Goal: Task Accomplishment & Management: Use online tool/utility

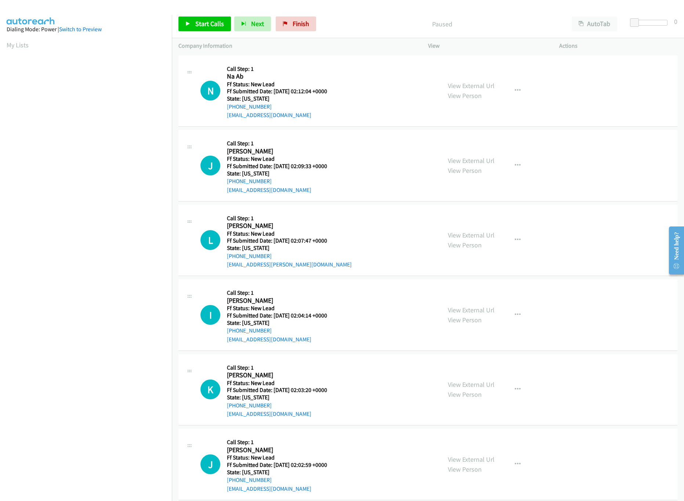
scroll to position [0, 3]
click at [460, 87] on link "View External Url" at bounding box center [471, 85] width 47 height 8
click at [454, 166] on link "View Person" at bounding box center [465, 170] width 34 height 8
click at [459, 156] on link "View External Url" at bounding box center [471, 160] width 47 height 8
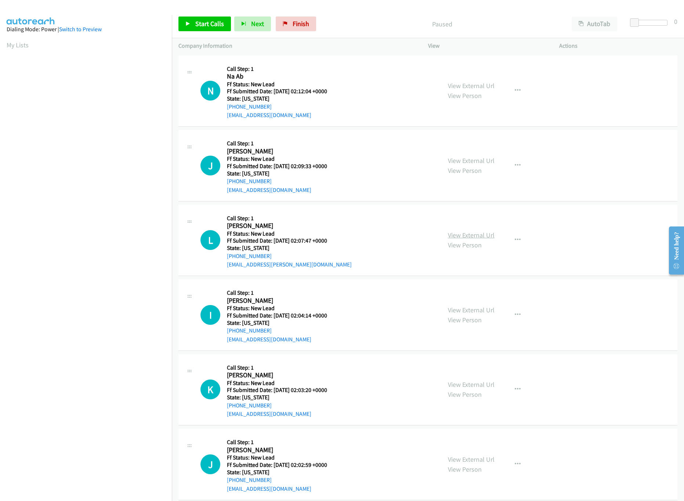
click at [457, 235] on link "View External Url" at bounding box center [471, 235] width 47 height 8
click at [260, 63] on div "Callback Scheduled Call Step: 1 Na Ab America/New_York Ff Status: New Lead Ff S…" at bounding box center [281, 91] width 109 height 58
click at [76, 455] on nav "Dialing Mode: Power | Switch to Preview My Lists" at bounding box center [86, 265] width 172 height 501
click at [179, 208] on div "L Callback Scheduled Call Step: 1 Leah Greenberg America/Phoenix Ff Status: New…" at bounding box center [427, 241] width 499 height 72
click at [203, 21] on span "Start Calls" at bounding box center [209, 23] width 29 height 8
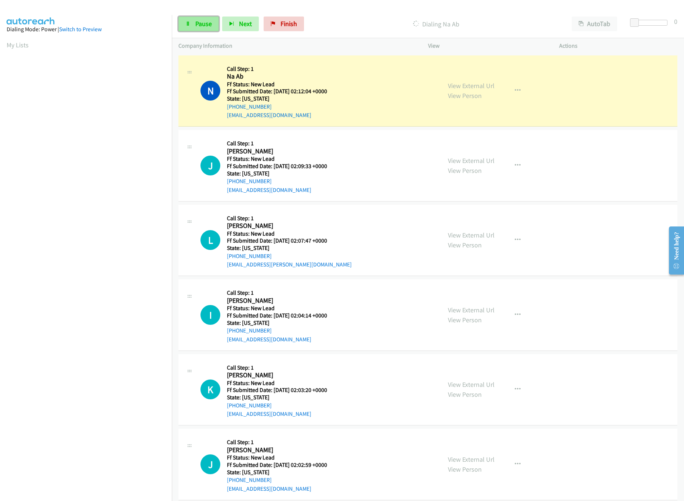
click at [192, 22] on link "Pause" at bounding box center [198, 24] width 40 height 15
drag, startPoint x: 636, startPoint y: 26, endPoint x: 675, endPoint y: 29, distance: 38.7
click at [675, 29] on body "Start Calls Pause Next Finish Paused AutoTab AutoTab 30 Company Information Inf…" at bounding box center [342, 17] width 684 height 35
click at [494, 18] on div "Paused" at bounding box center [440, 24] width 242 height 15
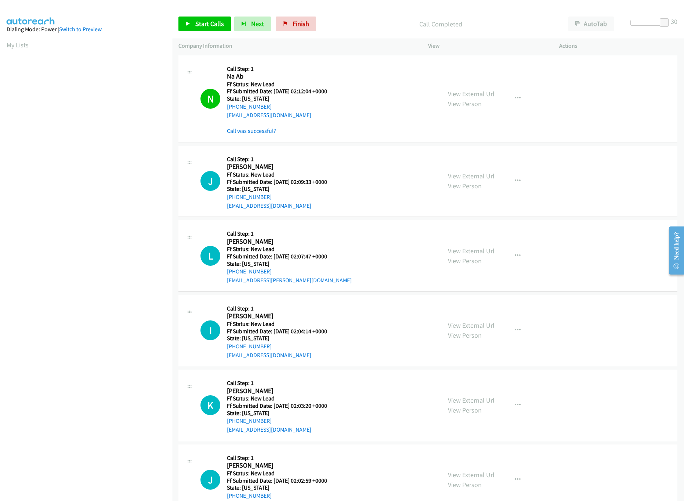
click at [261, 127] on div "Call was successful?" at bounding box center [281, 131] width 109 height 9
click at [264, 128] on link "Call was successful?" at bounding box center [251, 130] width 49 height 7
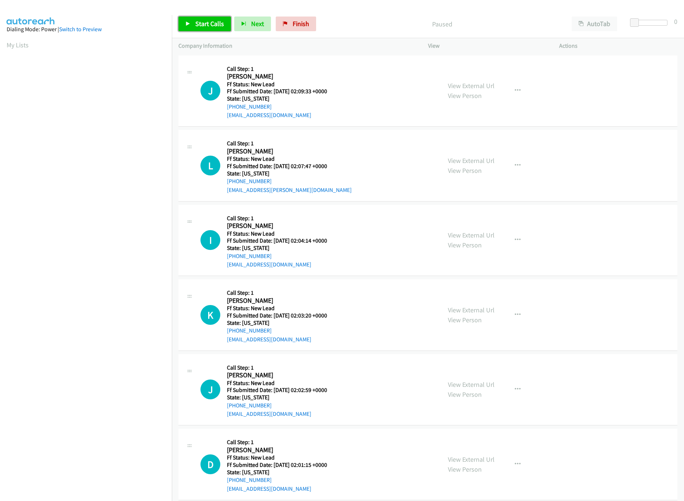
click at [222, 22] on span "Start Calls" at bounding box center [209, 23] width 29 height 8
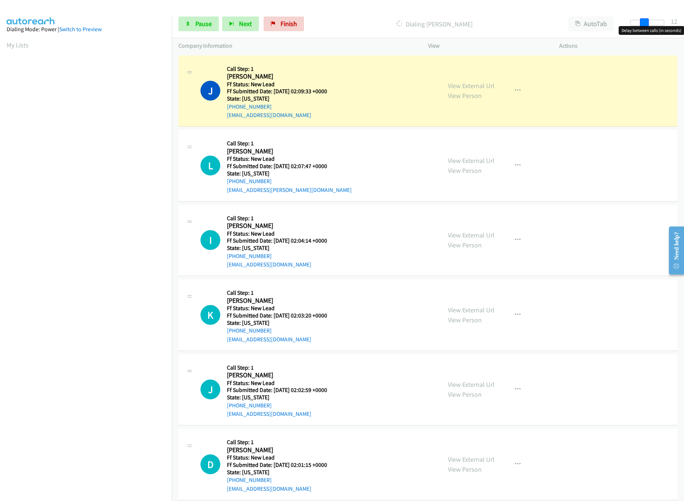
click at [647, 23] on div at bounding box center [647, 23] width 34 height 6
click at [461, 232] on link "View External Url" at bounding box center [471, 235] width 47 height 8
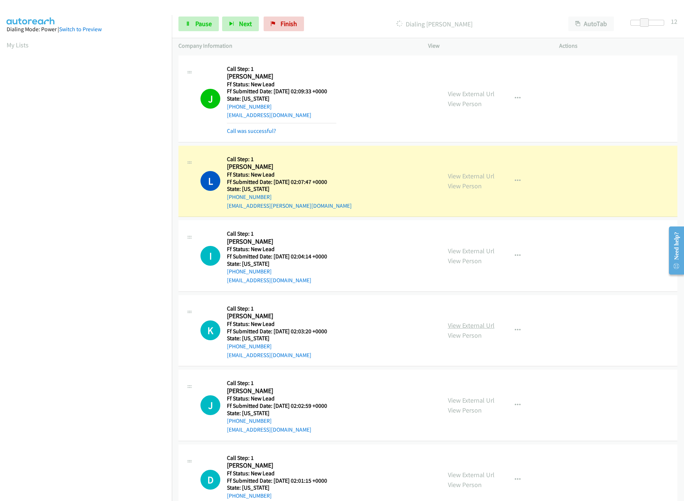
click at [474, 327] on link "View External Url" at bounding box center [471, 325] width 47 height 8
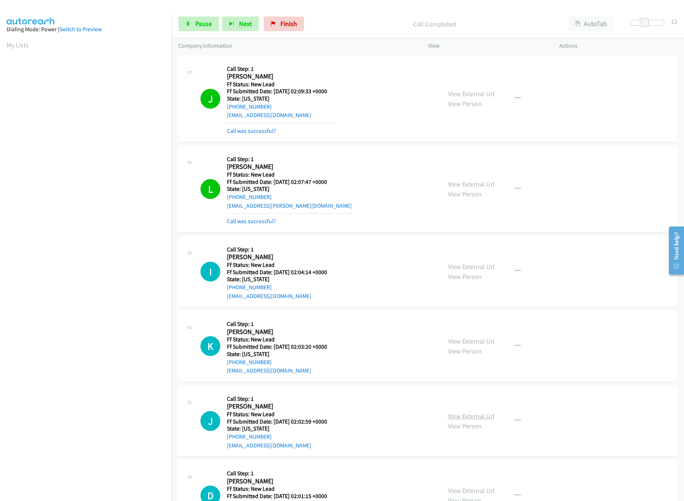
click at [478, 413] on link "View External Url" at bounding box center [471, 416] width 47 height 8
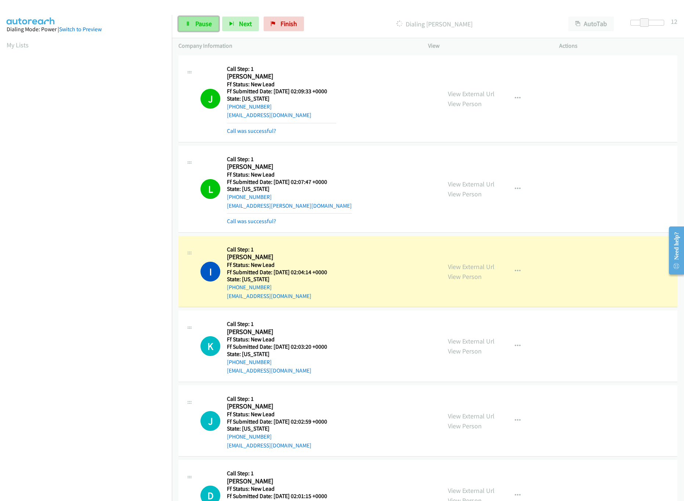
click at [200, 22] on span "Pause" at bounding box center [203, 23] width 17 height 8
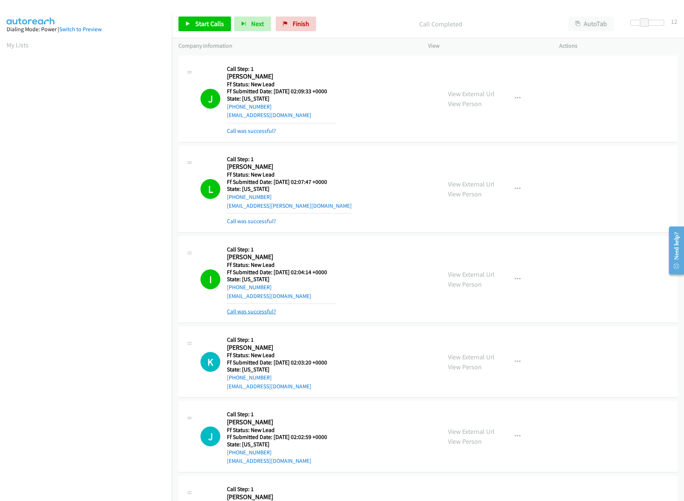
click at [238, 312] on link "Call was successful?" at bounding box center [251, 311] width 49 height 7
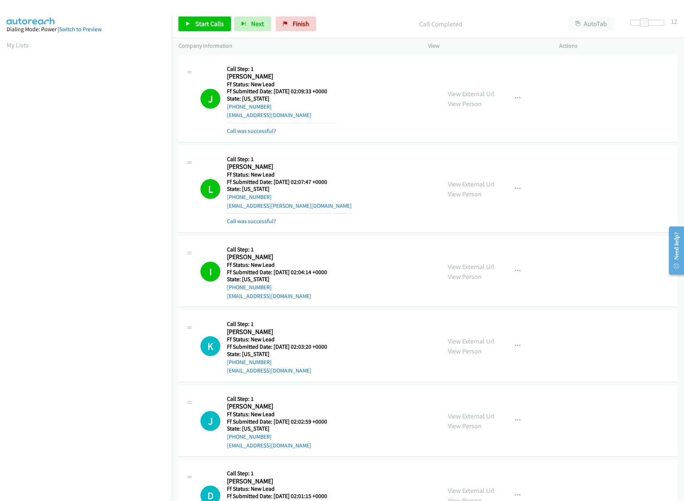
click at [256, 217] on div "Call was successful?" at bounding box center [289, 221] width 125 height 9
click at [263, 222] on link "Call was successful?" at bounding box center [251, 221] width 49 height 7
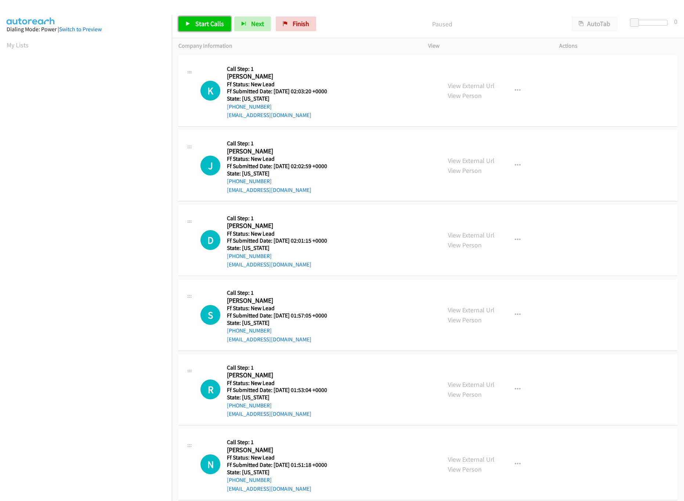
click at [198, 21] on span "Start Calls" at bounding box center [209, 23] width 29 height 8
click at [198, 21] on span "Pause" at bounding box center [203, 23] width 17 height 8
click at [198, 21] on span "Start Calls" at bounding box center [209, 23] width 29 height 8
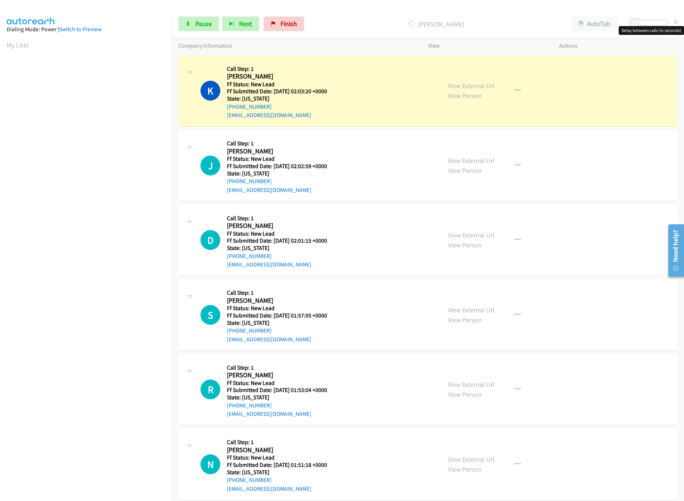
click at [650, 23] on div at bounding box center [650, 23] width 34 height 6
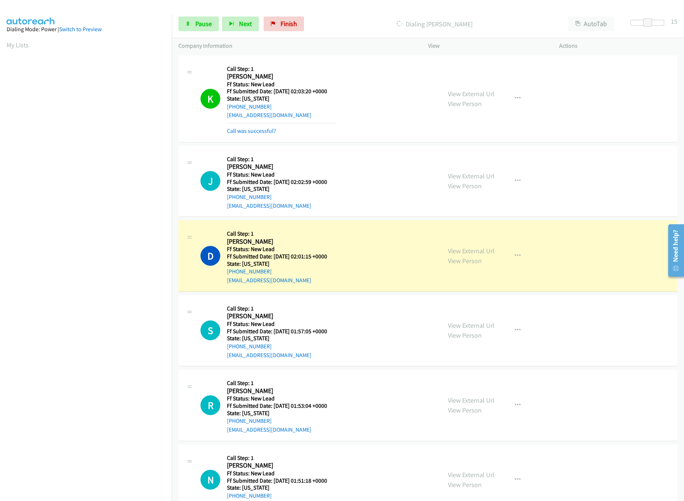
scroll to position [73, 0]
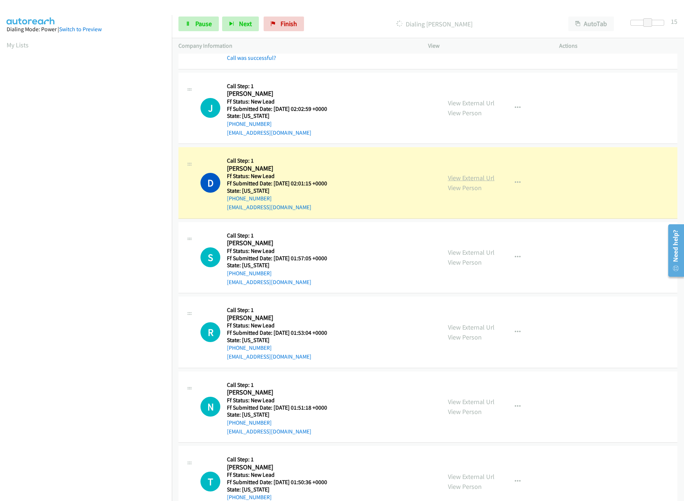
click at [477, 178] on link "View External Url" at bounding box center [471, 178] width 47 height 8
drag, startPoint x: 186, startPoint y: 22, endPoint x: 252, endPoint y: 15, distance: 66.0
click at [186, 22] on icon at bounding box center [187, 24] width 5 height 5
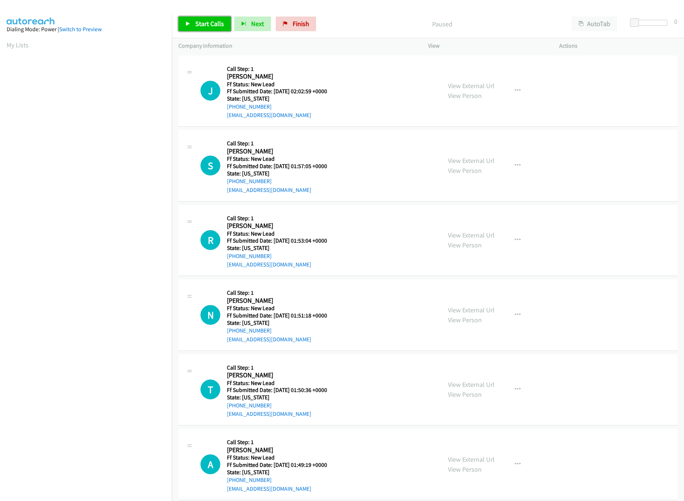
click at [207, 21] on span "Start Calls" at bounding box center [209, 23] width 29 height 8
click at [464, 159] on link "View External Url" at bounding box center [471, 160] width 47 height 8
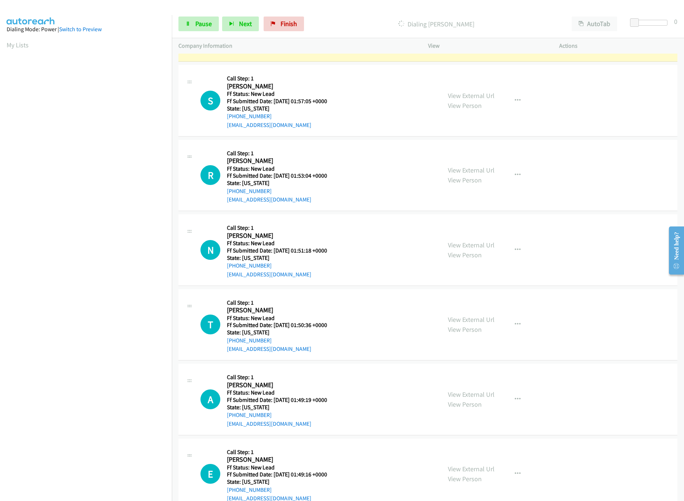
scroll to position [147, 0]
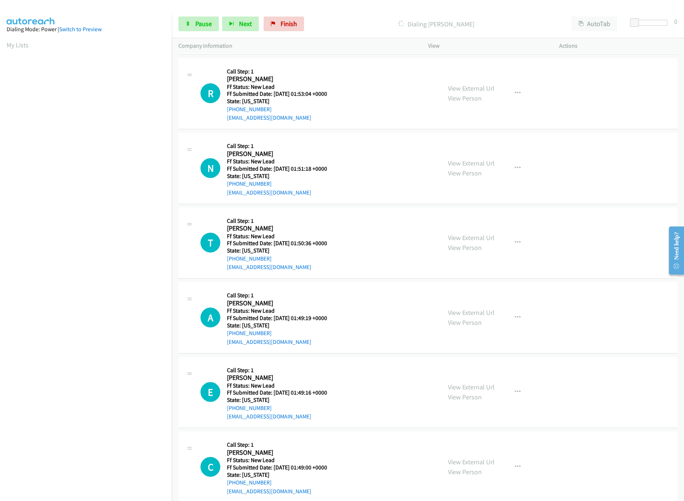
click at [477, 92] on div "View External Url View Person" at bounding box center [471, 93] width 47 height 20
click at [477, 90] on link "View External Url" at bounding box center [471, 88] width 47 height 8
click at [650, 22] on div at bounding box center [650, 23] width 34 height 6
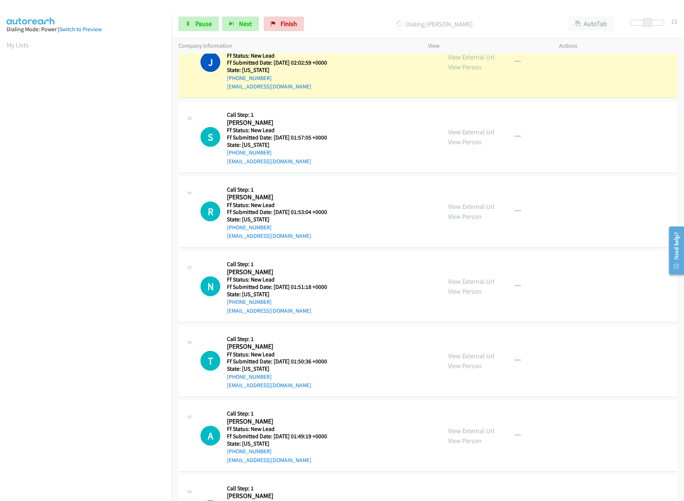
scroll to position [0, 0]
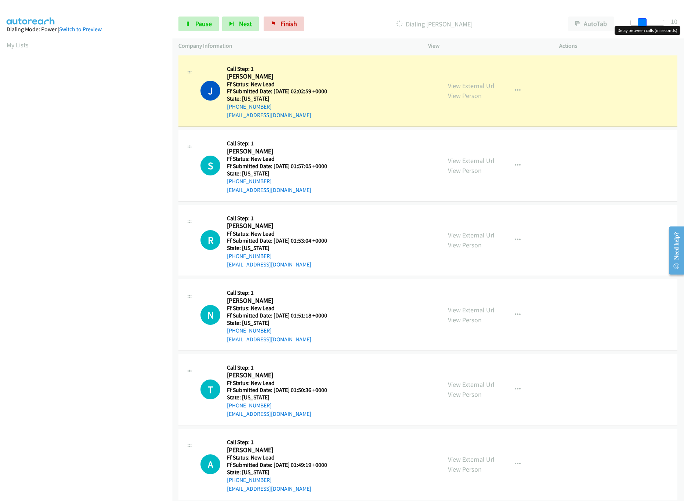
click at [643, 22] on span at bounding box center [642, 22] width 9 height 9
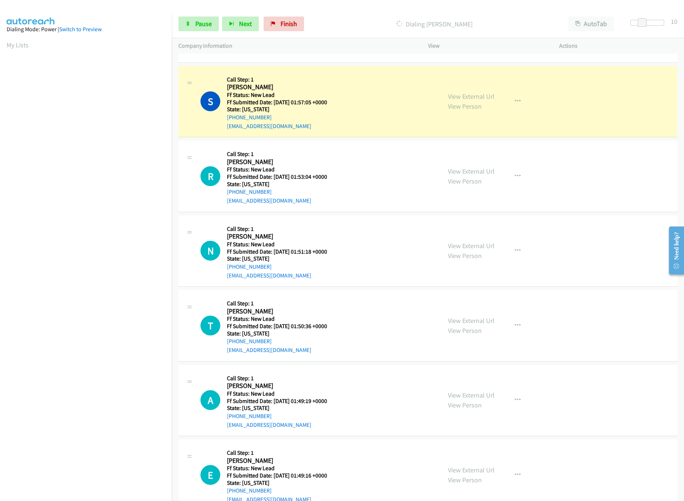
scroll to position [147, 0]
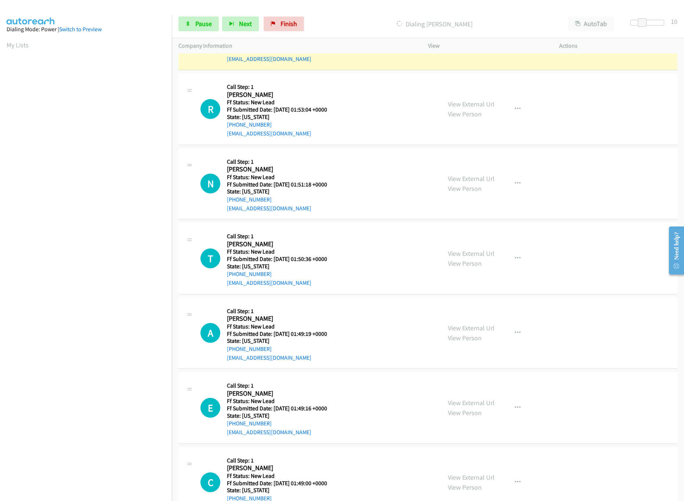
click at [476, 183] on div "View External Url View Person" at bounding box center [471, 184] width 47 height 20
click at [475, 181] on link "View External Url" at bounding box center [471, 178] width 47 height 8
click at [462, 251] on link "View External Url" at bounding box center [471, 253] width 47 height 8
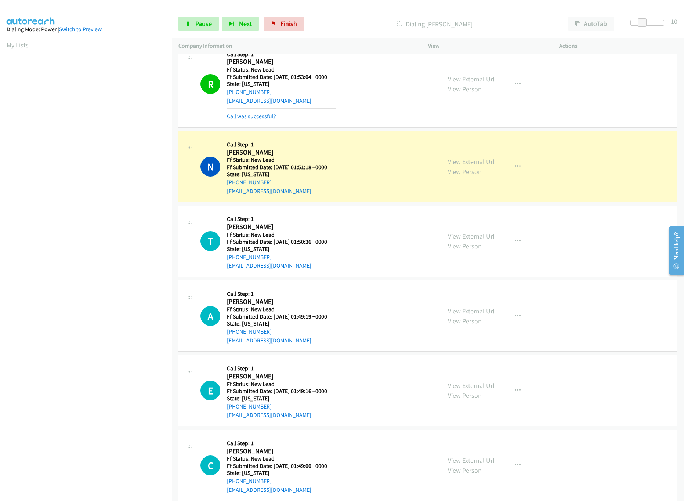
scroll to position [220, 0]
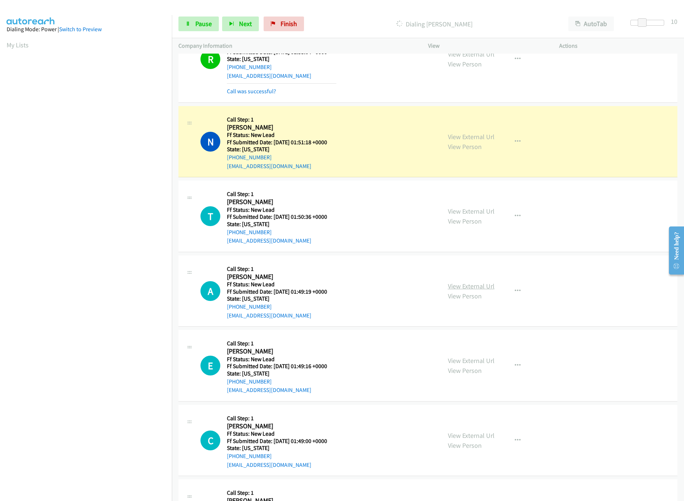
click at [462, 288] on link "View External Url" at bounding box center [471, 286] width 47 height 8
click at [202, 26] on span "Pause" at bounding box center [203, 23] width 17 height 8
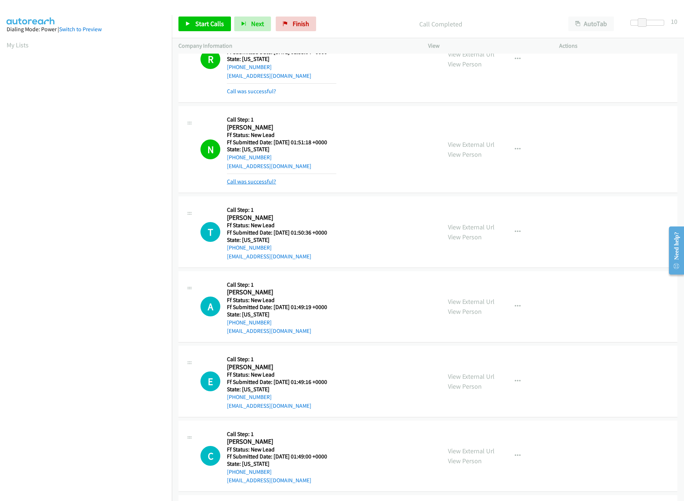
click at [237, 184] on link "Call was successful?" at bounding box center [251, 181] width 49 height 7
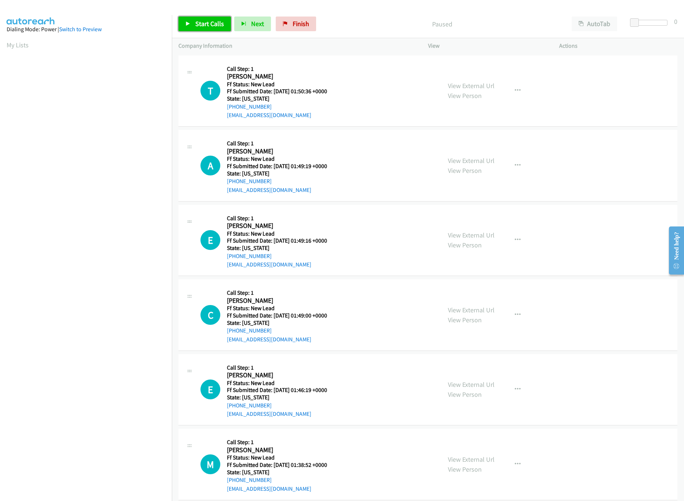
click at [201, 20] on span "Start Calls" at bounding box center [209, 23] width 29 height 8
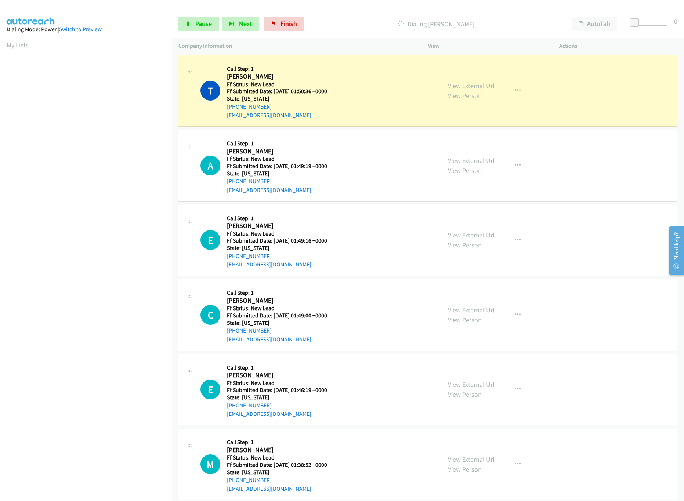
click at [646, 25] on div at bounding box center [650, 23] width 34 height 6
click at [452, 237] on link "View External Url" at bounding box center [471, 235] width 47 height 8
click at [455, 306] on link "View External Url" at bounding box center [471, 310] width 47 height 8
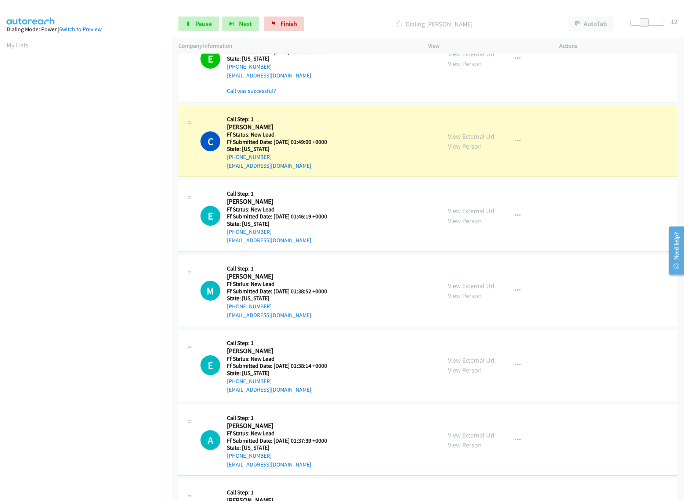
scroll to position [293, 0]
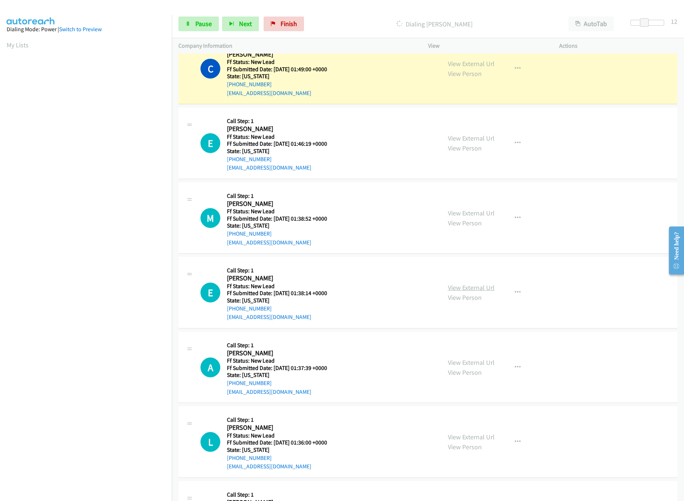
click at [473, 289] on link "View External Url" at bounding box center [471, 287] width 47 height 8
click at [470, 216] on link "View External Url" at bounding box center [471, 213] width 47 height 8
click at [482, 141] on link "View External Url" at bounding box center [471, 138] width 47 height 8
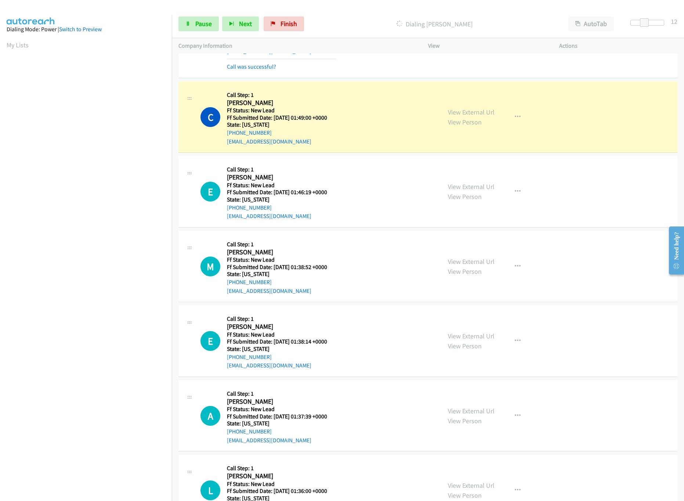
scroll to position [220, 0]
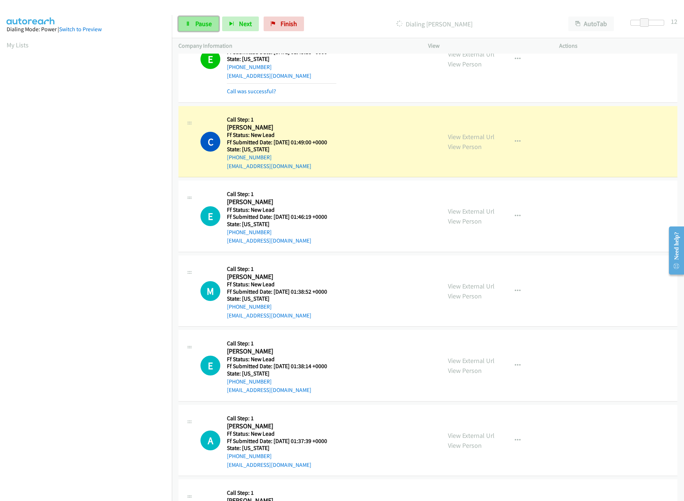
click at [191, 19] on link "Pause" at bounding box center [198, 24] width 40 height 15
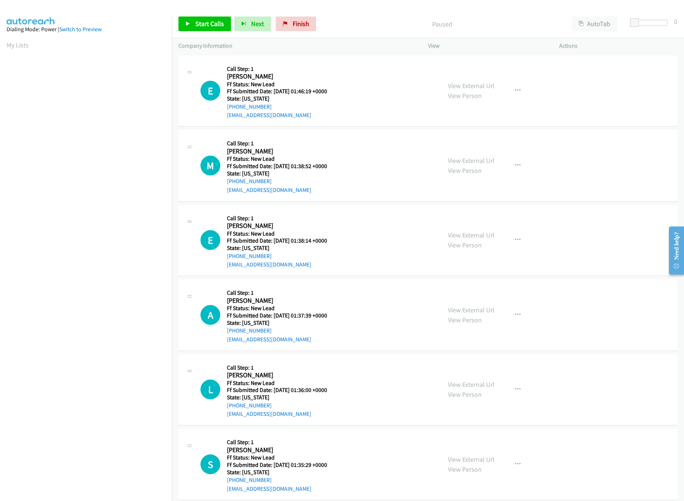
click at [218, 12] on div "Start Calls Pause Next Finish Paused AutoTab AutoTab 0" at bounding box center [428, 24] width 512 height 28
click at [210, 19] on link "Start Calls" at bounding box center [204, 24] width 52 height 15
click at [477, 312] on link "View External Url" at bounding box center [471, 310] width 47 height 8
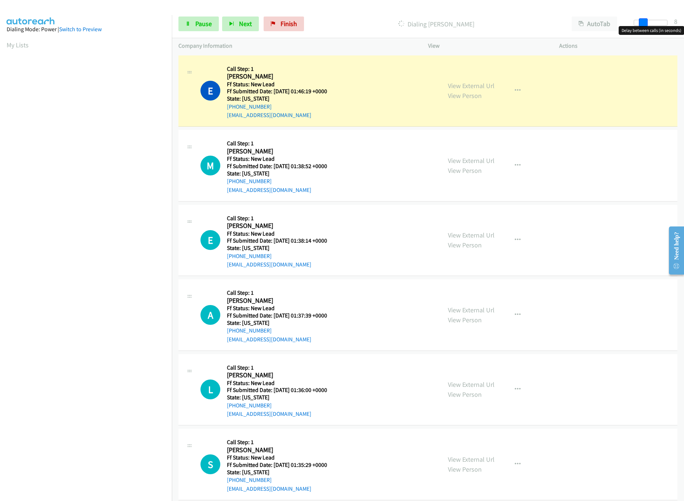
click at [643, 25] on div at bounding box center [650, 23] width 34 height 6
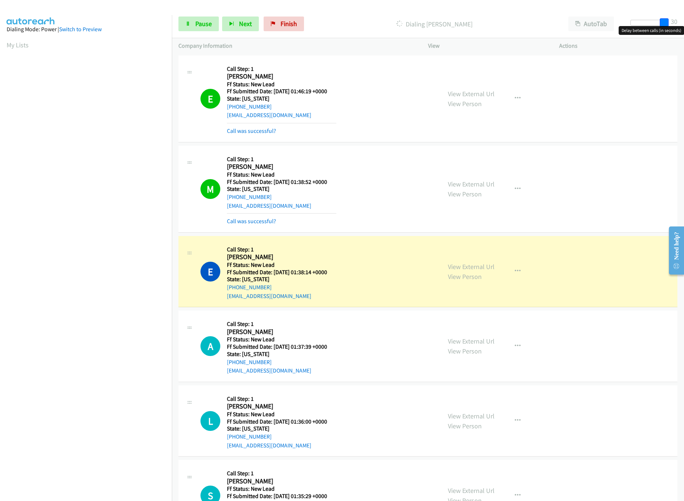
drag, startPoint x: 657, startPoint y: 23, endPoint x: 671, endPoint y: 23, distance: 14.3
click at [671, 23] on div "Start Calls Pause Next Finish Dialing Erica Morrow AutoTab AutoTab 30" at bounding box center [428, 24] width 512 height 28
click at [193, 29] on link "Pause" at bounding box center [198, 24] width 40 height 15
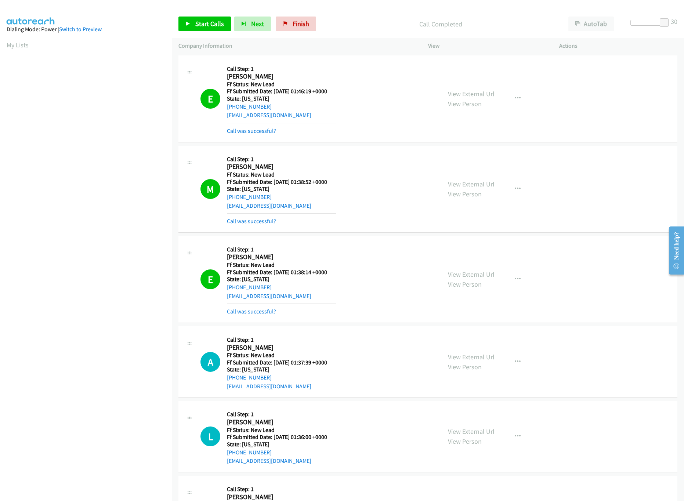
click at [253, 312] on link "Call was successful?" at bounding box center [251, 311] width 49 height 7
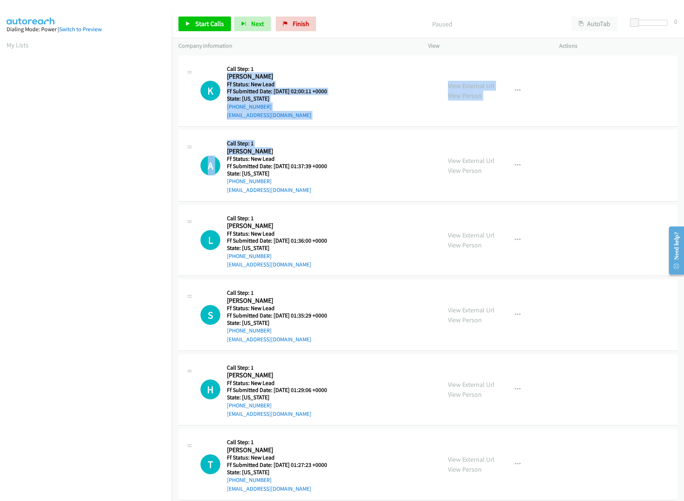
drag, startPoint x: 349, startPoint y: 150, endPoint x: 377, endPoint y: 57, distance: 97.3
click at [390, 80] on div "K Callback Scheduled Call Step: 1 [PERSON_NAME] Pacific/[GEOGRAPHIC_DATA] Ff St…" at bounding box center [317, 91] width 234 height 58
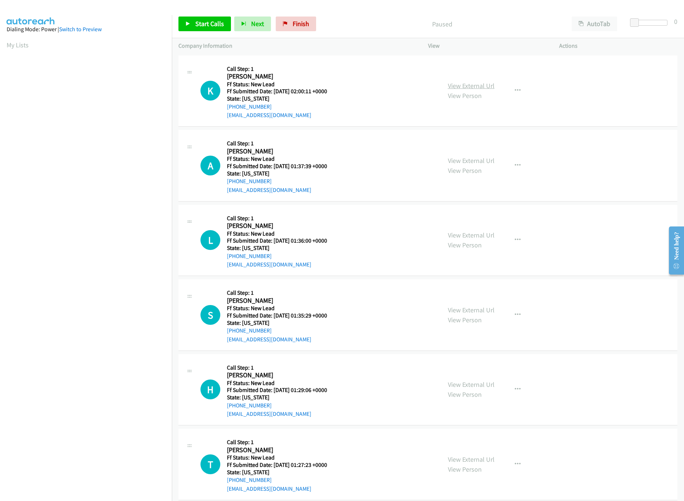
click at [465, 88] on link "View External Url" at bounding box center [471, 85] width 47 height 8
click at [206, 17] on link "Start Calls" at bounding box center [204, 24] width 52 height 15
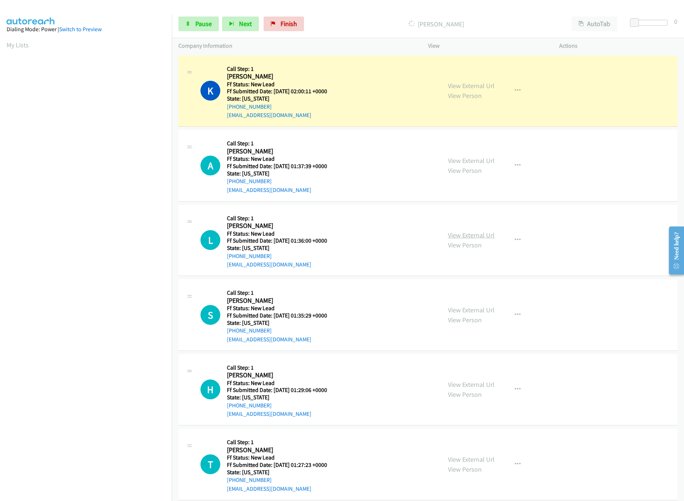
click at [465, 237] on link "View External Url" at bounding box center [471, 235] width 47 height 8
click at [460, 309] on link "View External Url" at bounding box center [471, 310] width 47 height 8
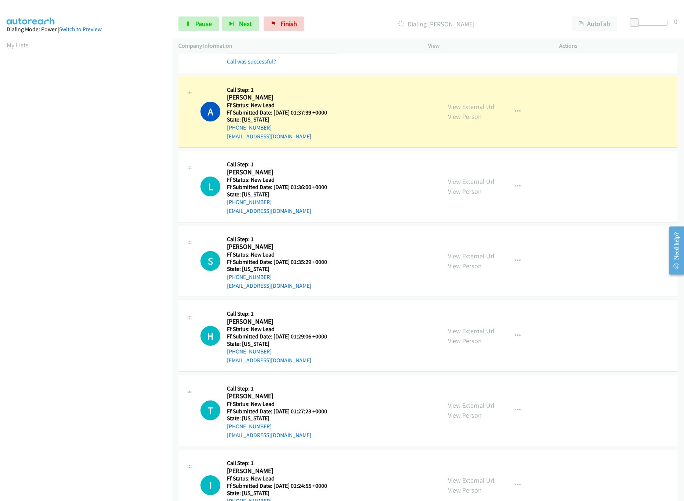
scroll to position [147, 0]
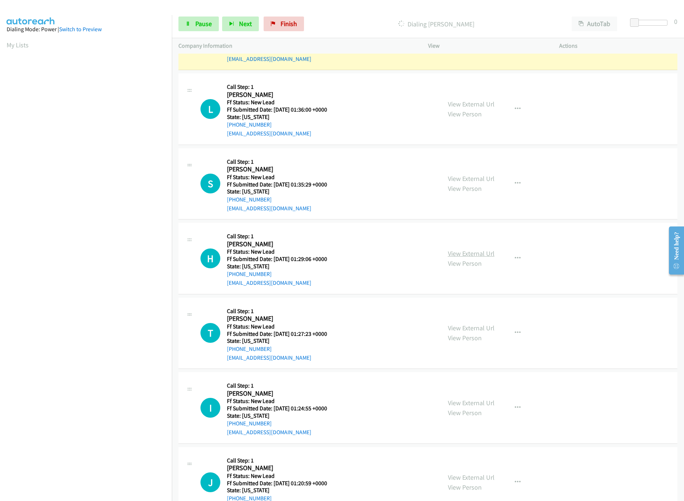
click at [477, 255] on link "View External Url" at bounding box center [471, 253] width 47 height 8
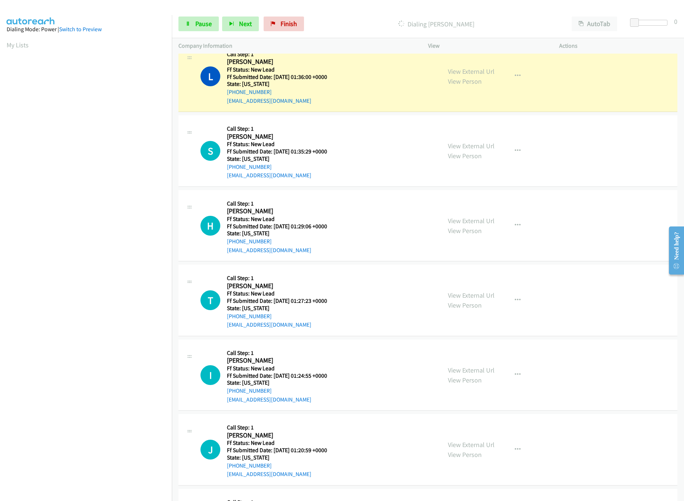
scroll to position [220, 0]
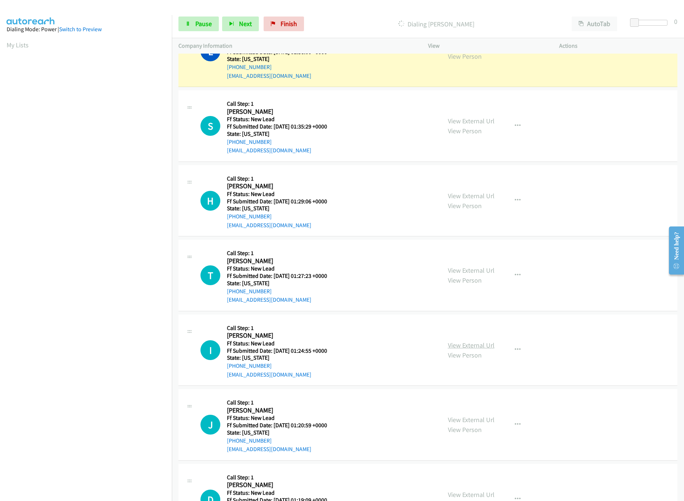
click at [467, 344] on link "View External Url" at bounding box center [471, 345] width 47 height 8
click at [476, 272] on link "View External Url" at bounding box center [471, 270] width 47 height 8
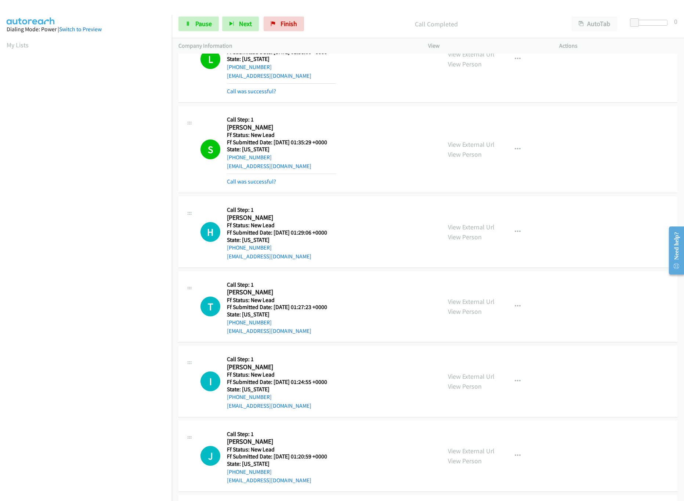
scroll to position [228, 0]
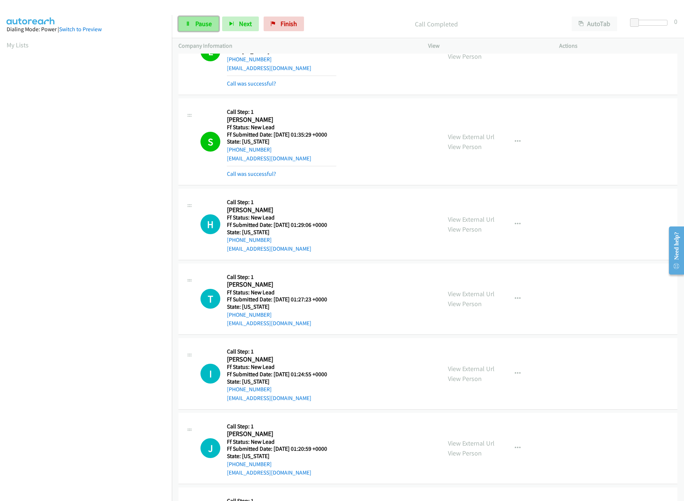
click at [203, 28] on span "Pause" at bounding box center [203, 23] width 17 height 8
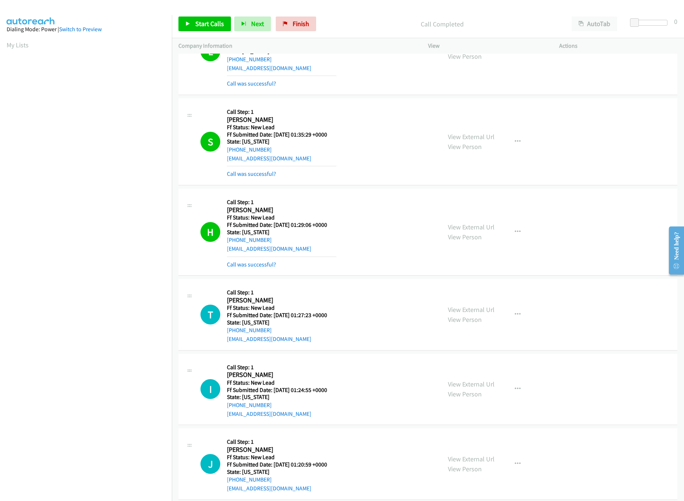
click at [206, 15] on div "Start Calls Pause Next Finish Call Completed AutoTab AutoTab 0" at bounding box center [428, 24] width 512 height 28
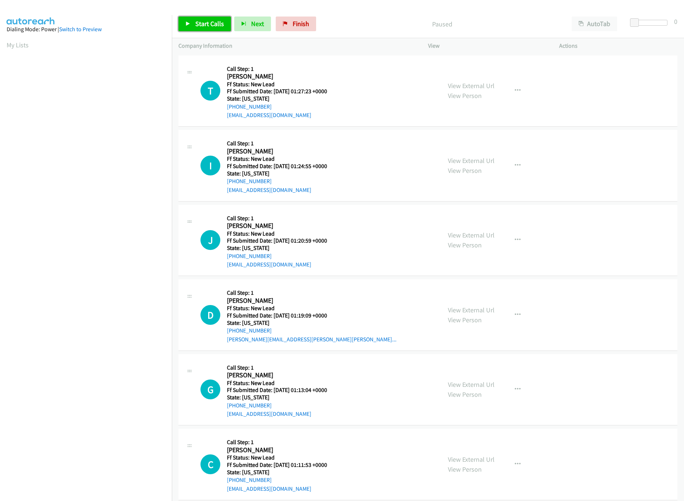
click at [201, 21] on span "Start Calls" at bounding box center [209, 23] width 29 height 8
click at [466, 386] on link "View External Url" at bounding box center [471, 384] width 47 height 8
click at [482, 308] on link "View External Url" at bounding box center [471, 310] width 47 height 8
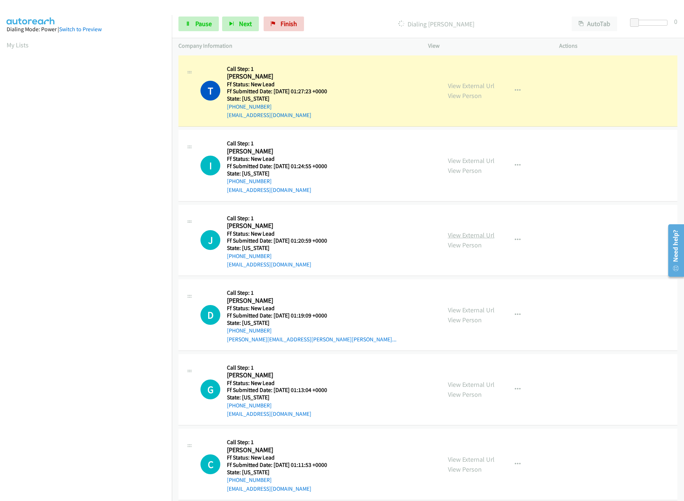
click at [475, 236] on link "View External Url" at bounding box center [471, 235] width 47 height 8
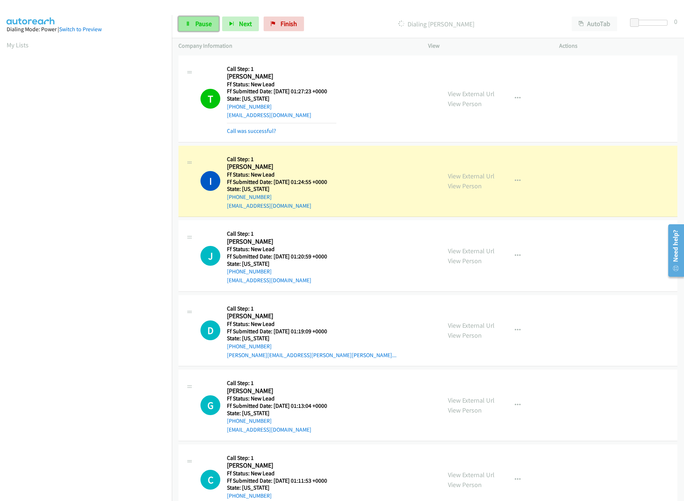
click at [201, 21] on span "Pause" at bounding box center [203, 23] width 17 height 8
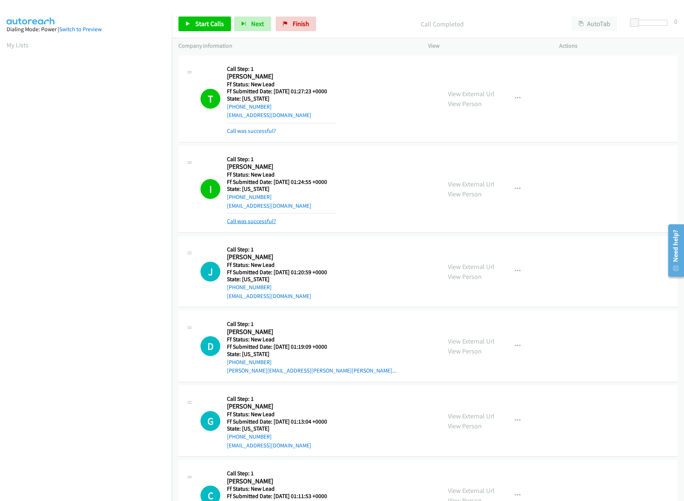
click at [263, 219] on link "Call was successful?" at bounding box center [251, 221] width 49 height 7
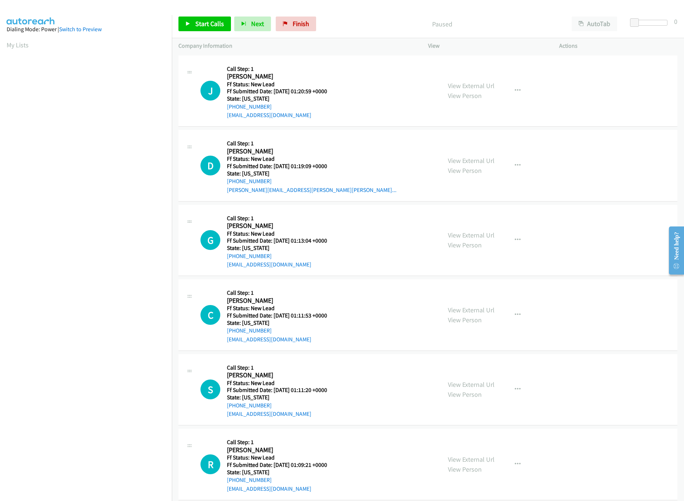
click at [358, 64] on div "J Callback Scheduled Call Step: 1 Jonathan Rosales America/New_York Ff Status: …" at bounding box center [317, 91] width 234 height 58
click at [189, 22] on icon at bounding box center [187, 24] width 5 height 5
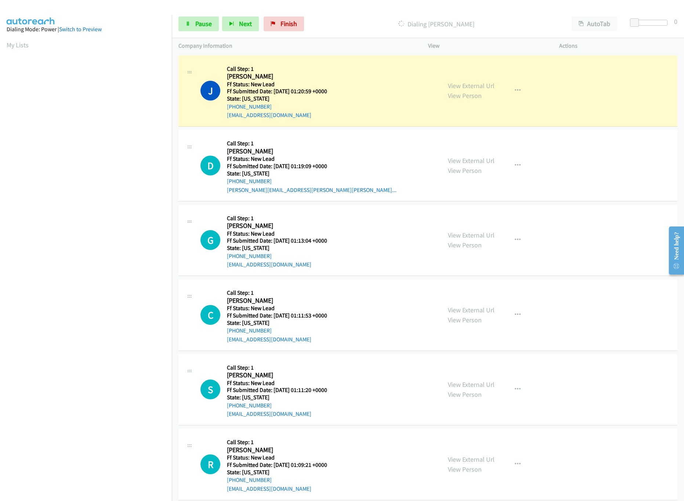
click at [148, 426] on nav "Dialing Mode: Power | Switch to Preview My Lists" at bounding box center [86, 265] width 172 height 501
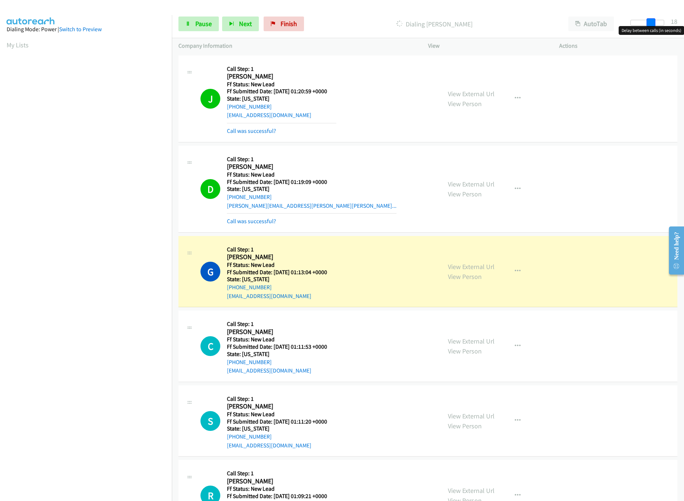
drag, startPoint x: 634, startPoint y: 22, endPoint x: 654, endPoint y: 20, distance: 20.0
click at [654, 20] on span at bounding box center [650, 22] width 9 height 9
click at [462, 337] on link "View External Url" at bounding box center [471, 341] width 47 height 8
click at [197, 32] on div "Start Calls Pause Next Finish Dialing Gina Papadakos AutoTab AutoTab 18" at bounding box center [428, 24] width 512 height 28
click at [199, 17] on link "Pause" at bounding box center [198, 24] width 40 height 15
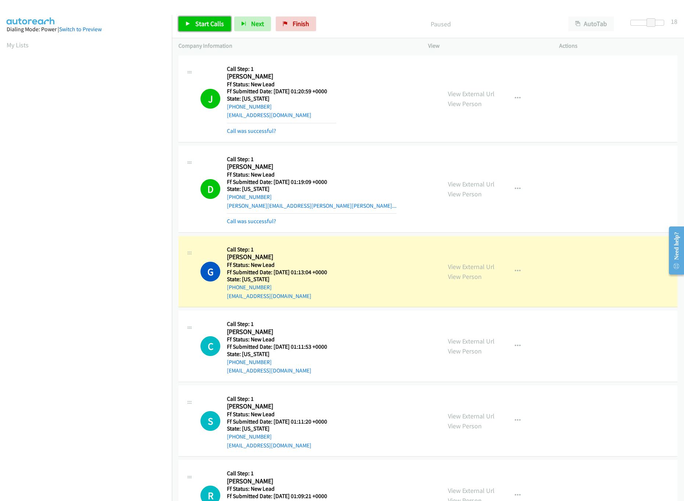
click at [199, 17] on link "Start Calls" at bounding box center [204, 24] width 52 height 15
click at [199, 17] on link "Pause" at bounding box center [198, 24] width 40 height 15
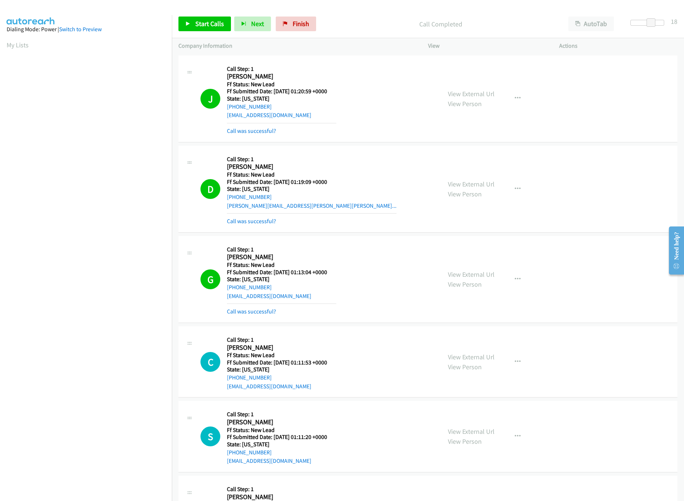
click at [256, 306] on mb0 "Call was successful?" at bounding box center [281, 310] width 109 height 12
click at [256, 313] on link "Call was successful?" at bounding box center [251, 311] width 49 height 7
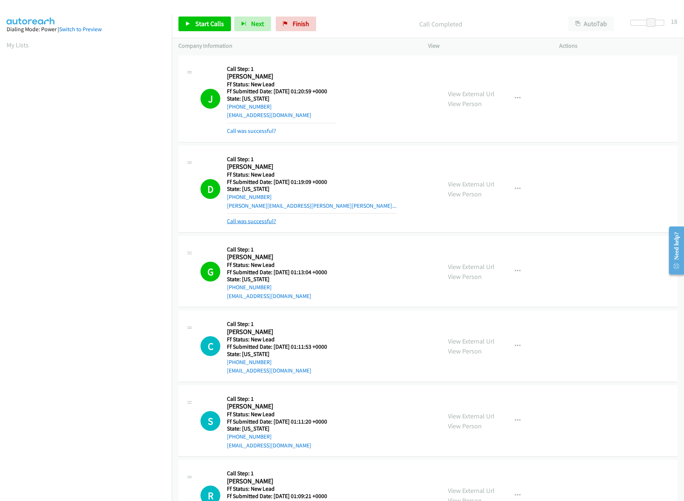
click at [254, 221] on link "Call was successful?" at bounding box center [251, 221] width 49 height 7
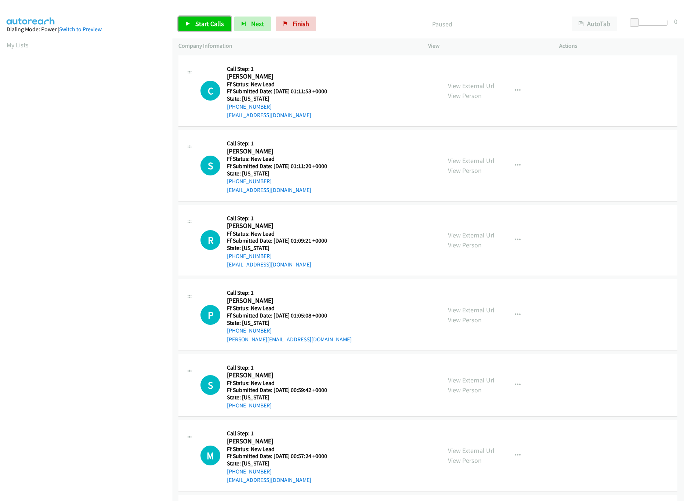
click at [185, 22] on icon at bounding box center [187, 24] width 5 height 5
click at [192, 17] on link "Pause" at bounding box center [198, 24] width 40 height 15
click at [199, 23] on span "Start Calls" at bounding box center [209, 23] width 29 height 8
click at [467, 162] on link "View External Url" at bounding box center [471, 160] width 47 height 8
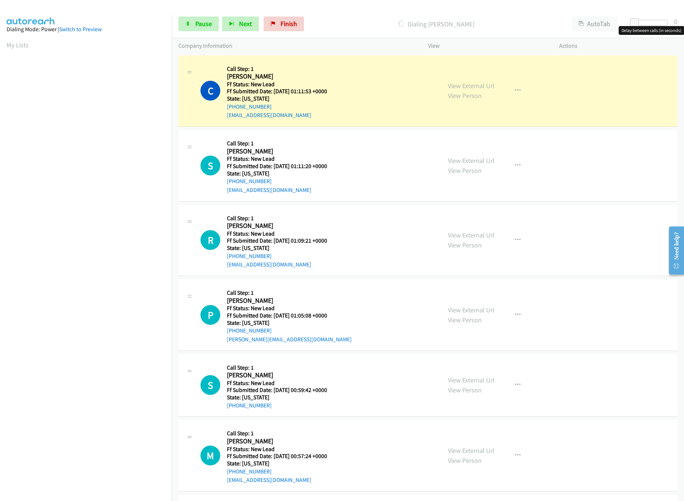
drag, startPoint x: 641, startPoint y: 24, endPoint x: 645, endPoint y: 25, distance: 4.5
click at [643, 25] on div at bounding box center [650, 23] width 34 height 6
click at [647, 25] on div at bounding box center [650, 23] width 34 height 6
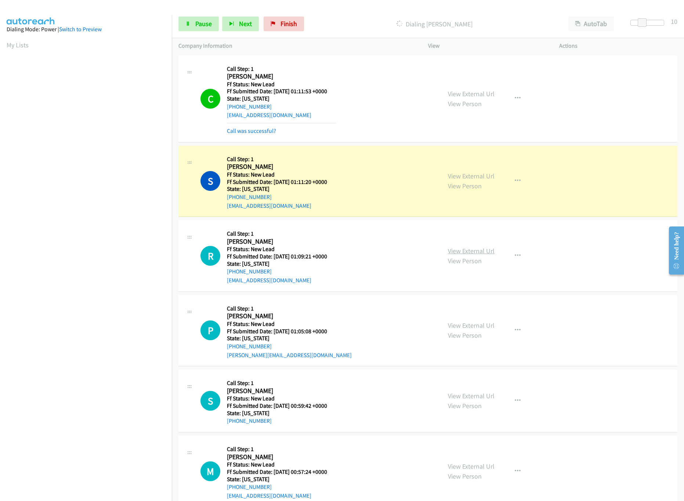
click at [463, 250] on link "View External Url" at bounding box center [471, 251] width 47 height 8
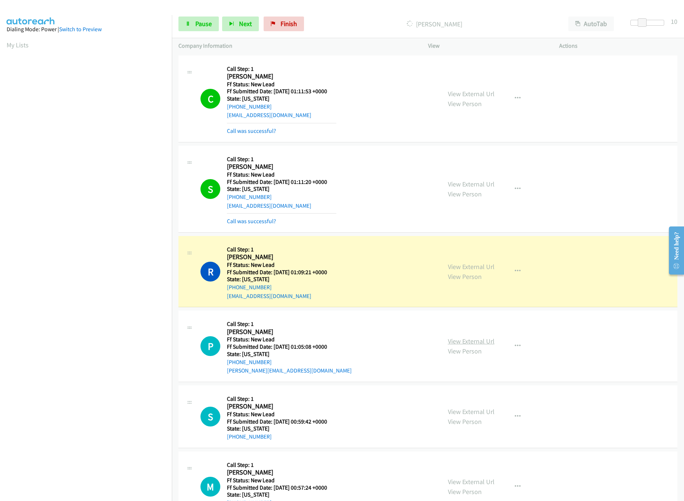
click at [465, 340] on link "View External Url" at bounding box center [471, 341] width 47 height 8
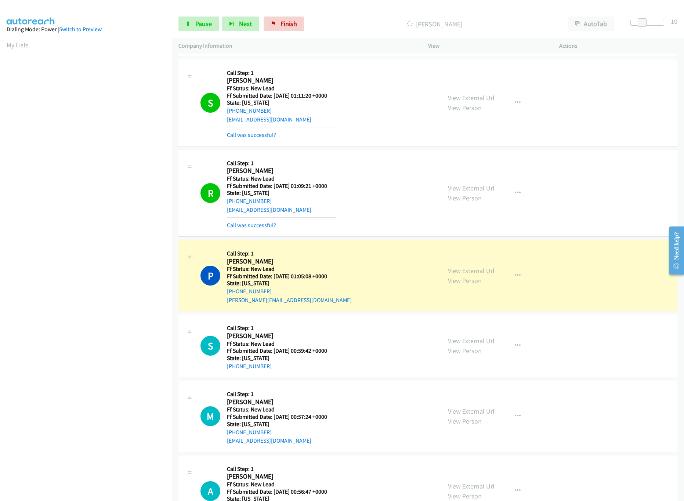
scroll to position [147, 0]
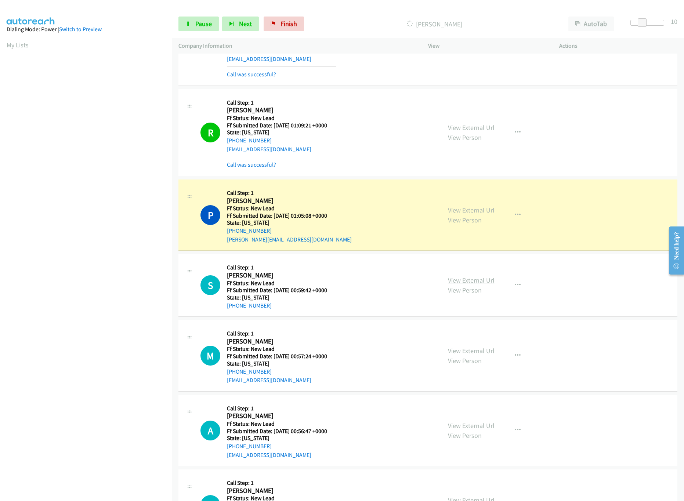
click at [487, 284] on link "View External Url" at bounding box center [471, 280] width 47 height 8
drag, startPoint x: 514, startPoint y: 284, endPoint x: 506, endPoint y: 288, distance: 9.4
click at [515, 284] on icon "button" at bounding box center [518, 285] width 6 height 6
click at [469, 333] on link "Skip Call" at bounding box center [478, 333] width 98 height 15
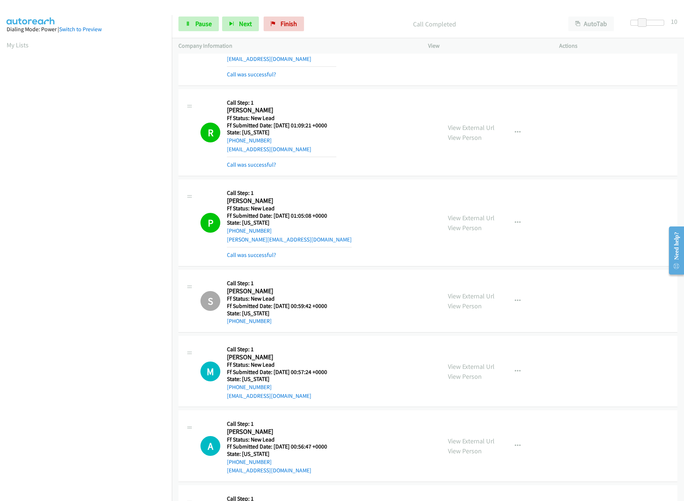
scroll to position [367, 0]
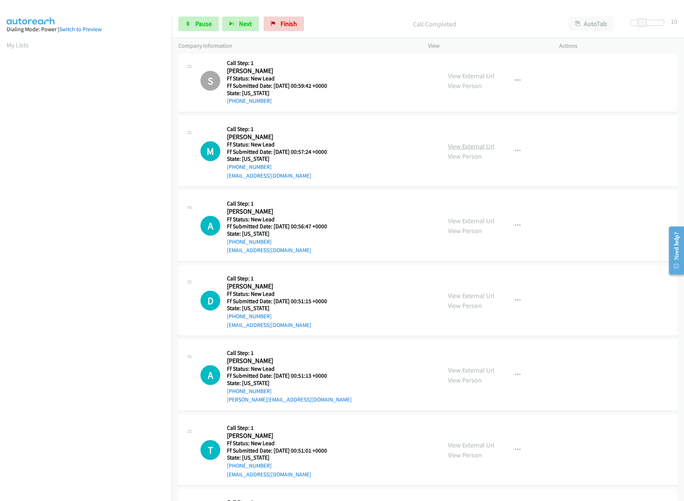
click at [448, 146] on link "View External Url" at bounding box center [471, 146] width 47 height 8
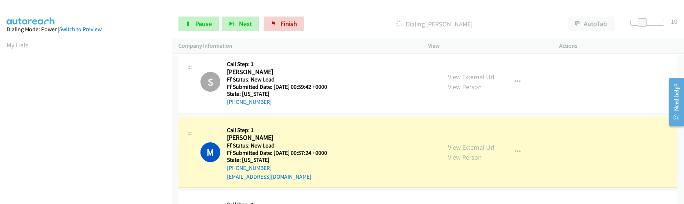
click at [656, 27] on div at bounding box center [647, 25] width 47 height 11
click at [653, 20] on div at bounding box center [647, 23] width 34 height 6
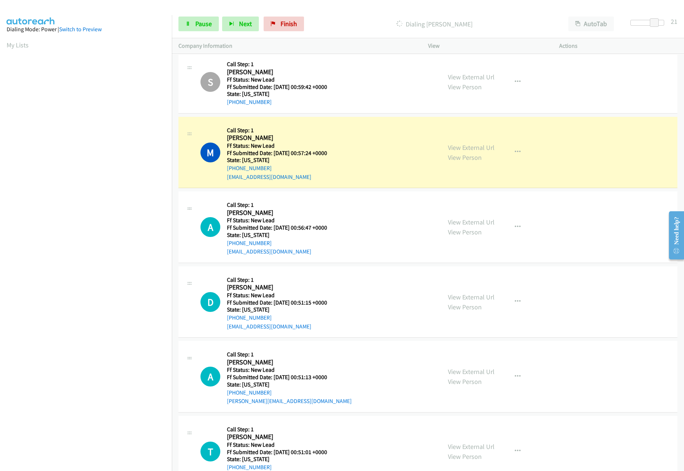
click at [527, 16] on div "Start Calls Pause Next Finish Dialing Marcus Studley AutoTab AutoTab 21" at bounding box center [428, 24] width 512 height 28
click at [474, 219] on link "View External Url" at bounding box center [471, 222] width 47 height 8
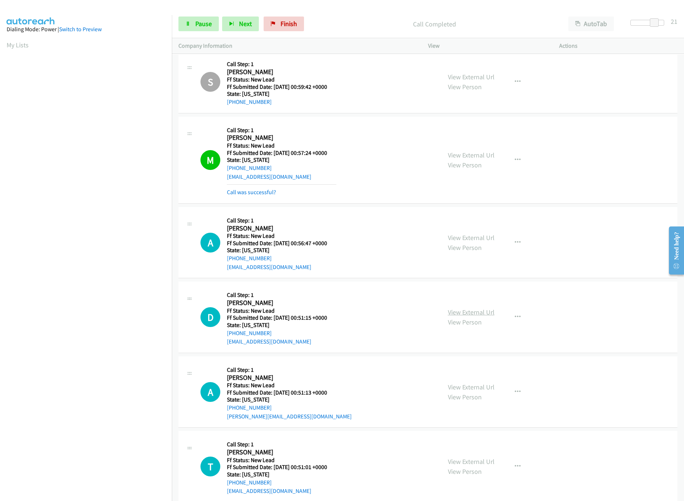
click at [464, 313] on link "View External Url" at bounding box center [471, 312] width 47 height 8
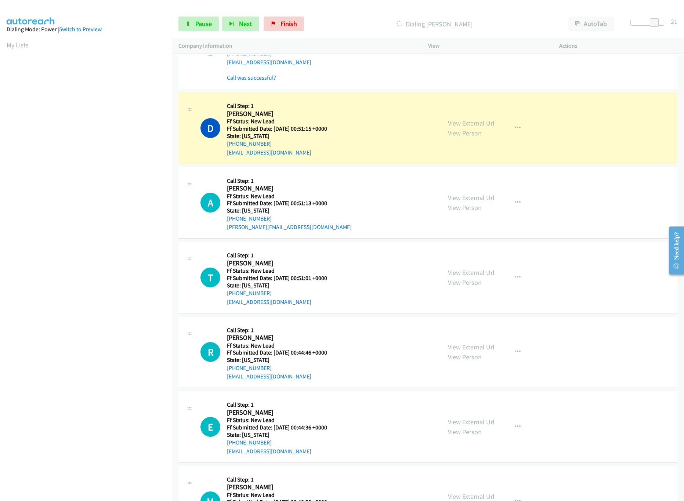
scroll to position [587, 0]
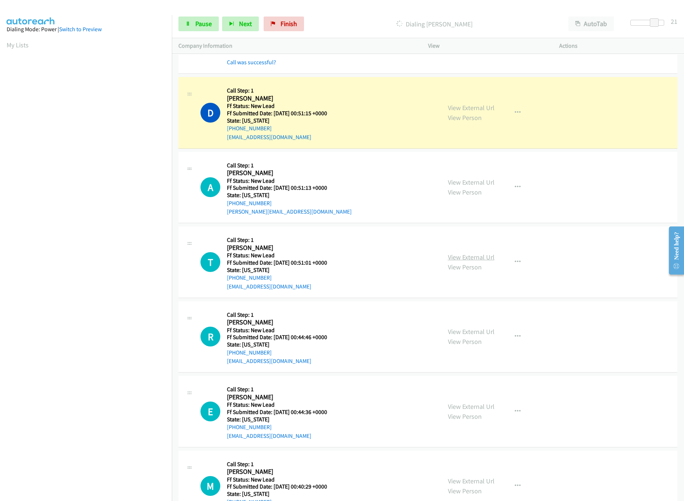
click at [480, 261] on link "View External Url" at bounding box center [471, 257] width 47 height 8
click at [480, 186] on link "View External Url" at bounding box center [471, 182] width 47 height 8
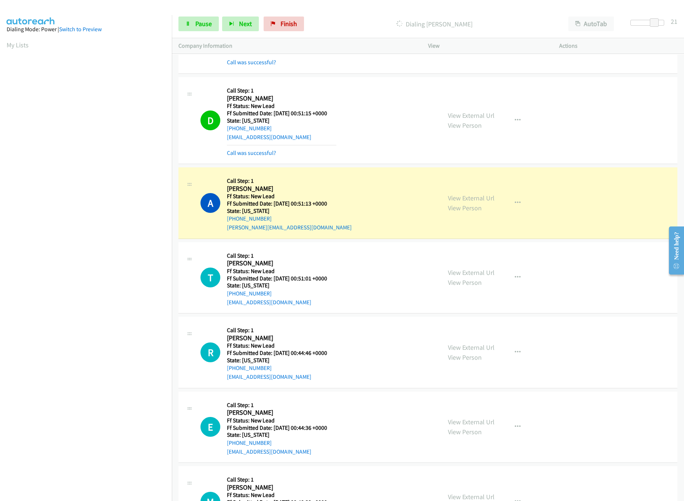
click at [457, 345] on div "View External Url View Person View External Url Email Schedule/Manage Callback …" at bounding box center [510, 352] width 138 height 58
click at [464, 350] on link "View External Url" at bounding box center [471, 347] width 47 height 8
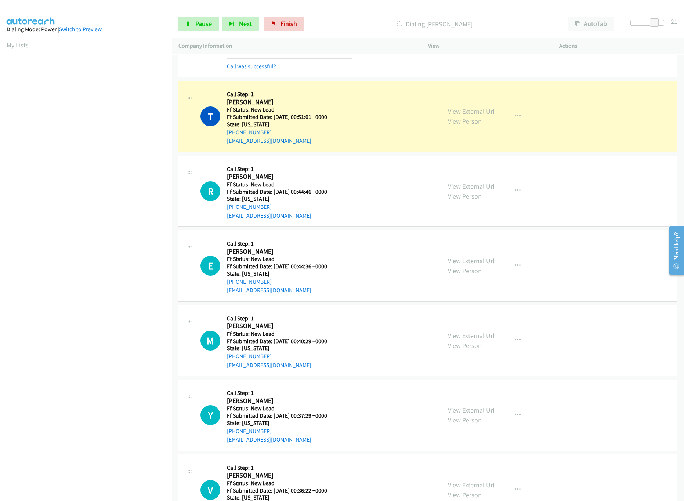
scroll to position [881, 0]
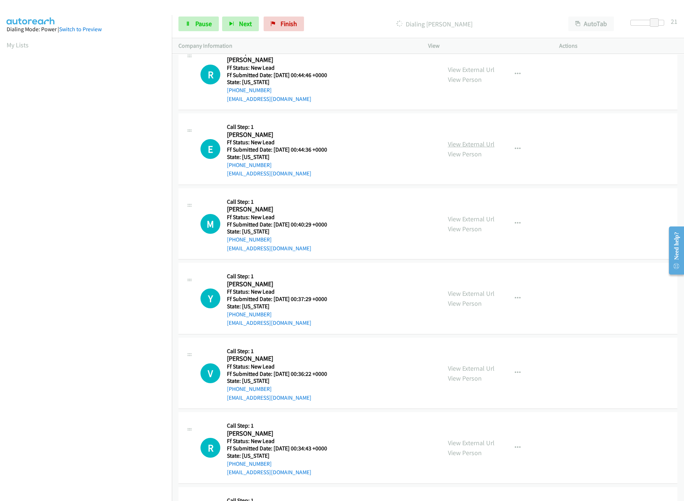
click at [471, 148] on link "View External Url" at bounding box center [471, 144] width 47 height 8
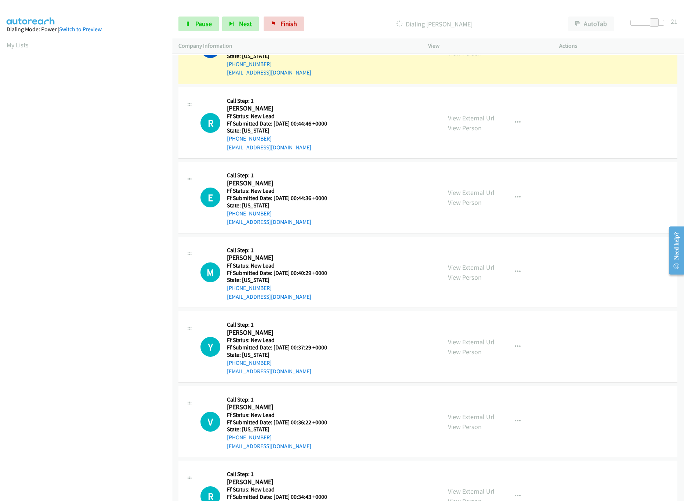
scroll to position [807, 0]
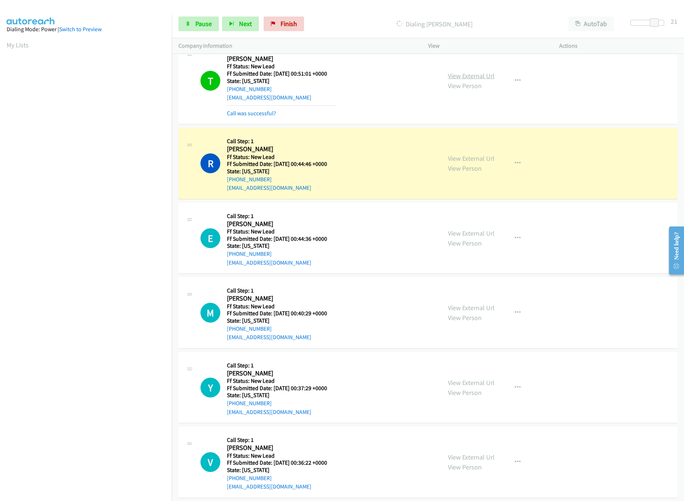
click at [473, 76] on link "View External Url" at bounding box center [471, 76] width 47 height 8
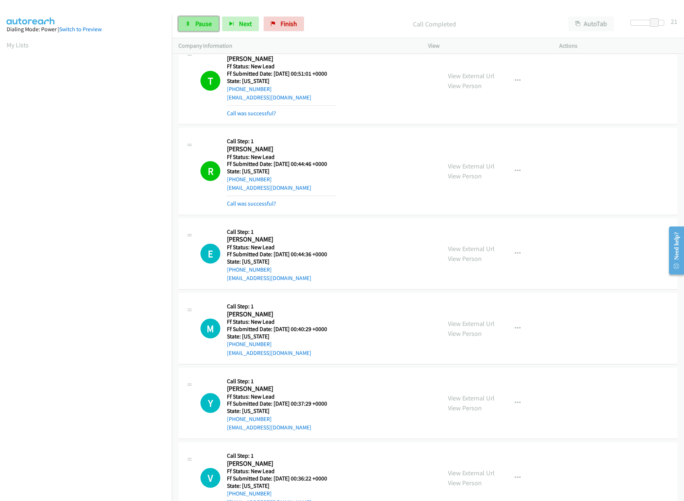
click at [205, 30] on link "Pause" at bounding box center [198, 24] width 40 height 15
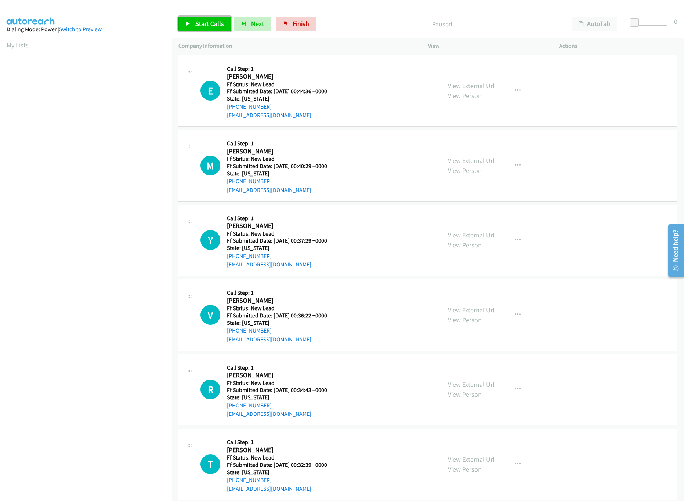
click at [210, 26] on span "Start Calls" at bounding box center [209, 23] width 29 height 8
click at [476, 309] on link "View External Url" at bounding box center [471, 310] width 47 height 8
click at [481, 231] on link "View External Url" at bounding box center [471, 235] width 47 height 8
click at [479, 161] on link "View External Url" at bounding box center [471, 160] width 47 height 8
click at [655, 25] on div at bounding box center [647, 23] width 34 height 6
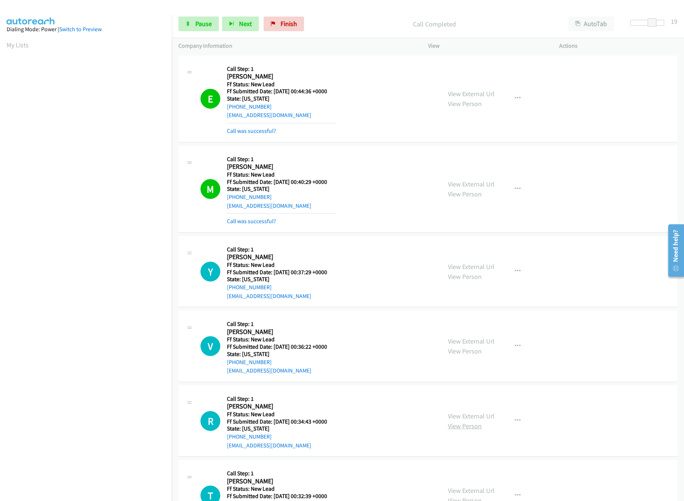
scroll to position [147, 0]
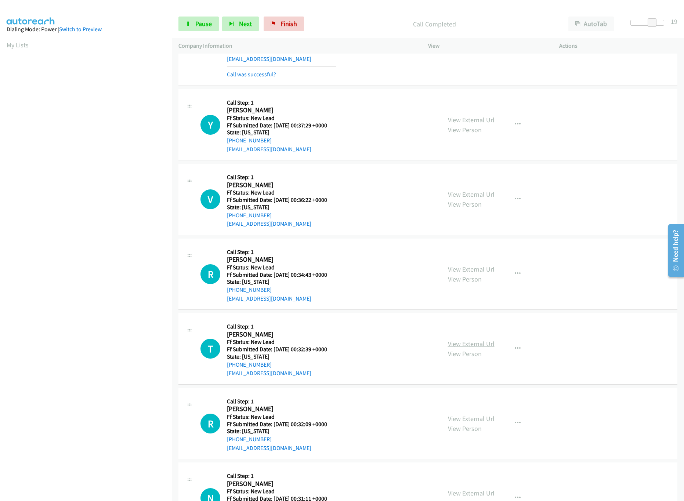
click at [482, 343] on link "View External Url" at bounding box center [471, 344] width 47 height 8
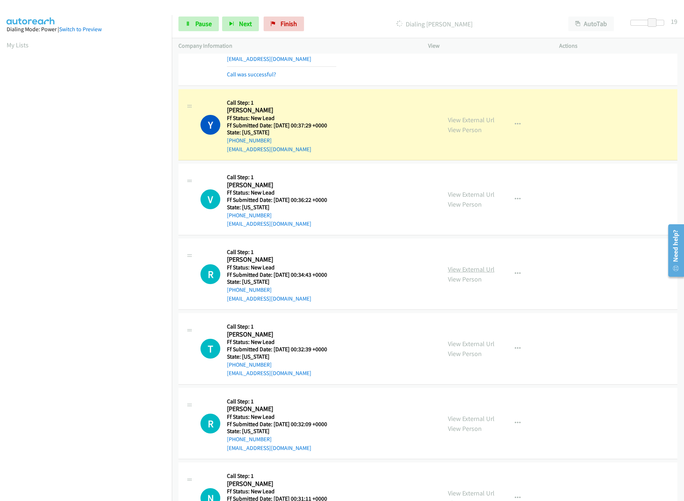
click at [482, 269] on link "View External Url" at bounding box center [471, 269] width 47 height 8
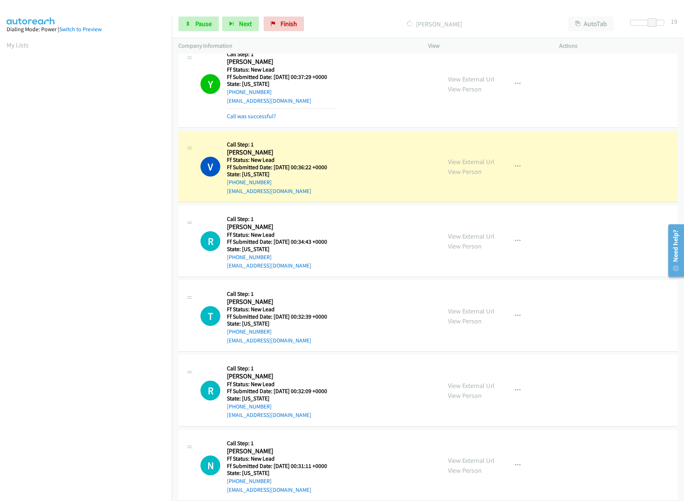
scroll to position [220, 0]
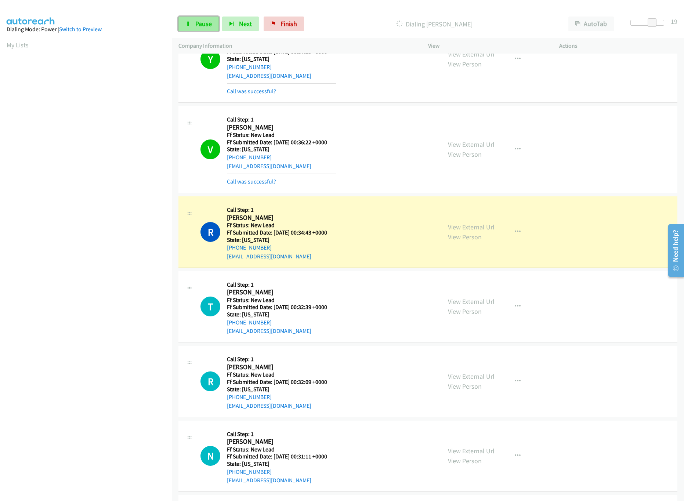
click at [199, 30] on link "Pause" at bounding box center [198, 24] width 40 height 15
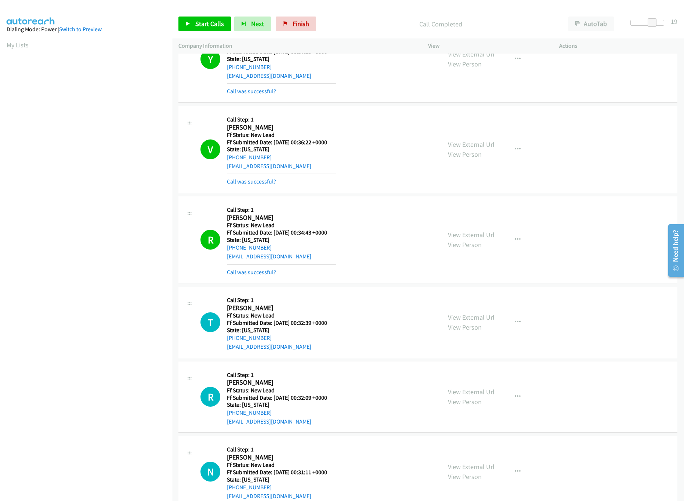
click at [92, 452] on nav "Dialing Mode: Power | Switch to Preview My Lists" at bounding box center [86, 265] width 172 height 501
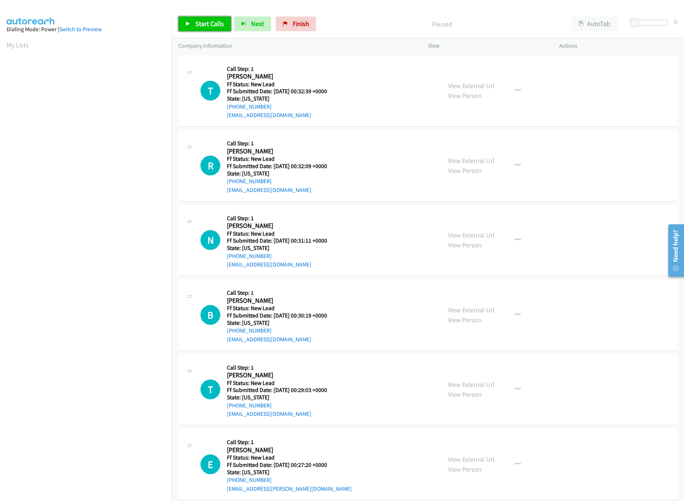
click at [212, 23] on span "Start Calls" at bounding box center [209, 23] width 29 height 8
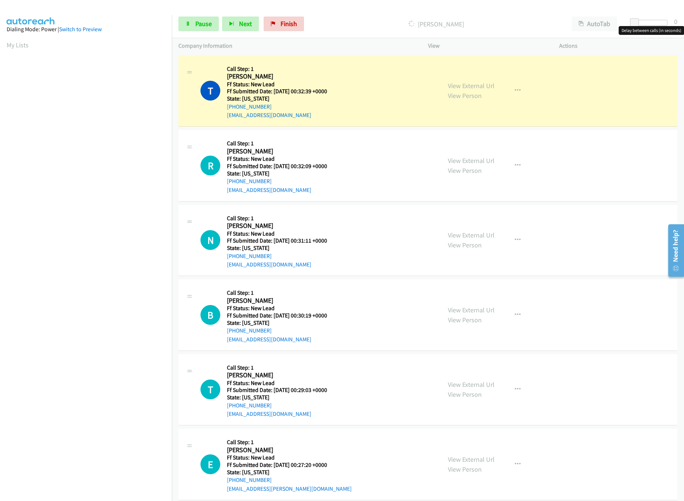
click at [642, 24] on div at bounding box center [650, 23] width 34 height 6
click at [654, 22] on div at bounding box center [650, 23] width 34 height 6
click at [465, 239] on div "View External Url View Person" at bounding box center [471, 240] width 47 height 20
click at [465, 239] on link "View External Url" at bounding box center [471, 235] width 47 height 8
click at [472, 160] on link "View External Url" at bounding box center [471, 160] width 47 height 8
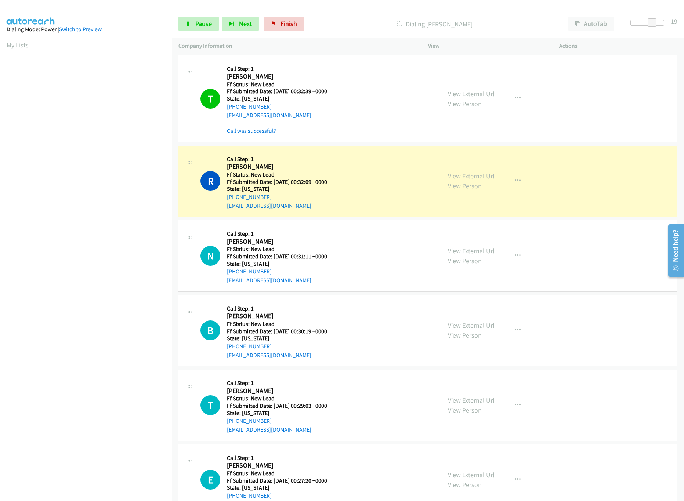
click at [404, 86] on div "T Callback Scheduled Call Step: 1 Tucker Bateman America/Los_Angeles Ff Status:…" at bounding box center [317, 98] width 234 height 73
click at [461, 91] on link "View External Url" at bounding box center [471, 94] width 47 height 8
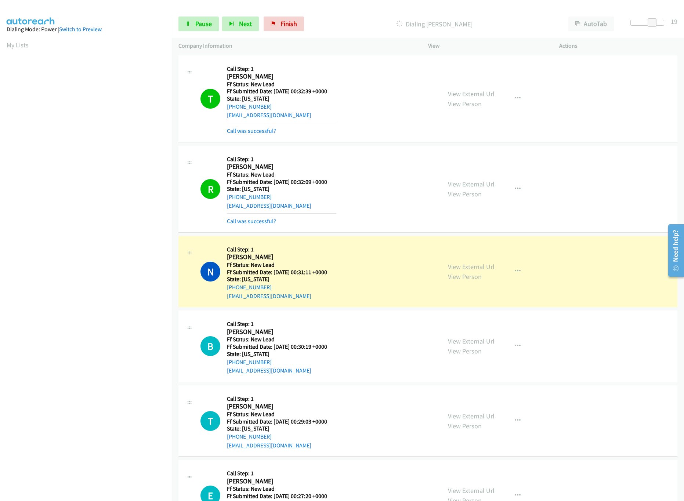
scroll to position [147, 0]
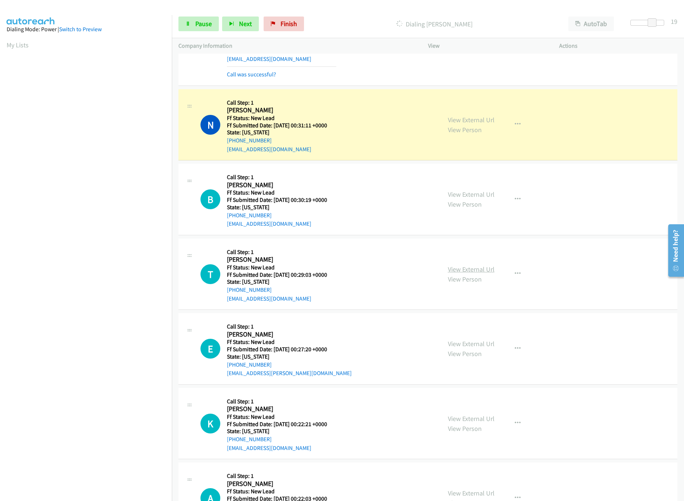
click at [469, 271] on link "View External Url" at bounding box center [471, 269] width 47 height 8
click at [485, 192] on link "View External Url" at bounding box center [471, 194] width 47 height 8
drag, startPoint x: 652, startPoint y: 23, endPoint x: 633, endPoint y: 23, distance: 19.1
click at [635, 23] on span at bounding box center [639, 22] width 9 height 9
drag, startPoint x: 637, startPoint y: 23, endPoint x: 641, endPoint y: 23, distance: 4.0
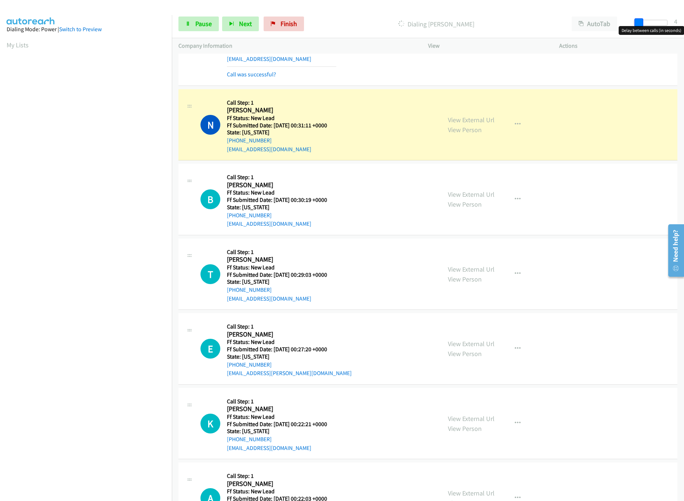
click at [641, 23] on span at bounding box center [638, 22] width 9 height 9
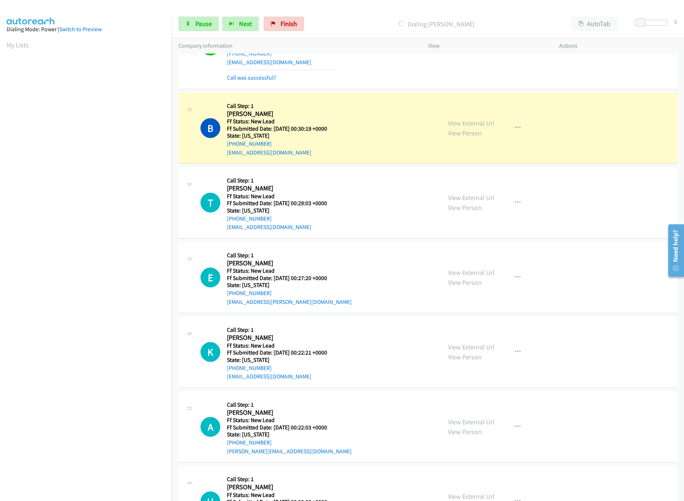
scroll to position [293, 0]
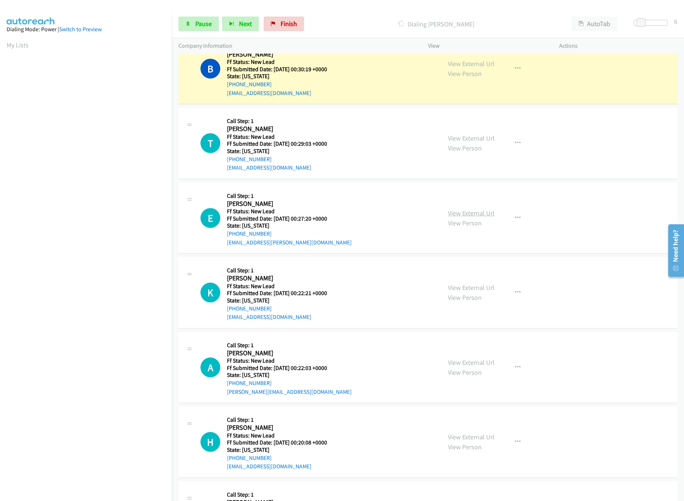
click at [472, 213] on link "View External Url" at bounding box center [471, 213] width 47 height 8
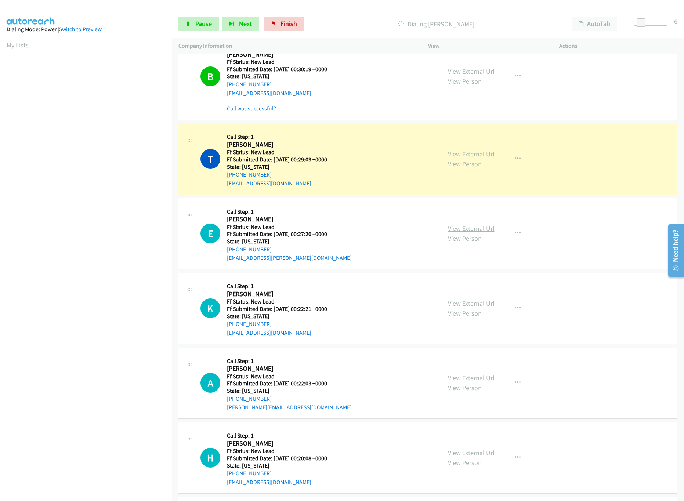
scroll to position [367, 0]
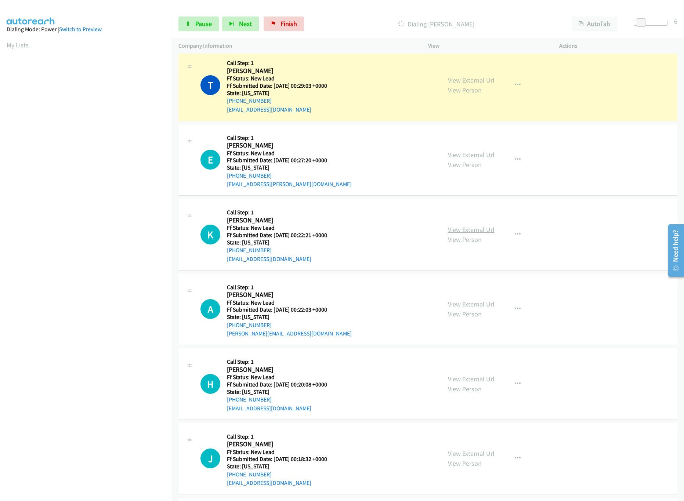
click at [451, 230] on link "View External Url" at bounding box center [471, 229] width 47 height 8
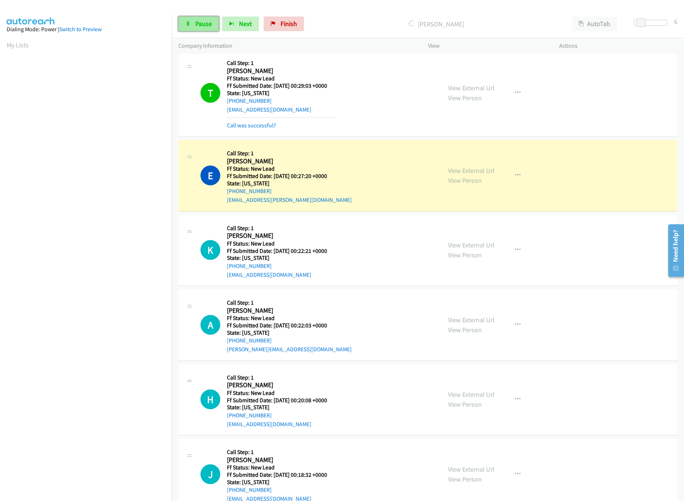
click at [193, 26] on link "Pause" at bounding box center [198, 24] width 40 height 15
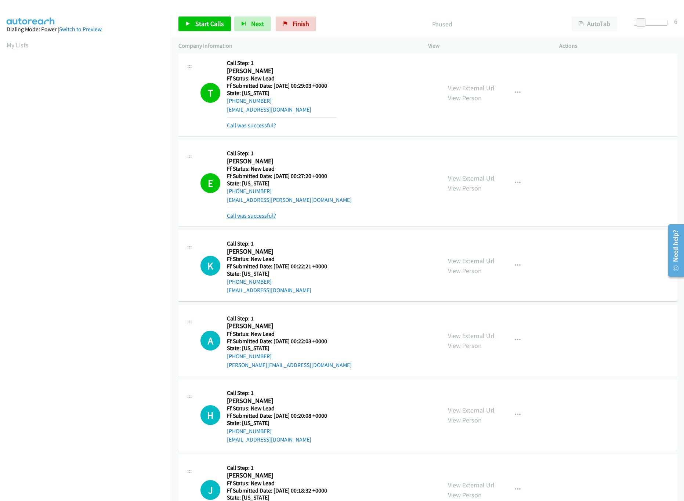
click at [273, 218] on link "Call was successful?" at bounding box center [251, 215] width 49 height 7
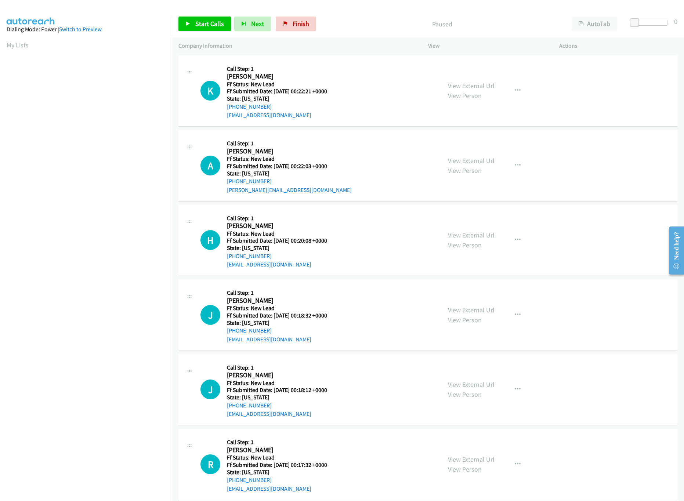
click at [132, 459] on nav "Dialing Mode: Power | Switch to Preview My Lists" at bounding box center [86, 265] width 172 height 501
drag, startPoint x: 305, startPoint y: 17, endPoint x: 368, endPoint y: 35, distance: 65.4
click at [305, 17] on link "Finish" at bounding box center [296, 24] width 40 height 15
drag, startPoint x: 370, startPoint y: 61, endPoint x: 370, endPoint y: 66, distance: 5.5
click at [370, 61] on div "K Callback Scheduled Call Step: 1 [PERSON_NAME] America/[GEOGRAPHIC_DATA] Ff St…" at bounding box center [427, 91] width 499 height 72
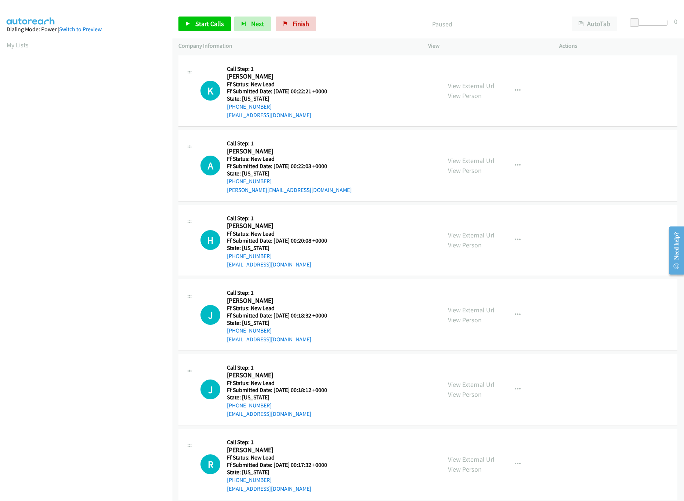
drag, startPoint x: 175, startPoint y: 17, endPoint x: 181, endPoint y: 17, distance: 5.5
click at [175, 17] on div "Start Calls Pause Next Finish Paused AutoTab AutoTab 0" at bounding box center [428, 24] width 512 height 28
click at [204, 25] on span "Start Calls" at bounding box center [209, 23] width 29 height 8
click at [468, 232] on link "View External Url" at bounding box center [471, 235] width 47 height 8
click at [471, 160] on link "View External Url" at bounding box center [471, 160] width 47 height 8
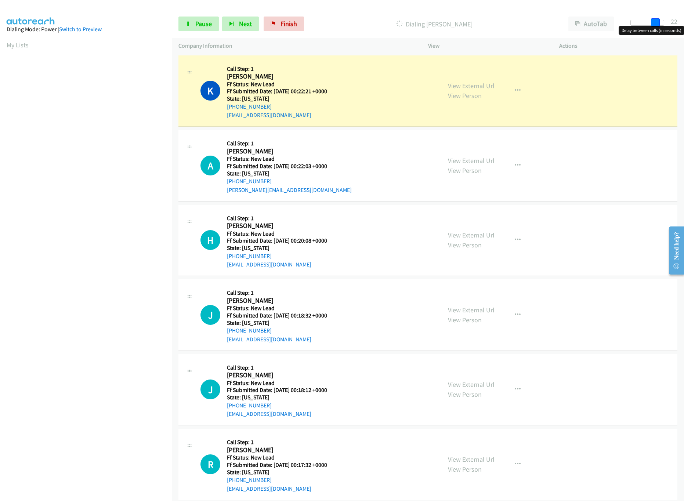
click at [658, 24] on div at bounding box center [647, 23] width 34 height 6
click at [644, 20] on div at bounding box center [647, 23] width 34 height 6
click at [204, 21] on span "Pause" at bounding box center [203, 23] width 17 height 8
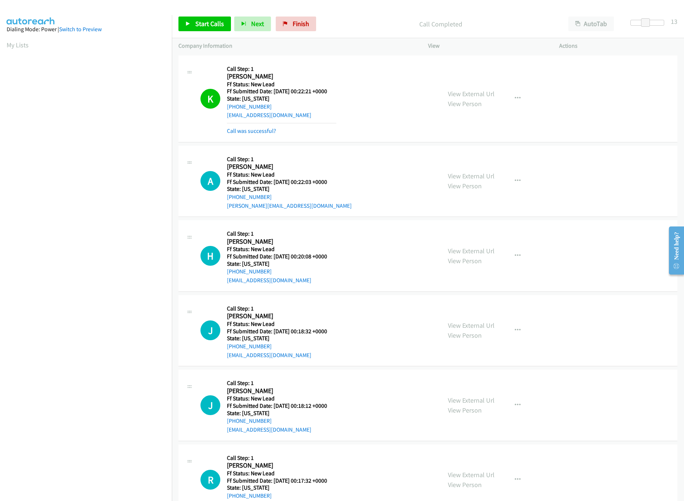
click at [266, 127] on div "Call was successful?" at bounding box center [281, 131] width 109 height 9
click at [267, 131] on link "Call was successful?" at bounding box center [251, 130] width 49 height 7
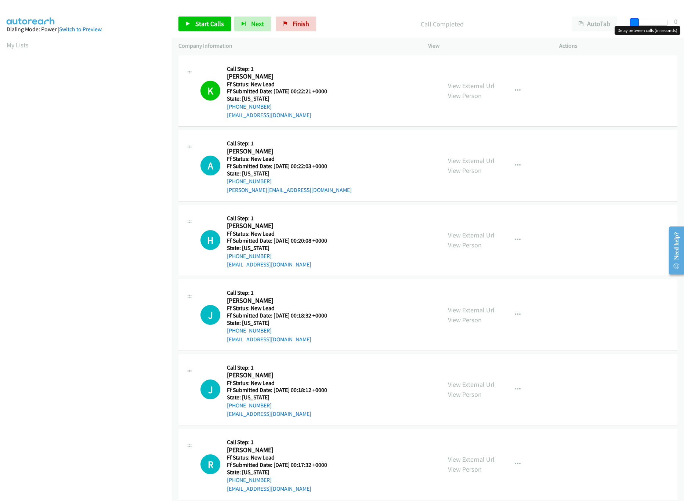
drag, startPoint x: 645, startPoint y: 23, endPoint x: 569, endPoint y: 24, distance: 76.7
click at [616, 22] on div "Start Calls Pause Next Finish Call Completed AutoTab AutoTab 0" at bounding box center [428, 24] width 512 height 28
click at [191, 23] on link "Start Calls" at bounding box center [204, 24] width 52 height 15
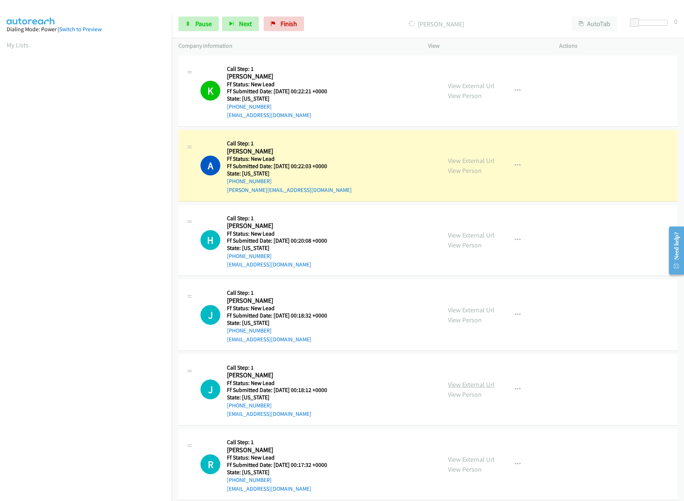
click at [460, 385] on link "View External Url" at bounding box center [471, 384] width 47 height 8
click at [481, 310] on link "View External Url" at bounding box center [471, 310] width 47 height 8
click at [628, 18] on div "Start Calls Pause Next Finish Dialing Alfredo Santos AutoTab AutoTab 0" at bounding box center [428, 24] width 512 height 28
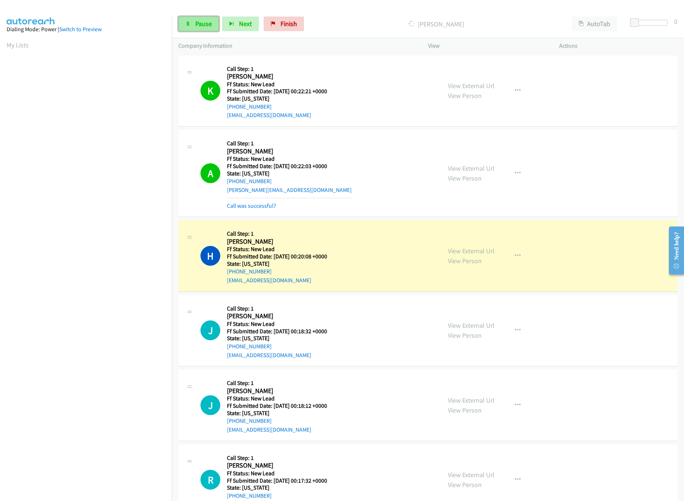
click at [194, 25] on link "Pause" at bounding box center [198, 24] width 40 height 15
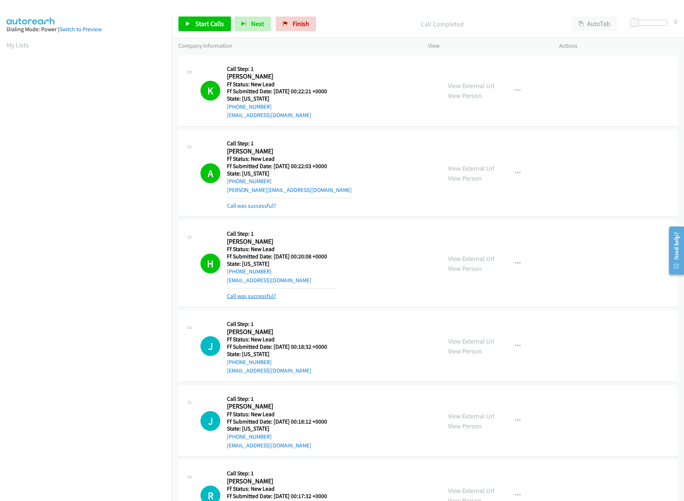
click at [250, 295] on link "Call was successful?" at bounding box center [251, 296] width 49 height 7
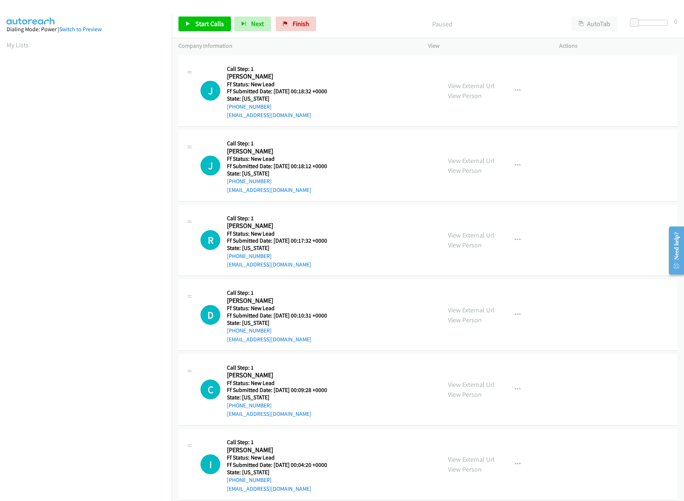
scroll to position [0, 3]
click at [219, 26] on span "Start Calls" at bounding box center [209, 23] width 29 height 8
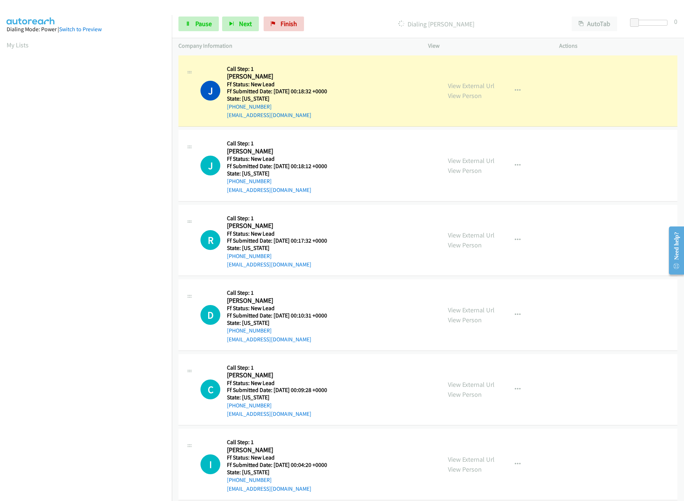
click at [68, 434] on nav "Dialing Mode: Power | Switch to Preview My Lists" at bounding box center [86, 265] width 172 height 501
click at [457, 237] on link "View External Url" at bounding box center [471, 235] width 47 height 8
click at [460, 309] on link "View External Url" at bounding box center [471, 310] width 47 height 8
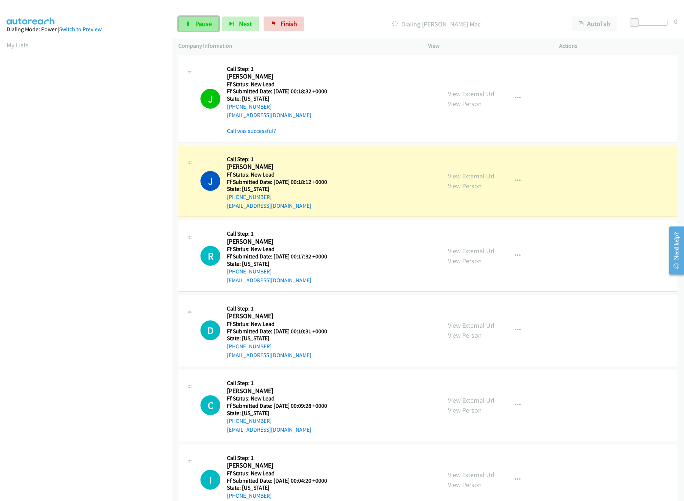
click at [190, 20] on link "Pause" at bounding box center [198, 24] width 40 height 15
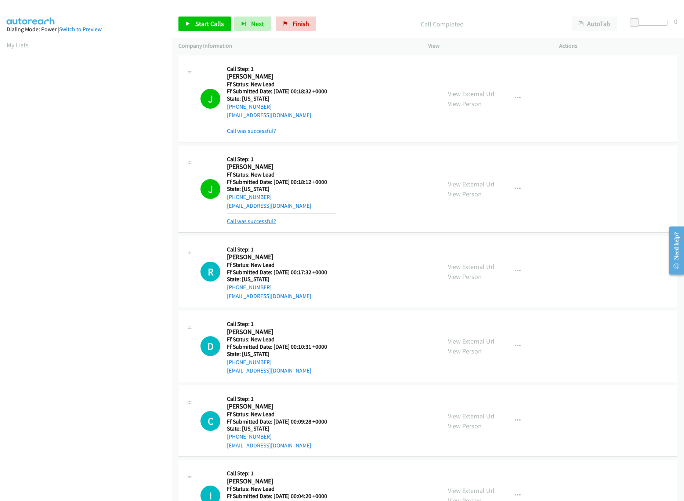
click at [250, 223] on link "Call was successful?" at bounding box center [251, 221] width 49 height 7
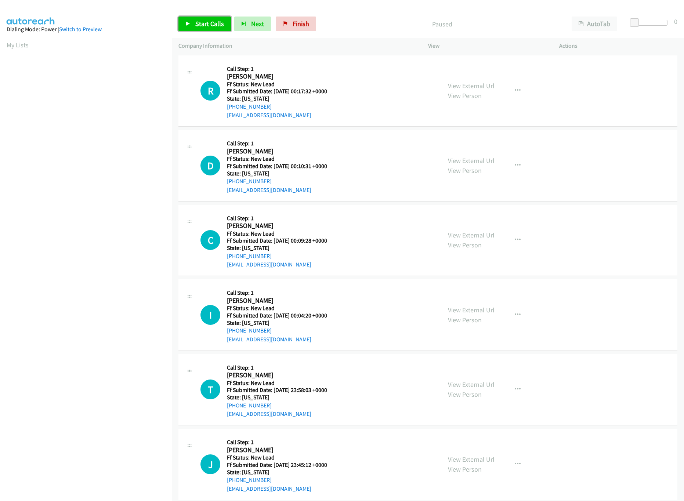
click at [190, 26] on link "Start Calls" at bounding box center [204, 24] width 52 height 15
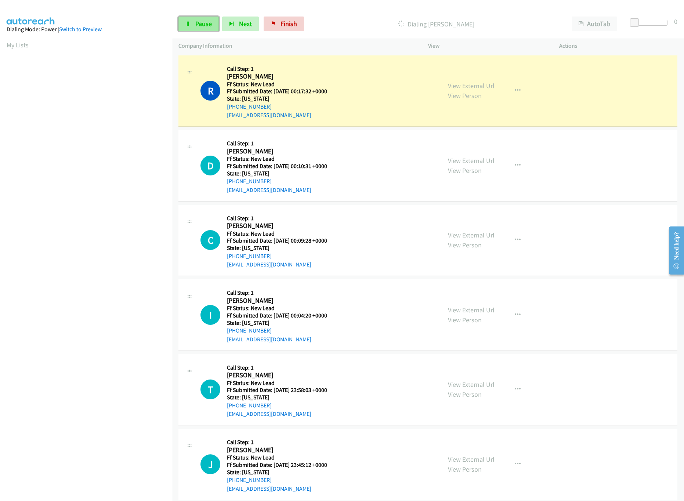
click at [197, 26] on span "Pause" at bounding box center [203, 23] width 17 height 8
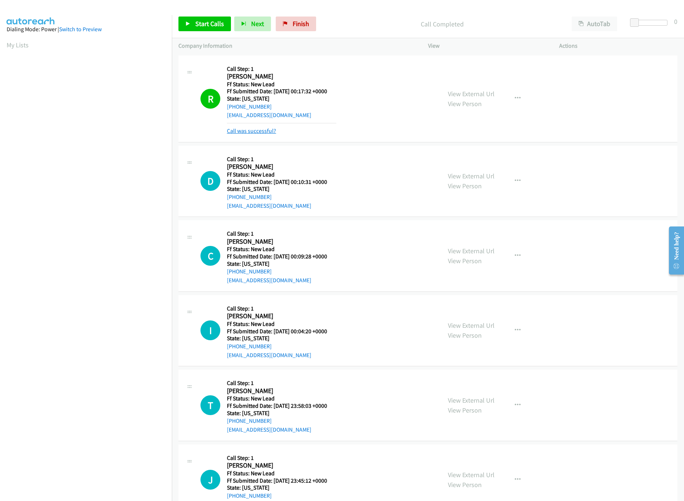
click at [263, 131] on link "Call was successful?" at bounding box center [251, 130] width 49 height 7
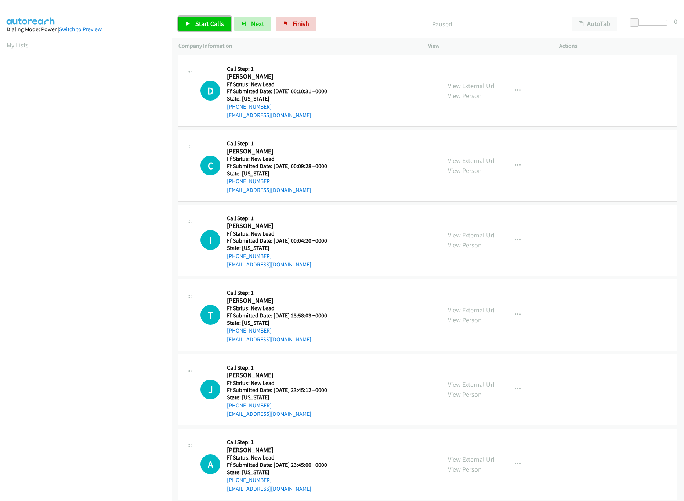
click at [194, 20] on link "Start Calls" at bounding box center [204, 24] width 52 height 15
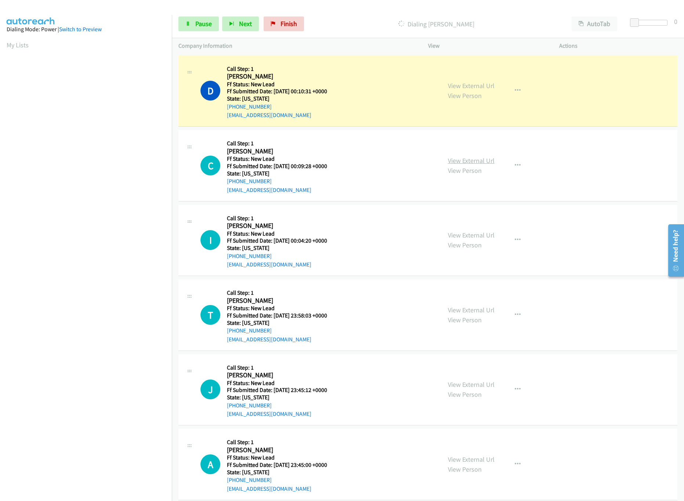
click at [473, 160] on link "View External Url" at bounding box center [471, 160] width 47 height 8
click at [463, 238] on link "View External Url" at bounding box center [471, 235] width 47 height 8
click at [647, 24] on div at bounding box center [647, 23] width 34 height 6
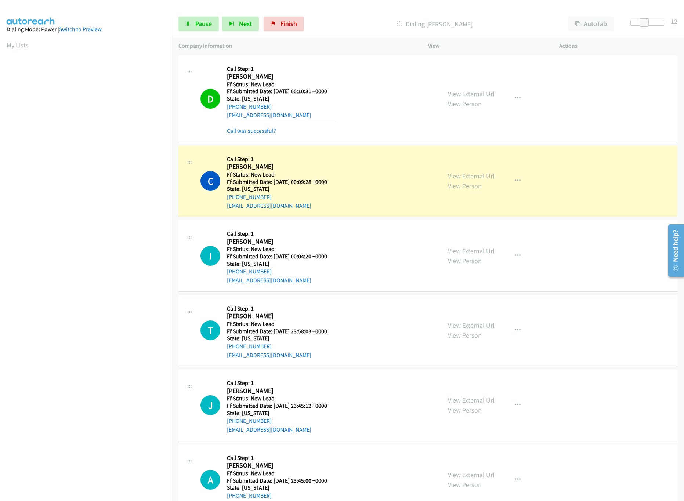
click at [452, 94] on link "View External Url" at bounding box center [471, 94] width 47 height 8
click at [472, 327] on link "View External Url" at bounding box center [471, 325] width 47 height 8
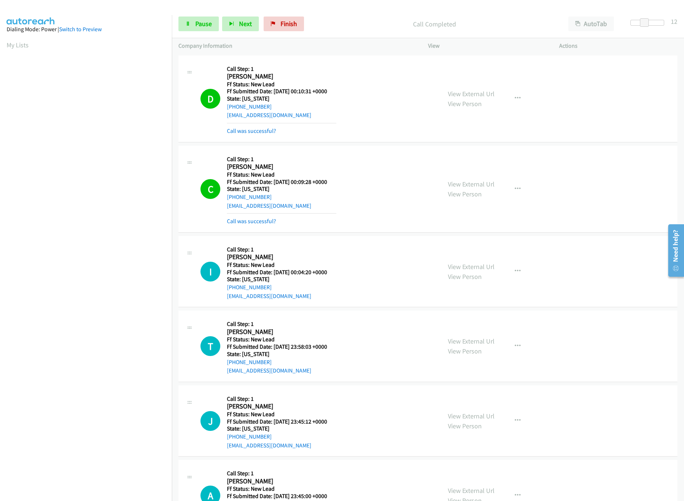
scroll to position [147, 0]
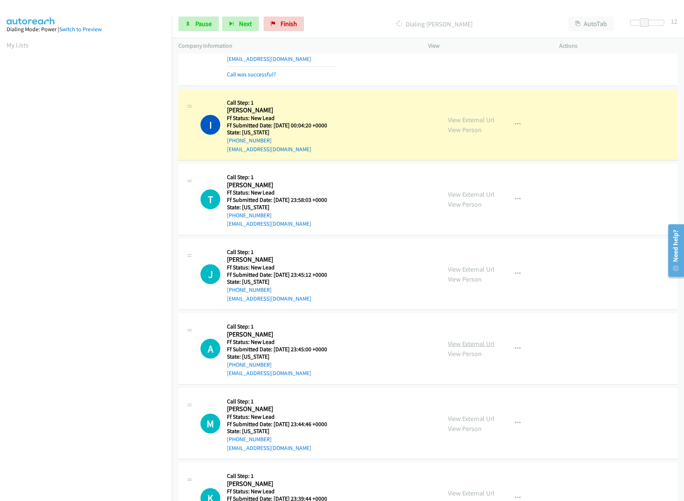
click at [480, 345] on link "View External Url" at bounding box center [471, 344] width 47 height 8
click at [467, 269] on link "View External Url" at bounding box center [471, 269] width 47 height 8
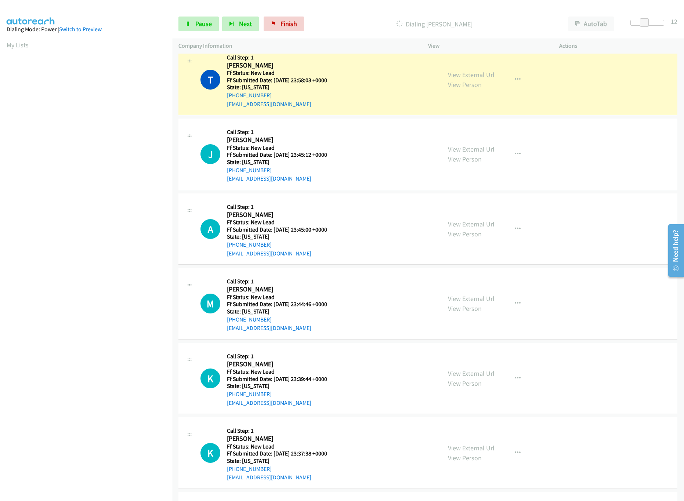
scroll to position [367, 0]
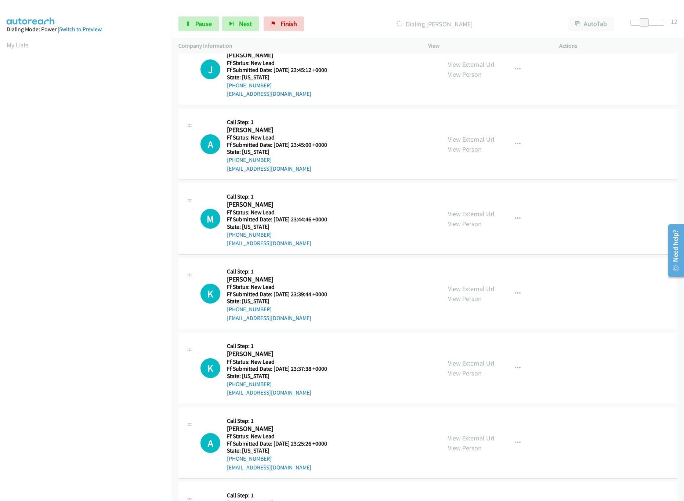
click at [459, 363] on link "View External Url" at bounding box center [471, 363] width 47 height 8
click at [476, 292] on link "View External Url" at bounding box center [471, 288] width 47 height 8
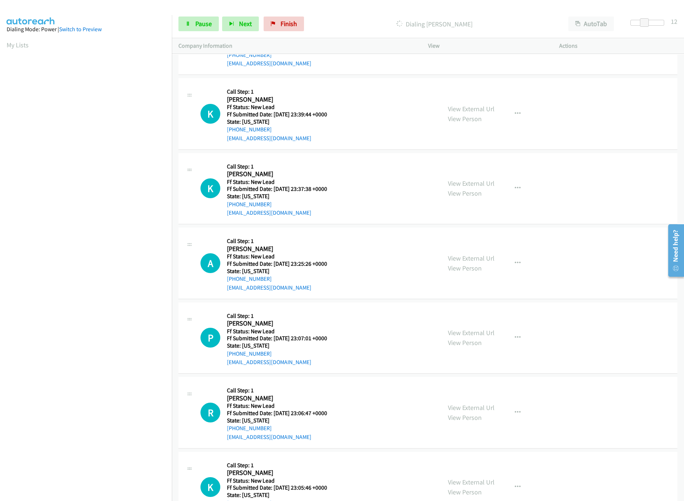
scroll to position [587, 0]
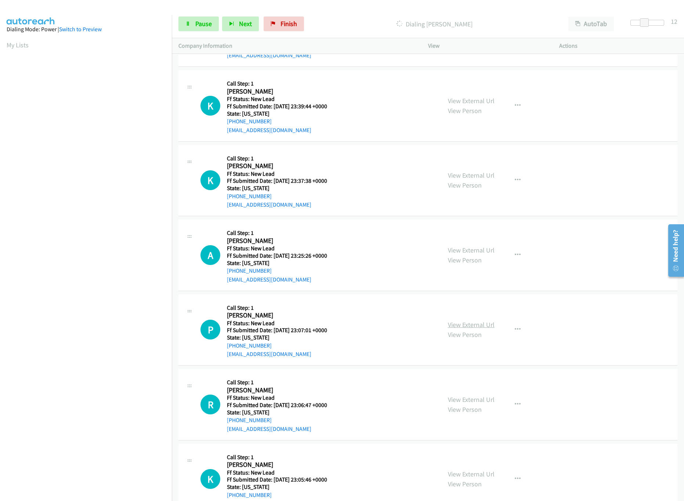
click at [472, 326] on link "View External Url" at bounding box center [471, 324] width 47 height 8
click at [468, 254] on link "View External Url" at bounding box center [471, 250] width 47 height 8
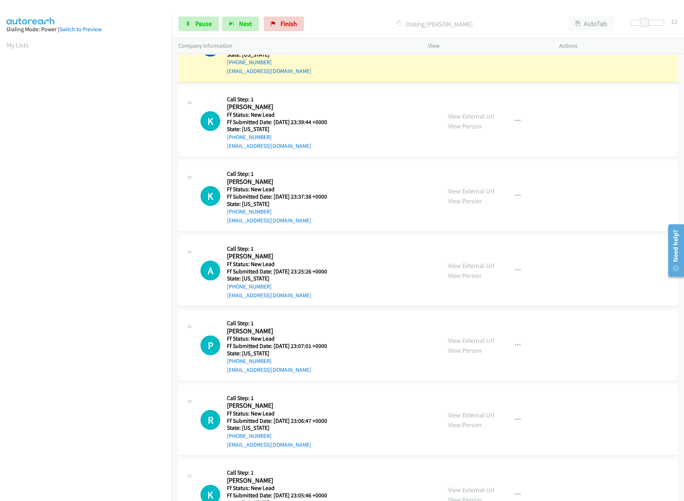
scroll to position [603, 0]
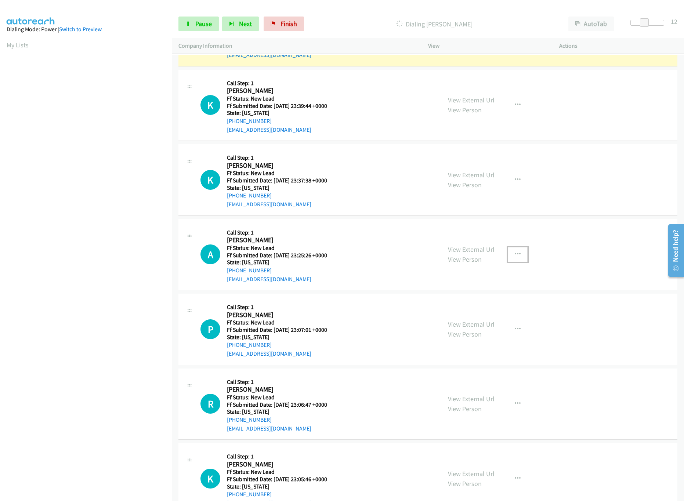
click at [519, 251] on button "button" at bounding box center [518, 254] width 20 height 15
click at [479, 303] on link "Skip Call" at bounding box center [478, 302] width 98 height 15
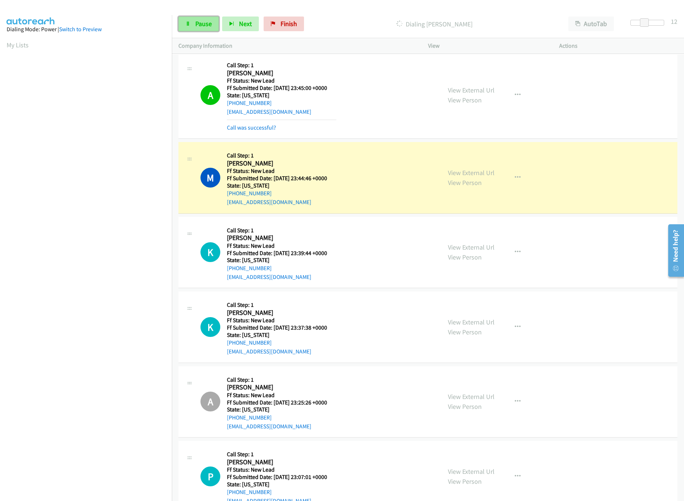
click at [200, 28] on span "Pause" at bounding box center [203, 23] width 17 height 8
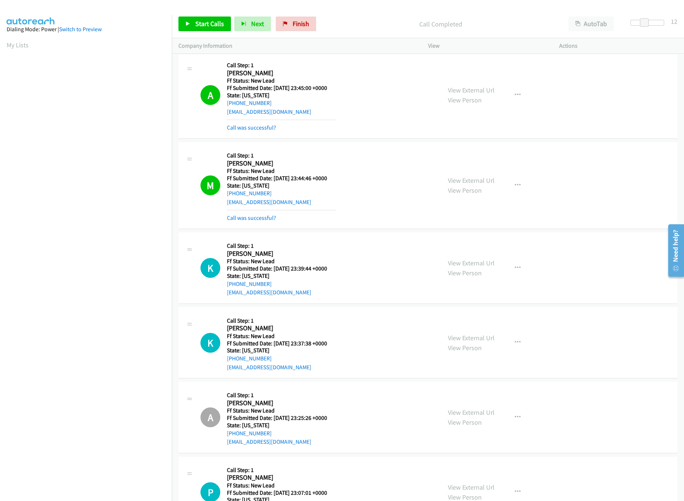
click at [378, 181] on div "M Callback Scheduled Call Step: 1 Marykae Davis America/New_York Ff Status: New…" at bounding box center [317, 185] width 234 height 73
click at [448, 182] on link "View External Url" at bounding box center [471, 180] width 47 height 8
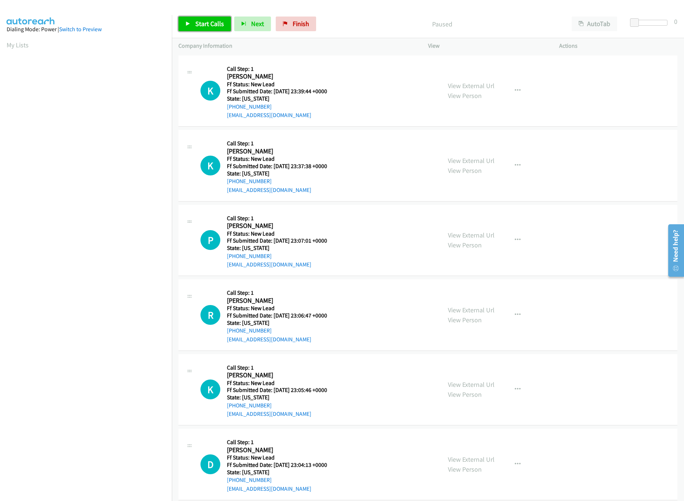
click at [211, 30] on link "Start Calls" at bounding box center [204, 24] width 52 height 15
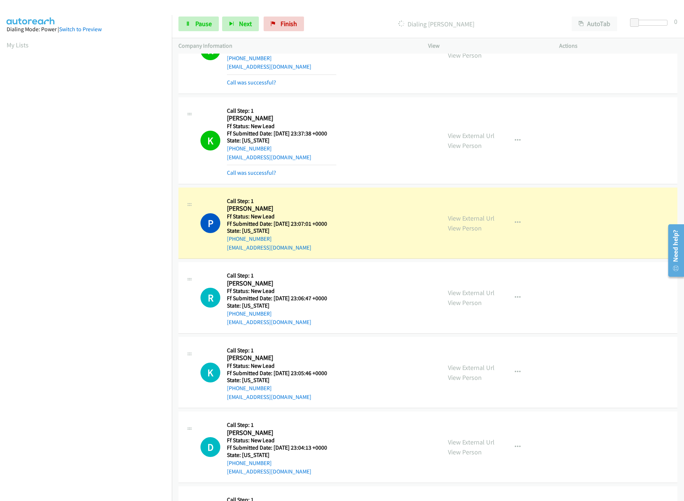
scroll to position [73, 0]
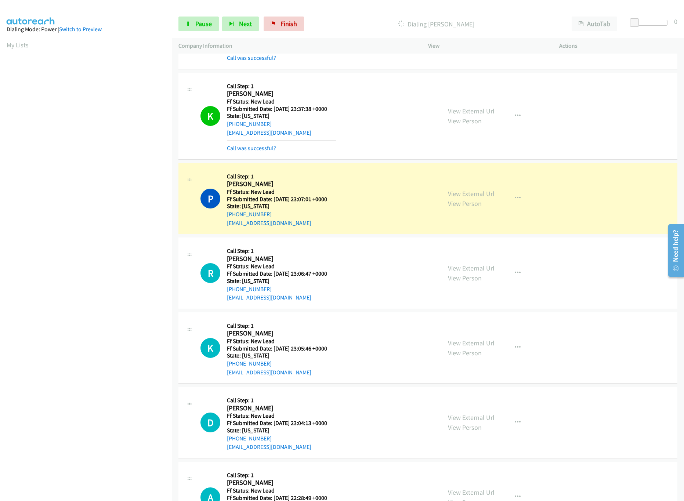
click at [485, 268] on link "View External Url" at bounding box center [471, 268] width 47 height 8
click at [456, 345] on link "View External Url" at bounding box center [471, 343] width 47 height 8
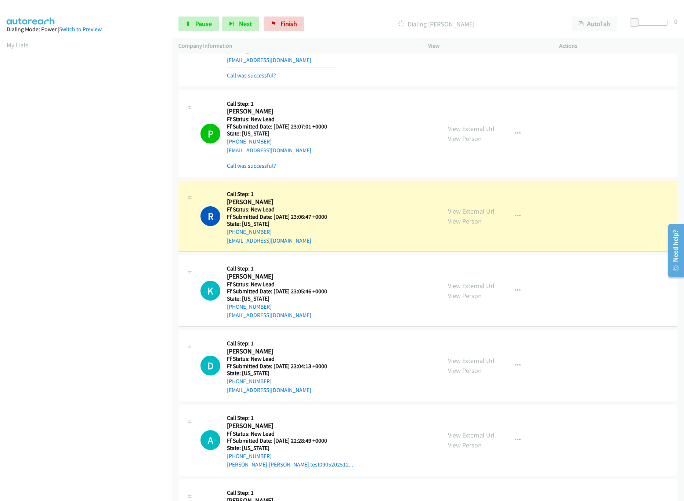
scroll to position [293, 0]
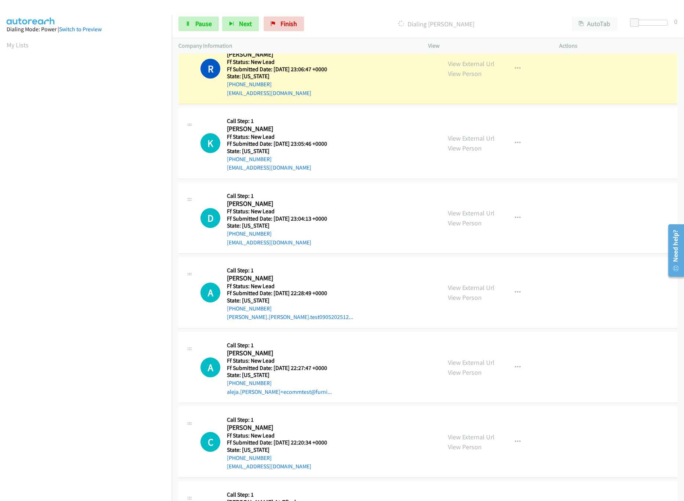
click at [460, 207] on div "View External Url View Person View External Url Email Schedule/Manage Callback …" at bounding box center [510, 218] width 138 height 58
click at [461, 211] on link "View External Url" at bounding box center [471, 213] width 47 height 8
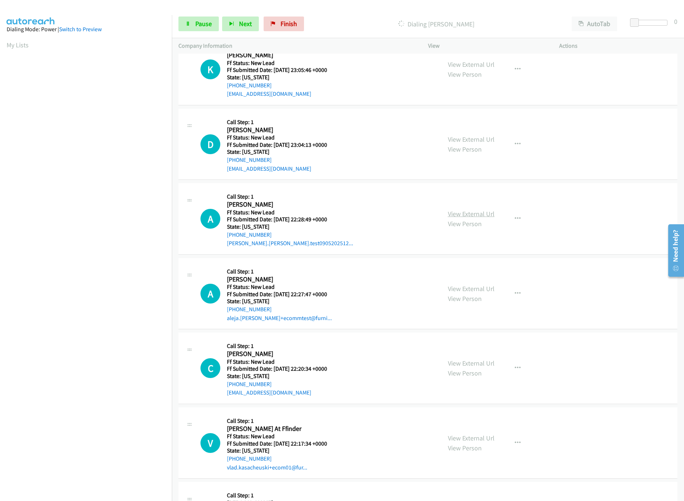
click at [471, 214] on link "View External Url" at bounding box center [471, 214] width 47 height 8
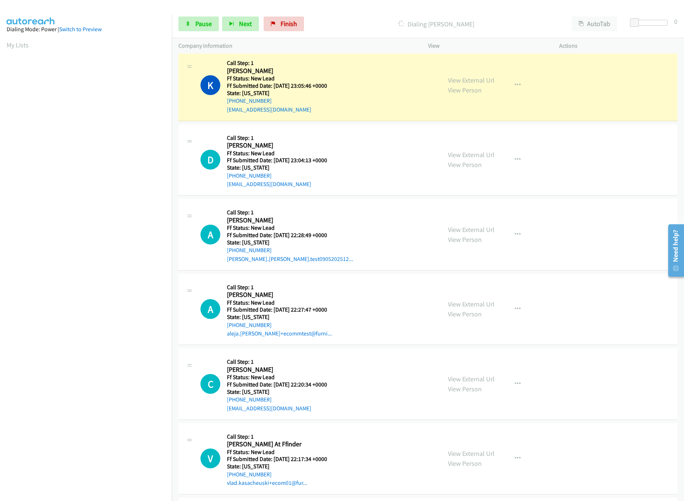
scroll to position [383, 0]
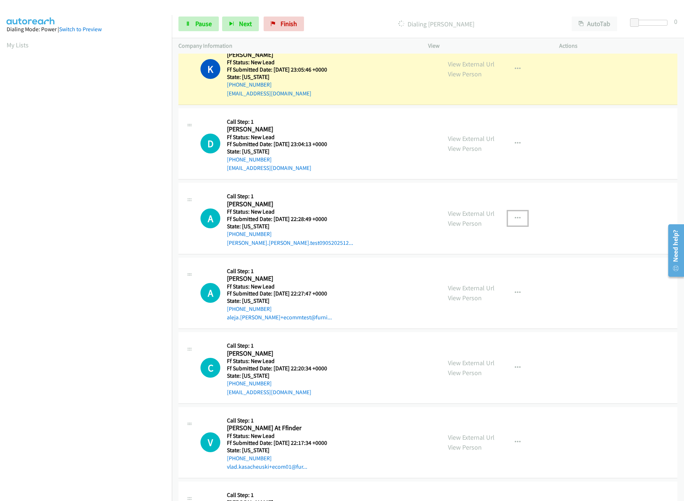
drag, startPoint x: 515, startPoint y: 217, endPoint x: 496, endPoint y: 247, distance: 35.4
click at [515, 217] on icon "button" at bounding box center [518, 218] width 6 height 6
click at [472, 272] on link "Skip Call" at bounding box center [478, 266] width 98 height 15
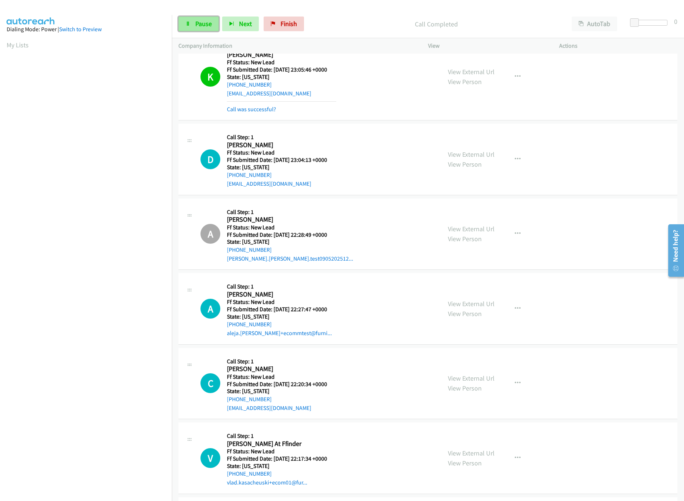
drag, startPoint x: 197, startPoint y: 19, endPoint x: 185, endPoint y: 19, distance: 12.1
click at [197, 19] on link "Pause" at bounding box center [198, 24] width 40 height 15
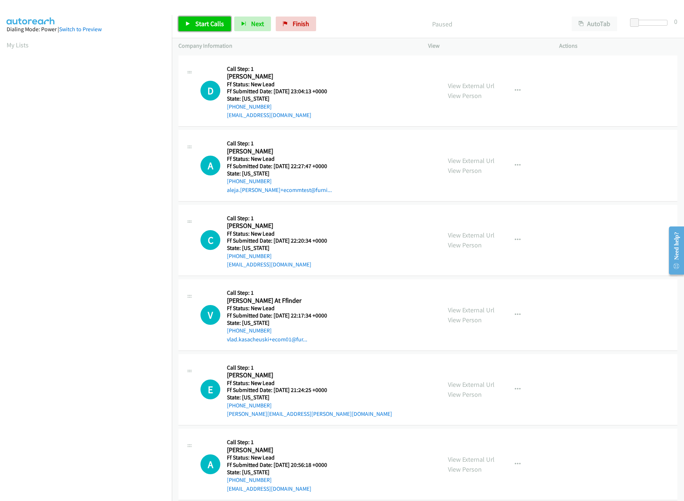
click at [211, 29] on link "Start Calls" at bounding box center [204, 24] width 52 height 15
click at [472, 159] on link "View External Url" at bounding box center [471, 160] width 47 height 8
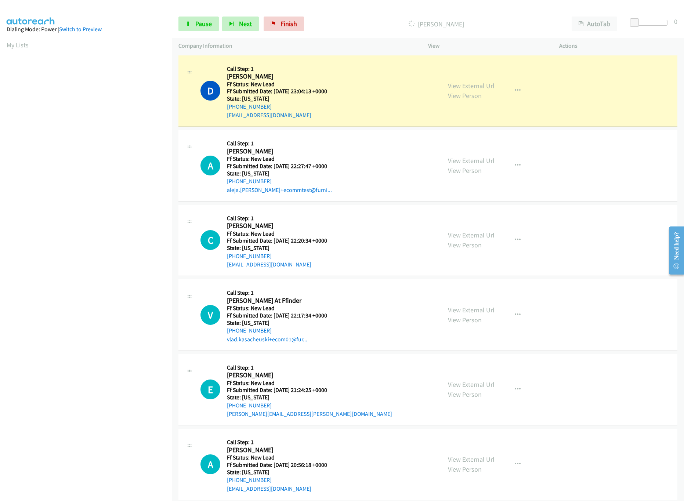
click at [522, 156] on div "View External Url View Person View External Url Email Schedule/Manage Callback …" at bounding box center [510, 166] width 138 height 58
click at [515, 163] on icon "button" at bounding box center [518, 166] width 6 height 6
click at [476, 212] on link "Skip Call" at bounding box center [478, 213] width 98 height 15
click at [654, 23] on div at bounding box center [650, 23] width 34 height 6
click at [455, 235] on link "View External Url" at bounding box center [471, 235] width 47 height 8
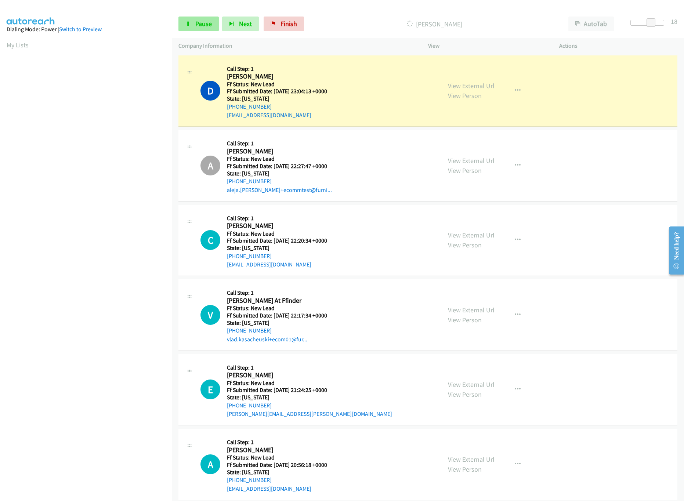
click at [190, 19] on div "Start Calls Pause Next Finish Dialing Dallas Morrow AutoTab AutoTab 18" at bounding box center [428, 24] width 512 height 28
click at [195, 25] on span "Pause" at bounding box center [203, 23] width 17 height 8
click at [390, 225] on div "C Callback Scheduled Call Step: 1 Clare Galindo America/Chicago Ff Status: New …" at bounding box center [317, 240] width 234 height 58
drag, startPoint x: 520, startPoint y: 236, endPoint x: 513, endPoint y: 240, distance: 8.1
click at [520, 236] on button "button" at bounding box center [518, 240] width 20 height 15
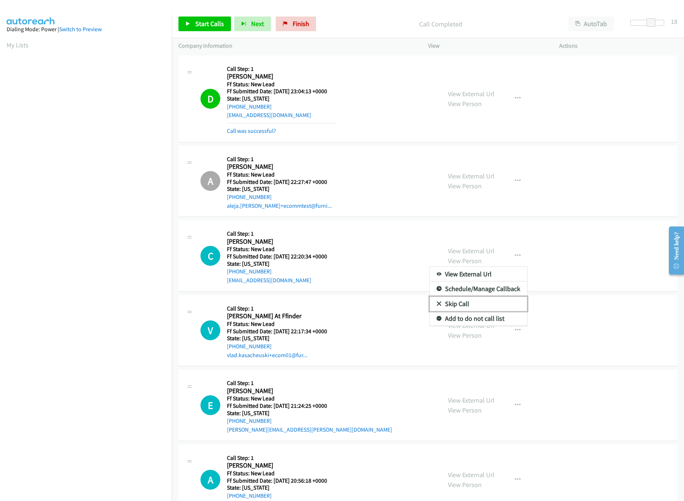
click at [453, 311] on link "Skip Call" at bounding box center [478, 304] width 98 height 15
click at [484, 324] on link "View External Url" at bounding box center [471, 325] width 47 height 8
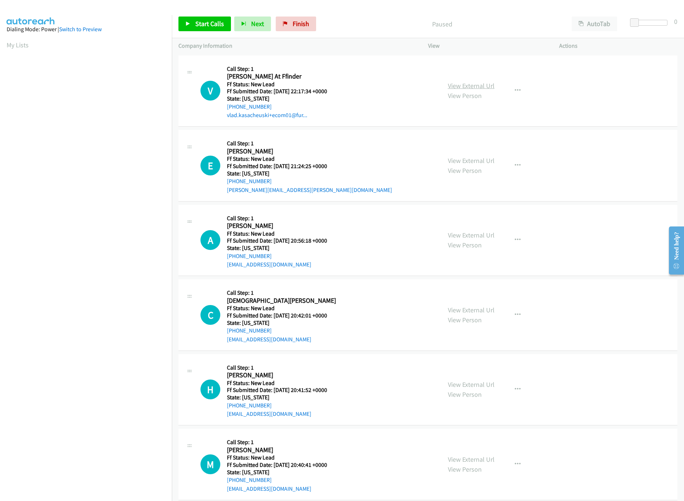
click at [451, 86] on link "View External Url" at bounding box center [471, 85] width 47 height 8
click at [465, 163] on link "View External Url" at bounding box center [471, 160] width 47 height 8
click at [515, 88] on icon "button" at bounding box center [518, 91] width 6 height 6
click at [456, 138] on link "Skip Call" at bounding box center [478, 138] width 98 height 15
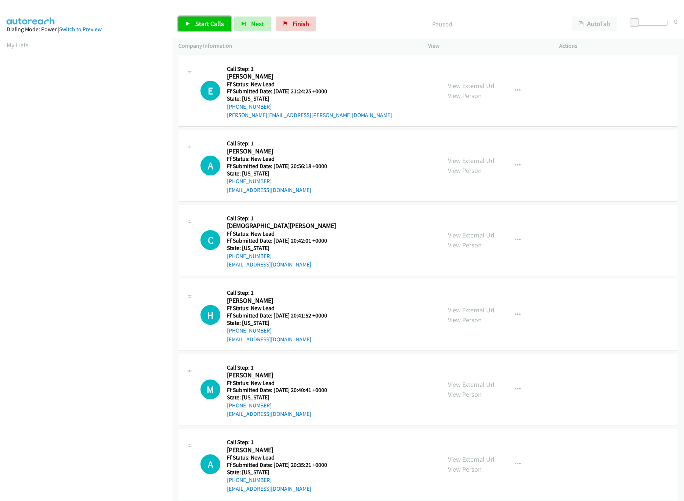
click at [214, 21] on span "Start Calls" at bounding box center [209, 23] width 29 height 8
click at [454, 166] on link "View Person" at bounding box center [465, 170] width 34 height 8
click at [461, 162] on link "View External Url" at bounding box center [471, 160] width 47 height 8
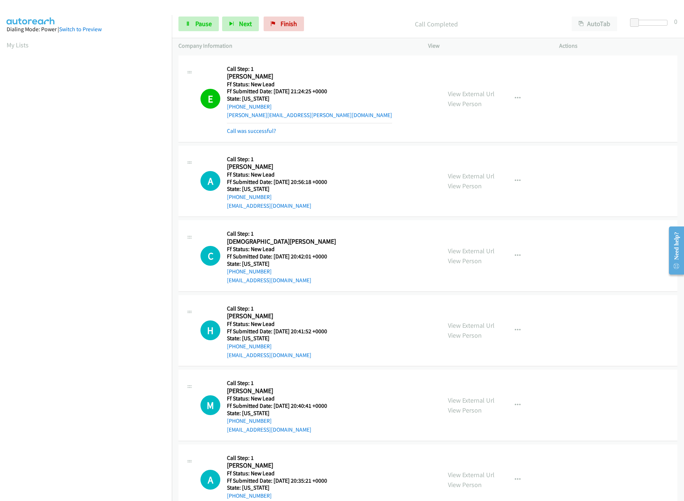
scroll to position [73, 0]
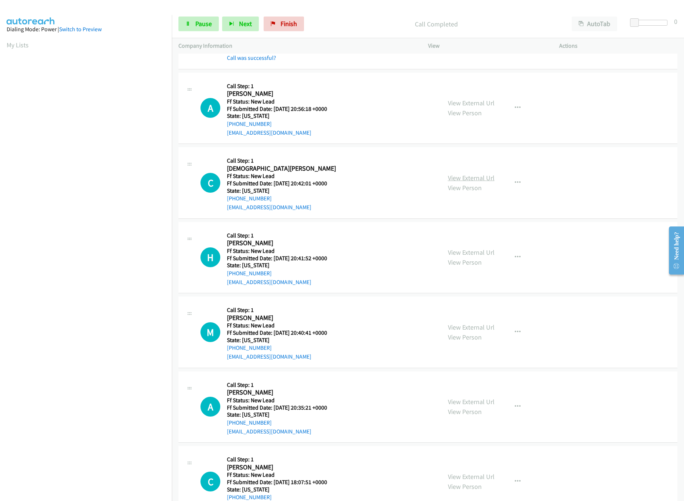
click at [472, 178] on link "View External Url" at bounding box center [471, 178] width 47 height 8
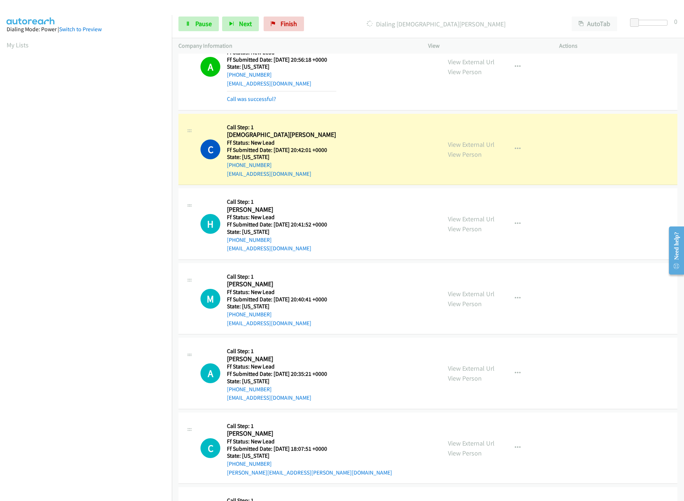
scroll to position [147, 0]
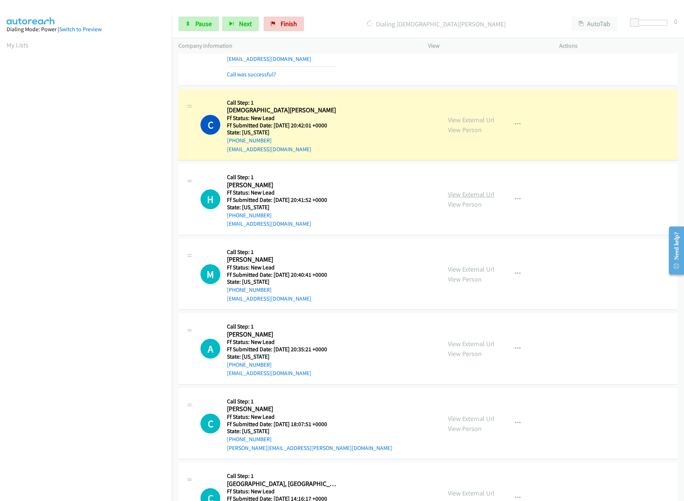
click at [470, 198] on link "View External Url" at bounding box center [471, 194] width 47 height 8
click at [456, 268] on link "View External Url" at bounding box center [471, 269] width 47 height 8
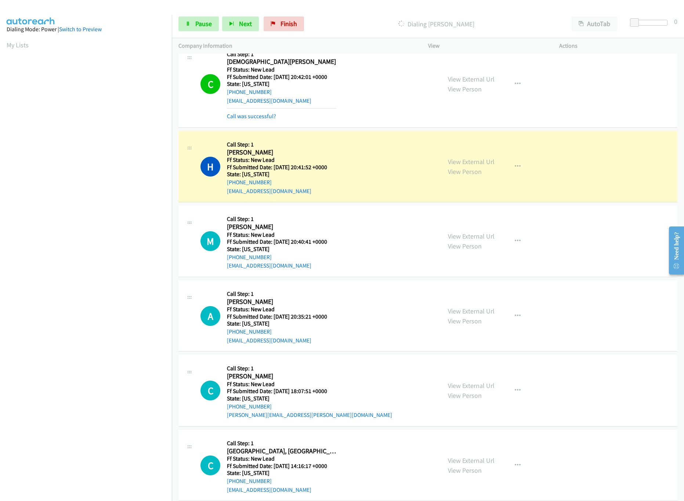
scroll to position [220, 0]
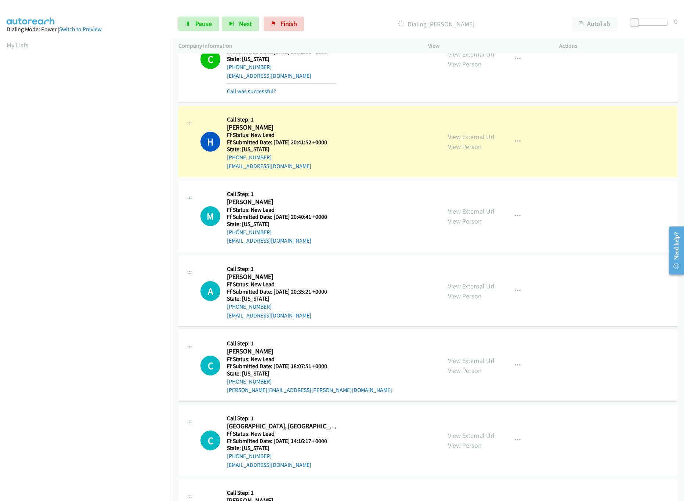
click at [457, 290] on link "View External Url" at bounding box center [471, 286] width 47 height 8
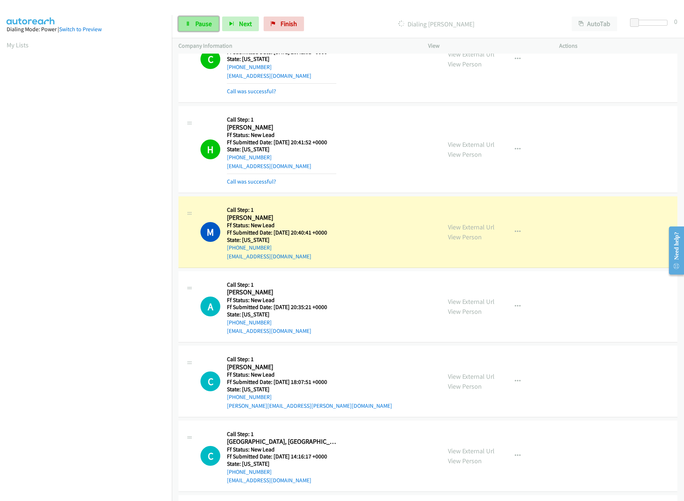
click at [195, 31] on link "Pause" at bounding box center [198, 24] width 40 height 15
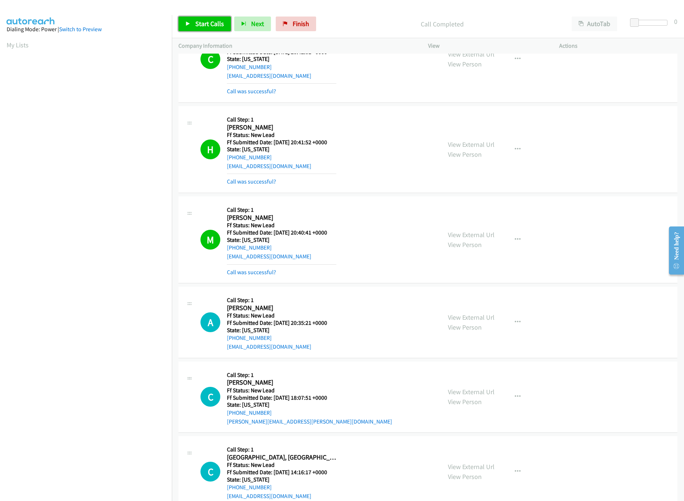
click at [197, 22] on span "Start Calls" at bounding box center [209, 23] width 29 height 8
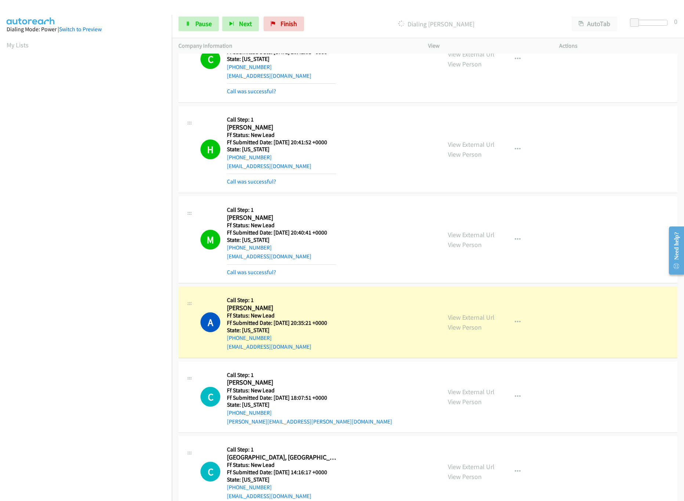
scroll to position [317, 0]
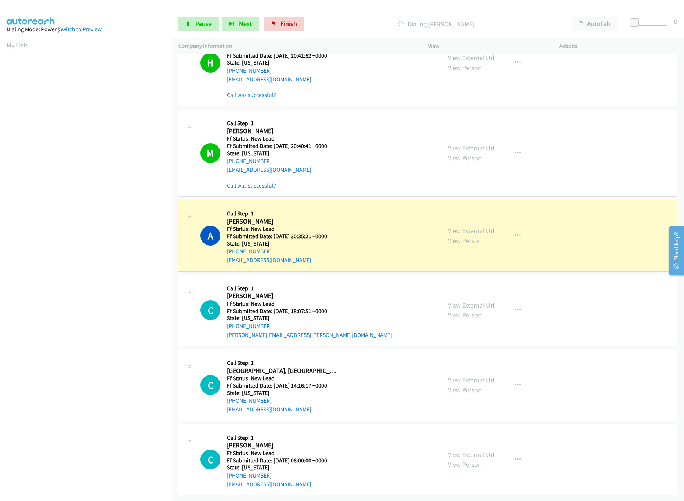
click at [455, 376] on link "View External Url" at bounding box center [471, 380] width 47 height 8
click at [484, 301] on link "View External Url" at bounding box center [471, 305] width 47 height 8
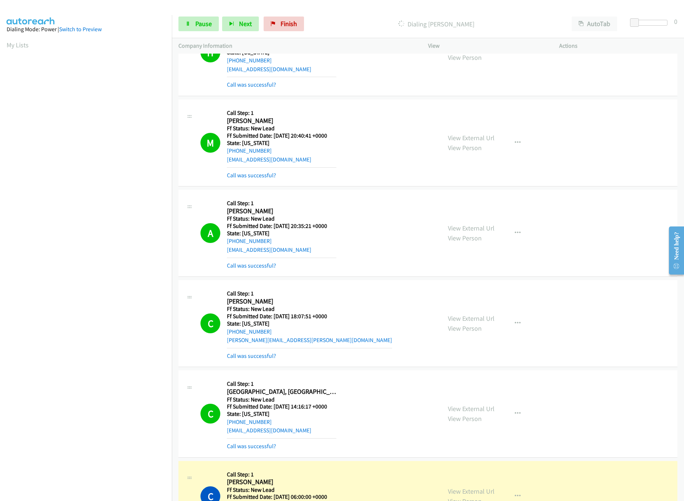
drag, startPoint x: 189, startPoint y: 10, endPoint x: 194, endPoint y: 18, distance: 8.6
click at [190, 11] on div "Start Calls Pause Next Finish Dialing Conya Demery AutoTab AutoTab 0" at bounding box center [428, 24] width 512 height 28
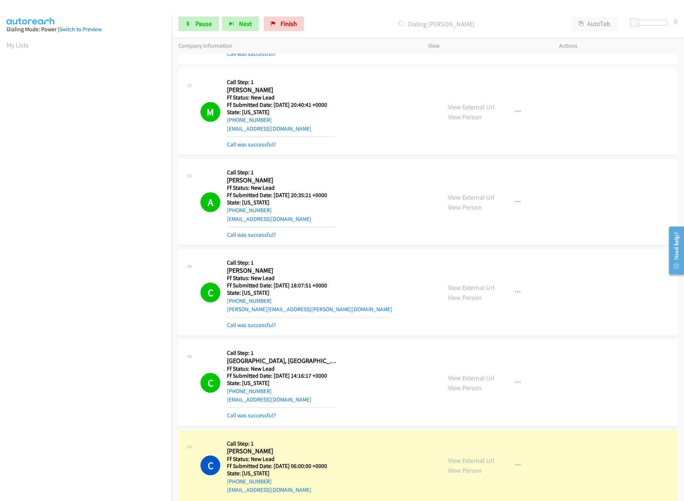
scroll to position [365, 0]
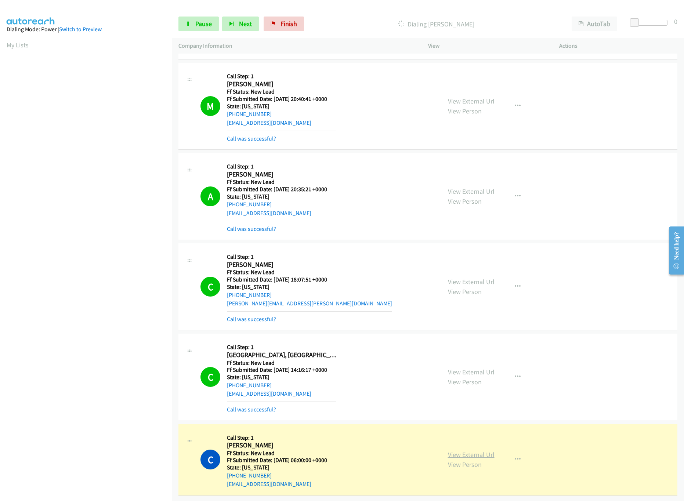
click at [479, 450] on link "View External Url" at bounding box center [471, 454] width 47 height 8
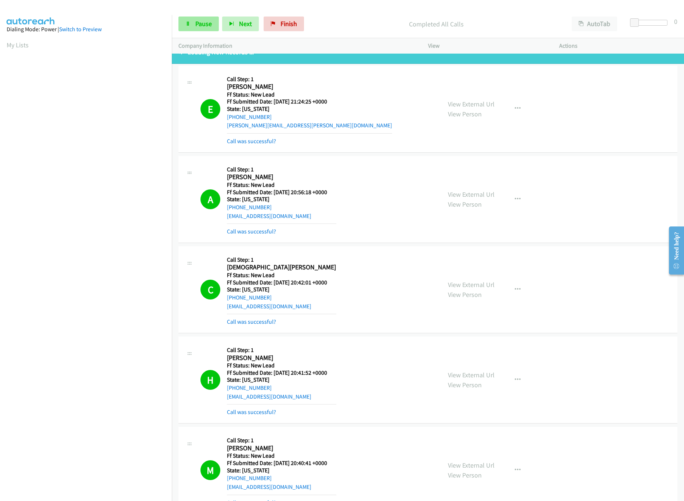
scroll to position [0, 0]
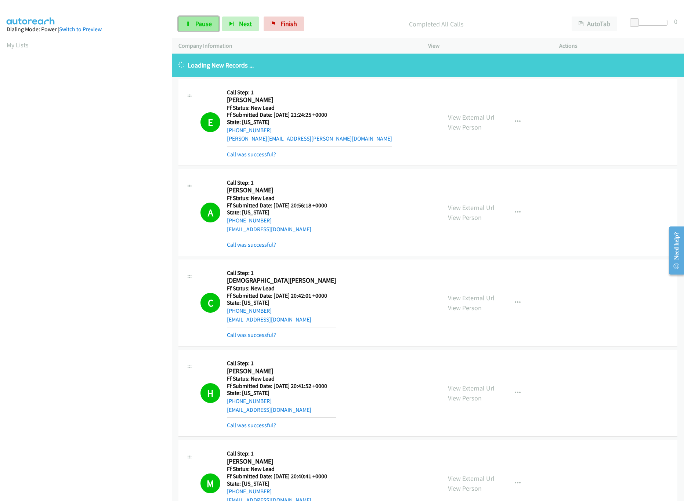
click at [199, 19] on link "Pause" at bounding box center [198, 24] width 40 height 15
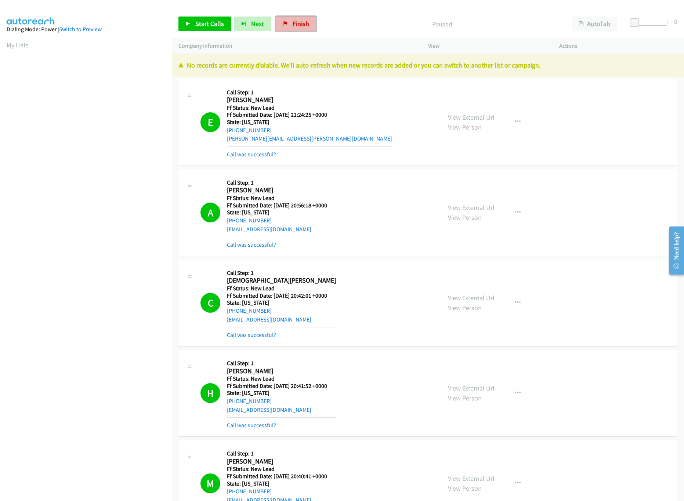
click at [286, 23] on icon at bounding box center [285, 24] width 5 height 5
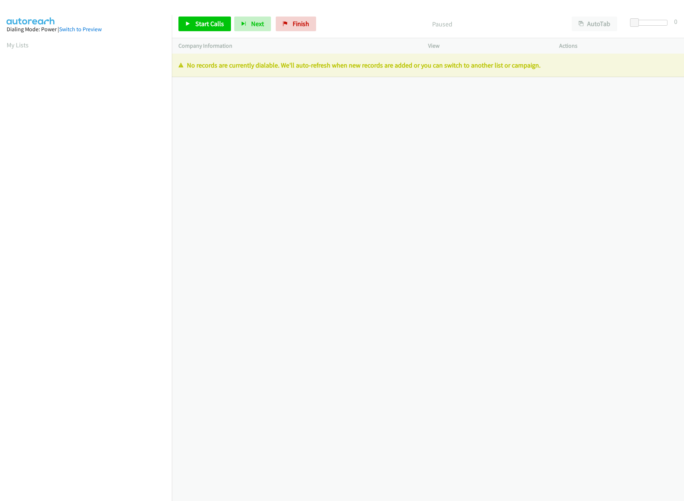
click at [316, 20] on div "Start Calls Pause Next Finish" at bounding box center [248, 24] width 141 height 15
click at [297, 29] on link "Finish" at bounding box center [296, 24] width 40 height 15
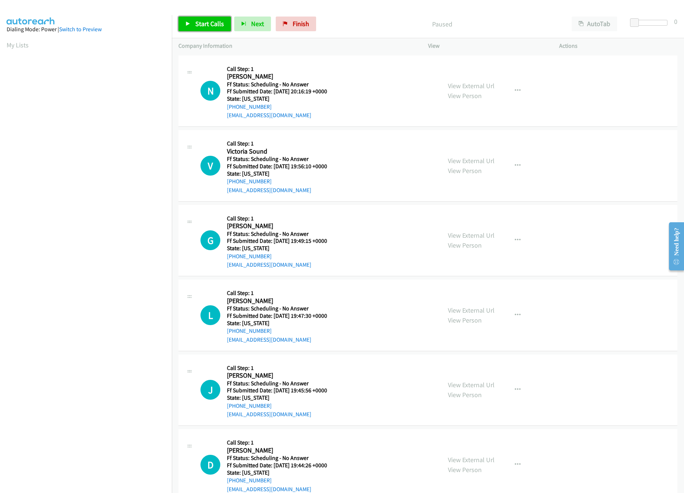
click at [198, 23] on span "Start Calls" at bounding box center [209, 23] width 29 height 8
click at [456, 84] on link "View External Url" at bounding box center [471, 85] width 47 height 8
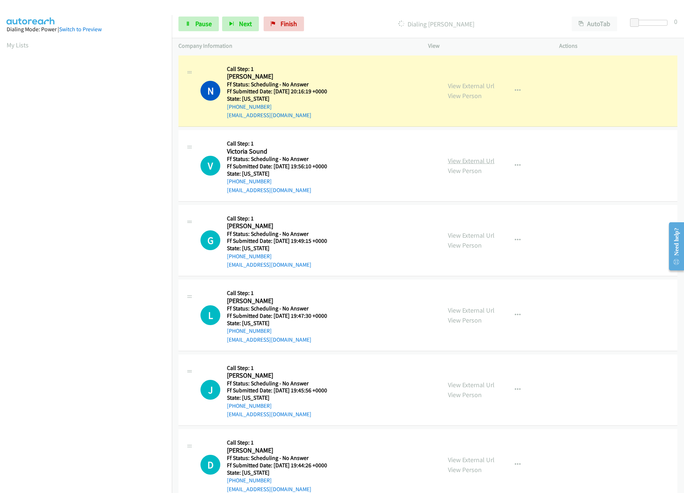
click at [479, 156] on link "View External Url" at bounding box center [471, 160] width 47 height 8
click at [456, 234] on link "View External Url" at bounding box center [471, 235] width 47 height 8
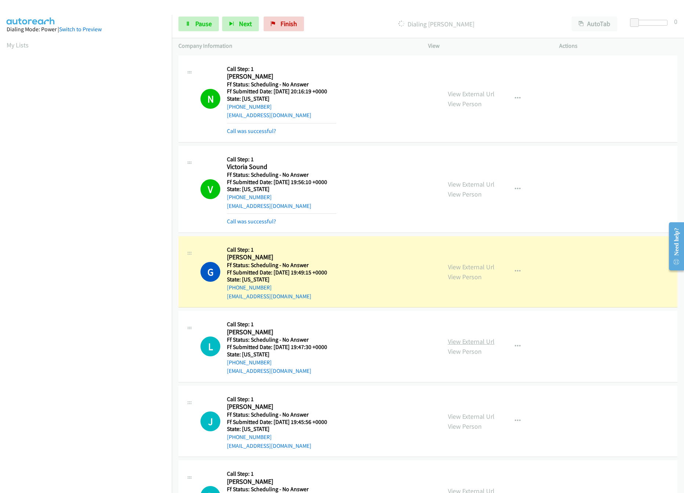
click at [452, 338] on link "View External Url" at bounding box center [471, 341] width 47 height 8
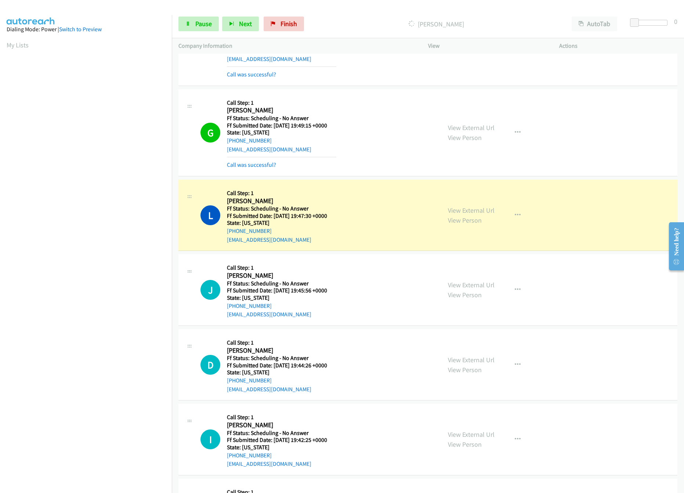
scroll to position [220, 0]
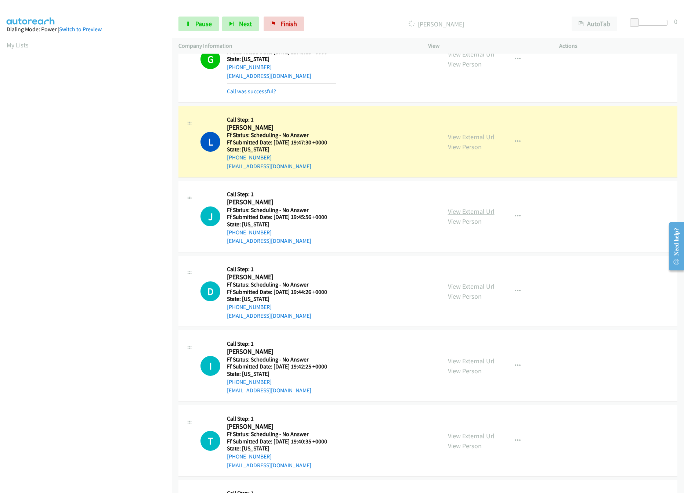
click at [473, 210] on link "View External Url" at bounding box center [471, 211] width 47 height 8
click at [465, 292] on div "View External Url View Person" at bounding box center [471, 291] width 47 height 20
click at [464, 290] on link "View External Url" at bounding box center [471, 286] width 47 height 8
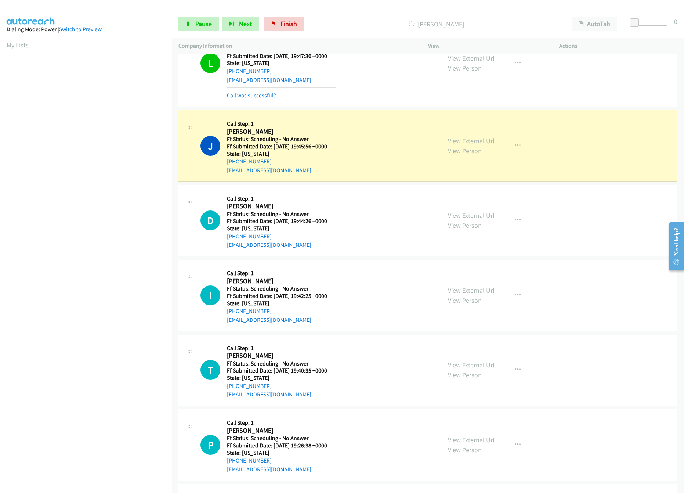
scroll to position [440, 0]
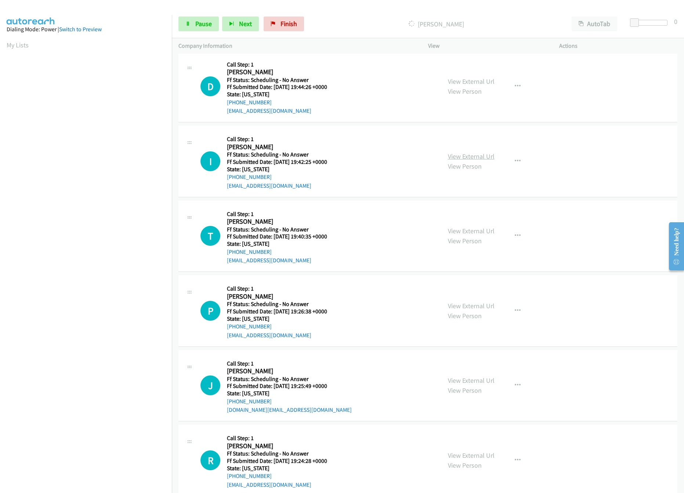
click at [454, 160] on link "View External Url" at bounding box center [471, 156] width 47 height 8
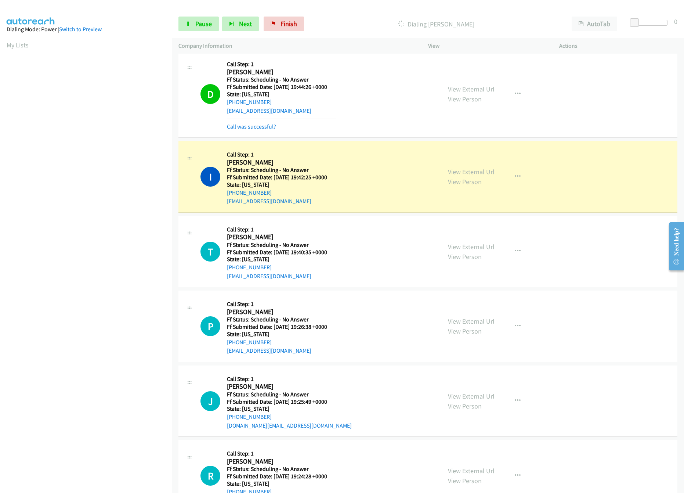
scroll to position [603, 0]
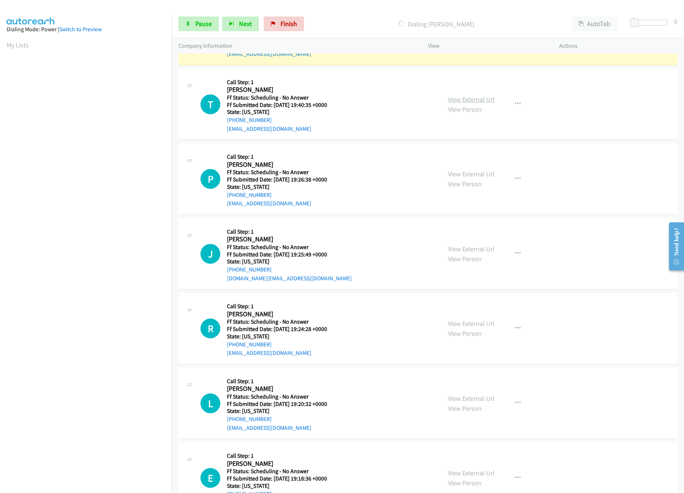
click at [453, 97] on link "View External Url" at bounding box center [471, 99] width 47 height 8
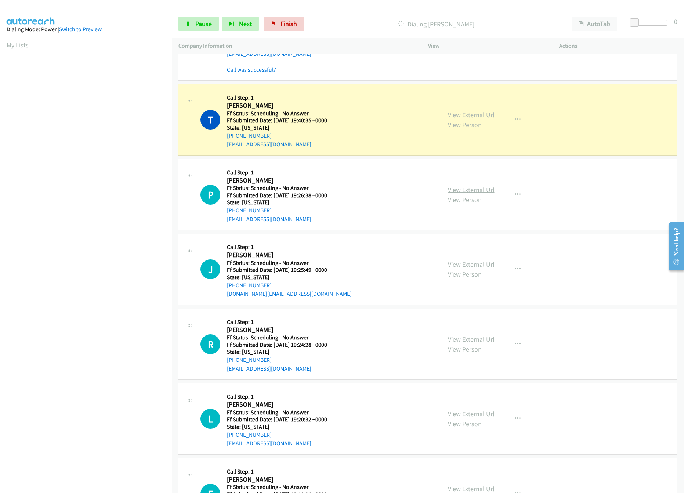
click at [457, 194] on link "View External Url" at bounding box center [471, 189] width 47 height 8
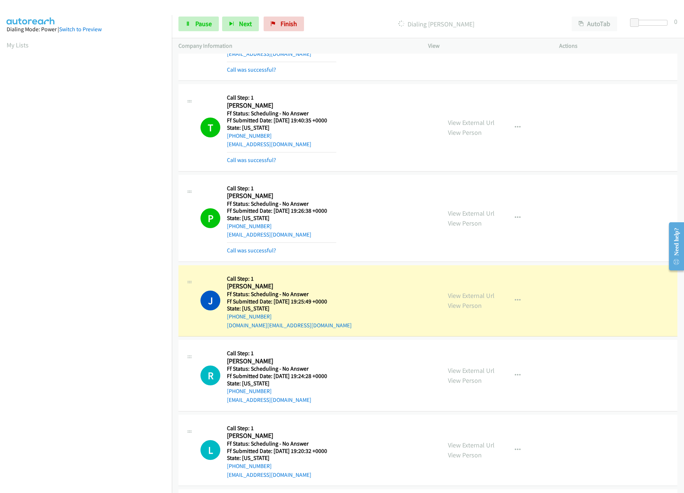
scroll to position [750, 0]
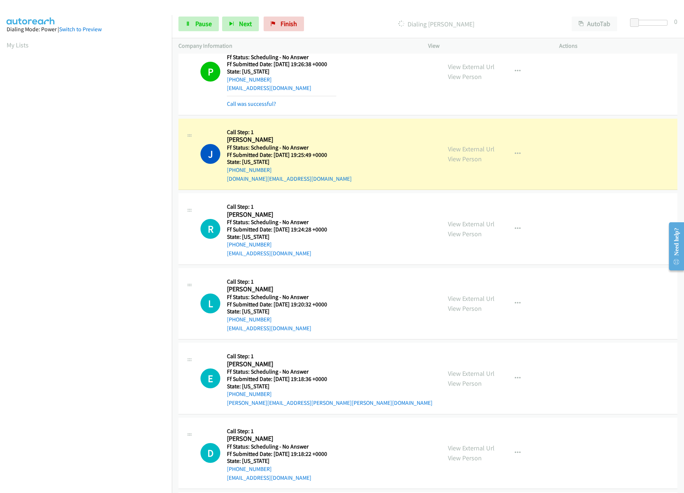
click at [478, 147] on div "View External Url View Person" at bounding box center [471, 154] width 47 height 20
click at [480, 152] on link "View External Url" at bounding box center [471, 149] width 47 height 8
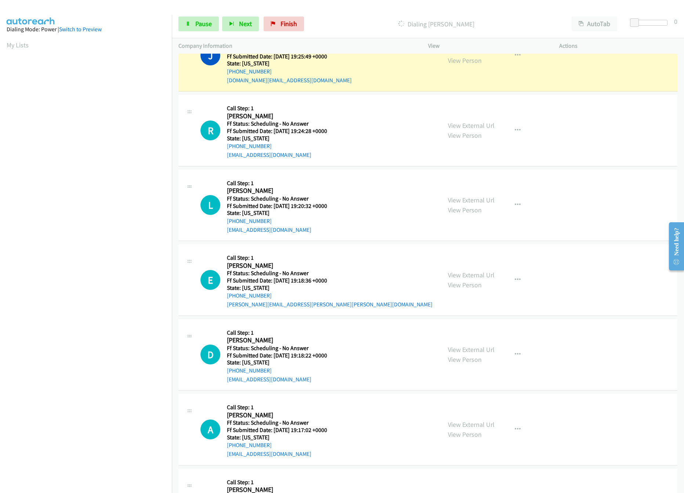
scroll to position [824, 0]
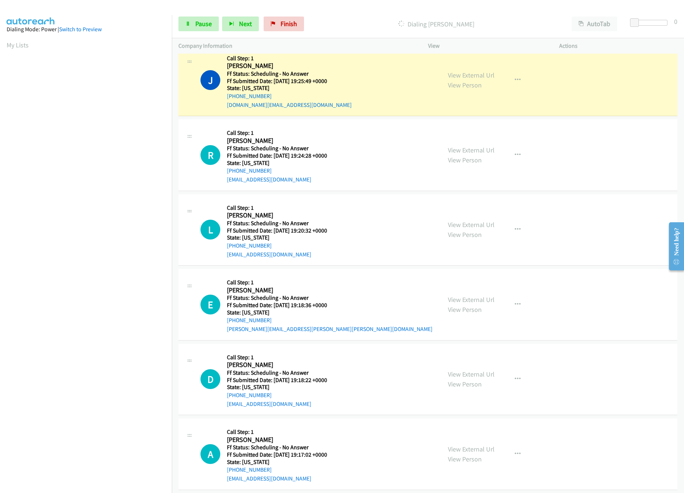
click at [496, 153] on div "View External Url View Person View External Url Email Schedule/Manage Callback …" at bounding box center [510, 155] width 138 height 58
drag, startPoint x: 483, startPoint y: 153, endPoint x: 471, endPoint y: 140, distance: 17.9
click at [483, 153] on link "View External Url" at bounding box center [471, 150] width 47 height 8
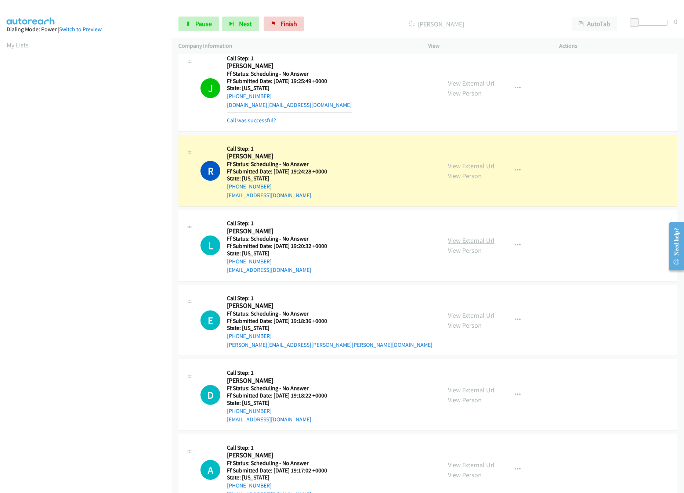
click at [456, 242] on link "View External Url" at bounding box center [471, 240] width 47 height 8
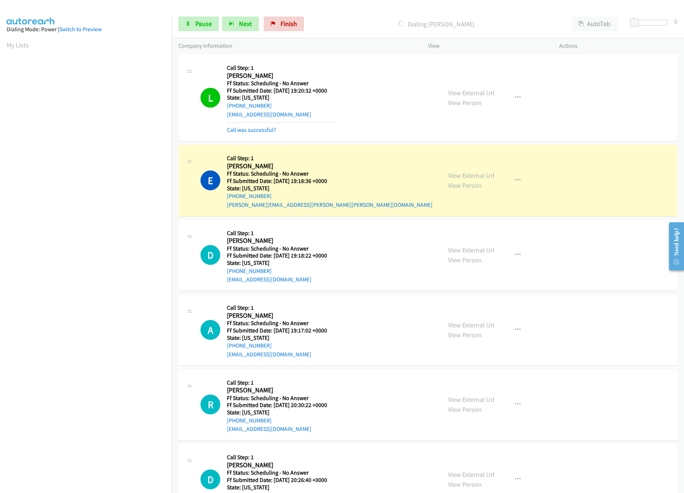
scroll to position [970, 0]
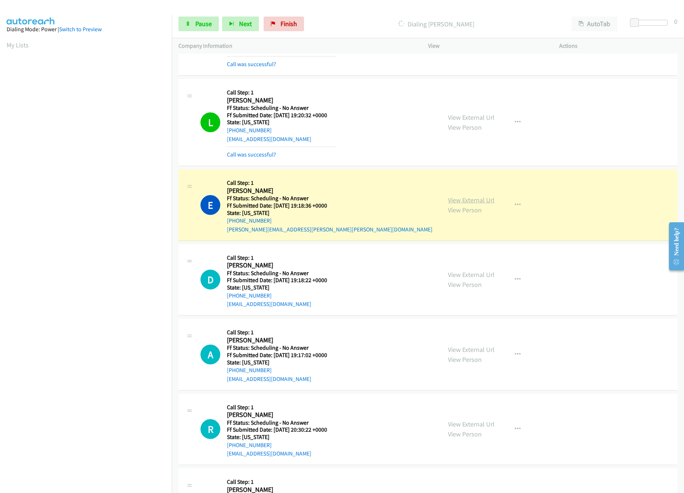
click at [467, 204] on link "View External Url" at bounding box center [471, 200] width 47 height 8
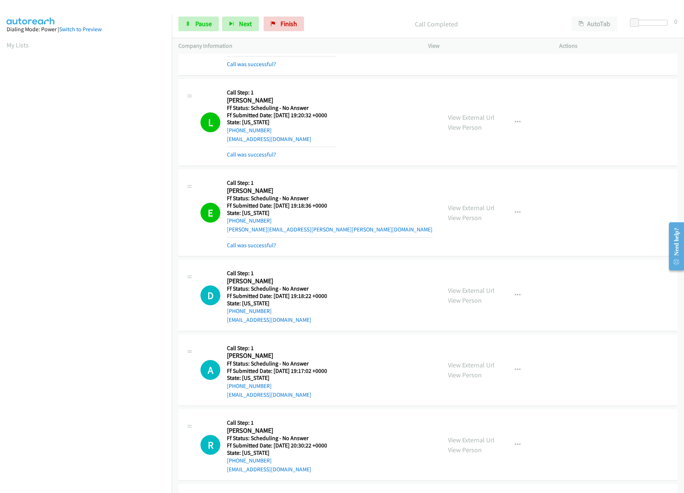
scroll to position [1044, 0]
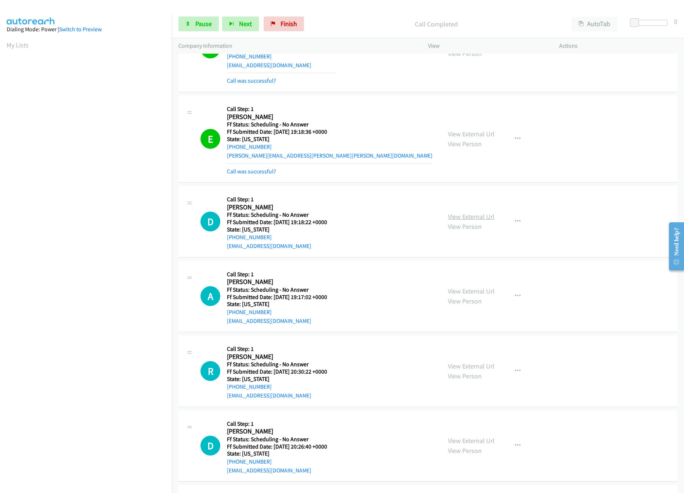
click at [464, 221] on link "View External Url" at bounding box center [471, 216] width 47 height 8
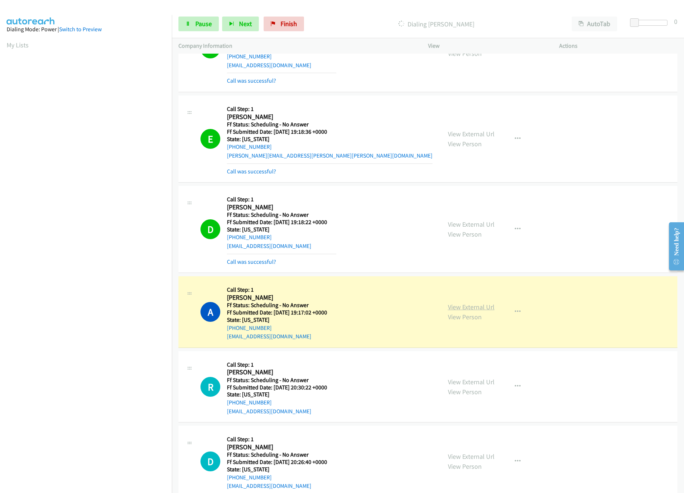
click at [466, 311] on link "View External Url" at bounding box center [471, 306] width 47 height 8
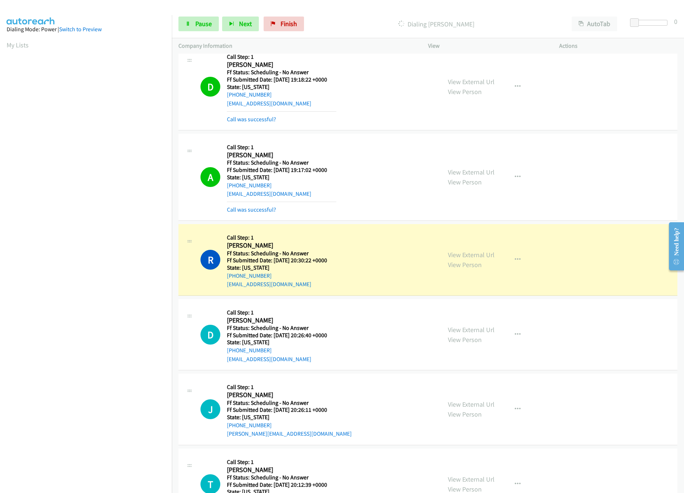
scroll to position [1190, 0]
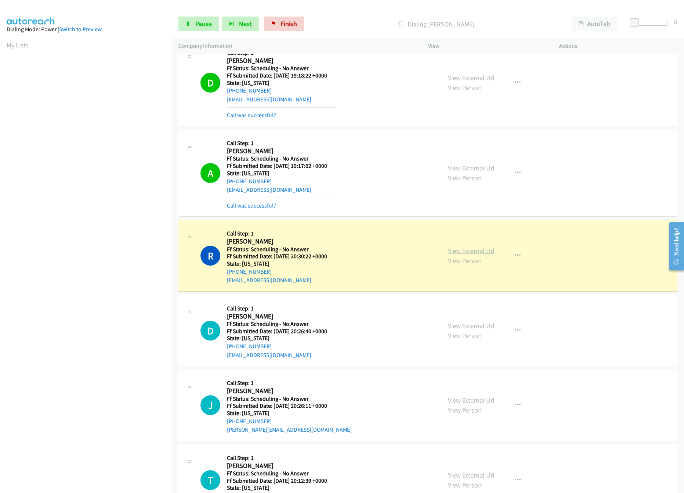
click at [458, 255] on link "View External Url" at bounding box center [471, 250] width 47 height 8
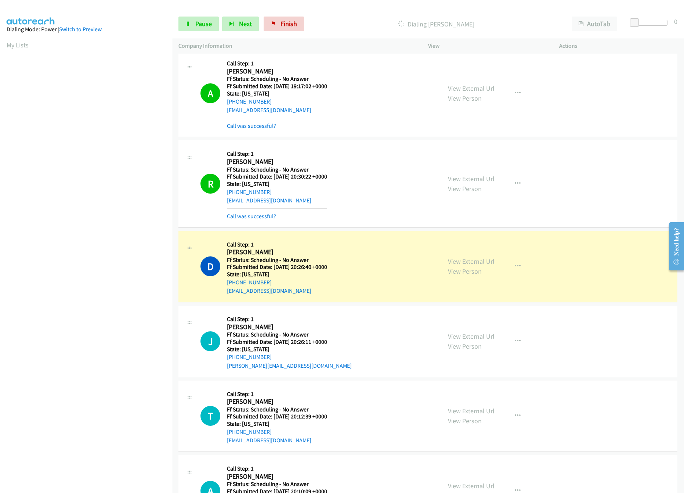
scroll to position [1410, 0]
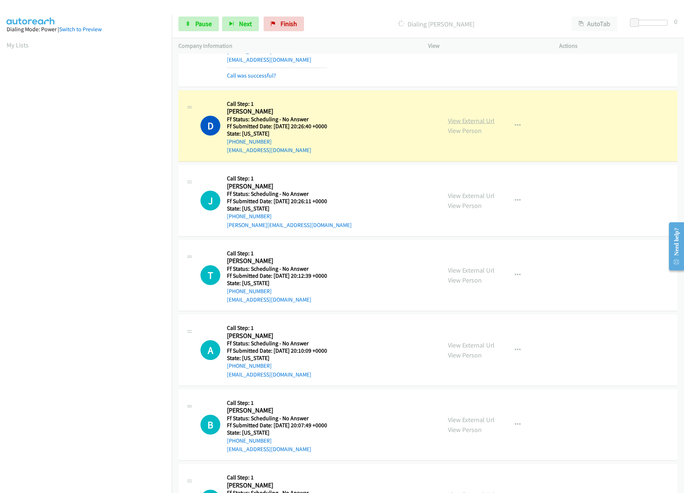
click at [474, 123] on link "View External Url" at bounding box center [471, 120] width 47 height 8
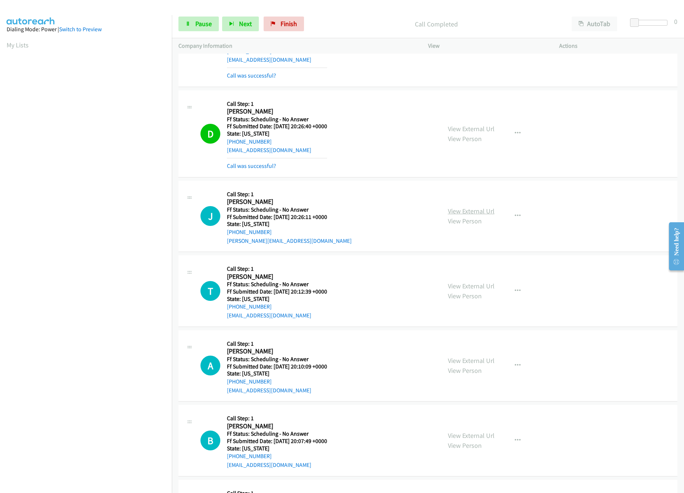
click at [472, 213] on link "View External Url" at bounding box center [471, 211] width 47 height 8
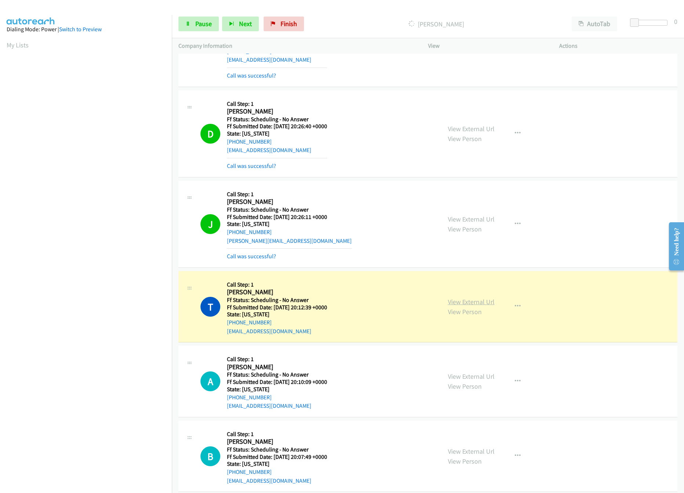
click at [454, 306] on link "View External Url" at bounding box center [471, 301] width 47 height 8
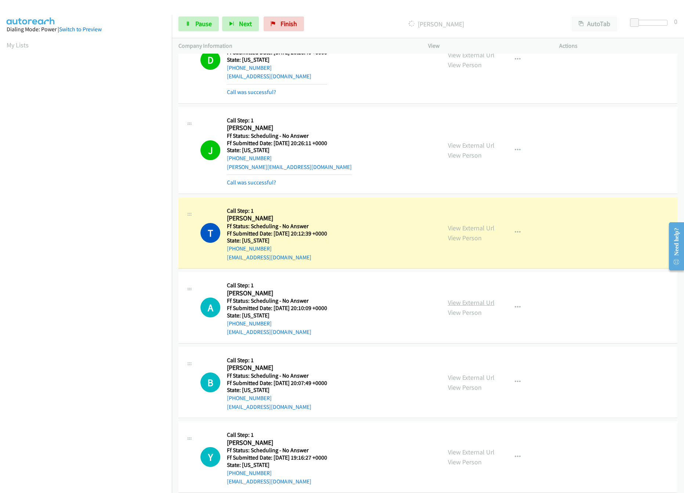
click at [468, 304] on link "View External Url" at bounding box center [471, 302] width 47 height 8
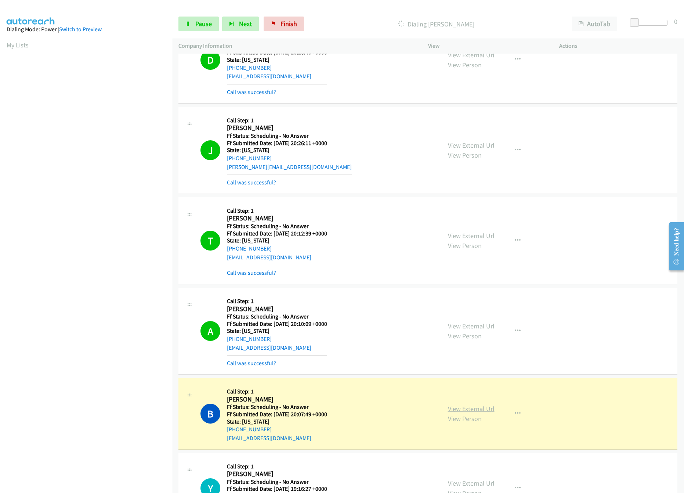
click at [462, 411] on link "View External Url" at bounding box center [471, 408] width 47 height 8
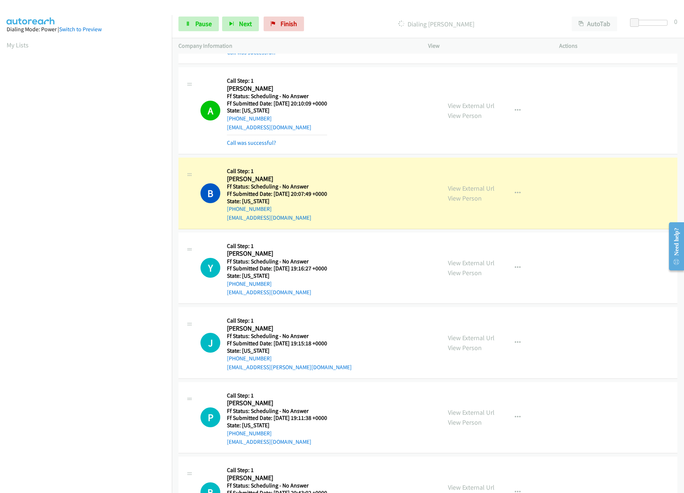
scroll to position [1778, 0]
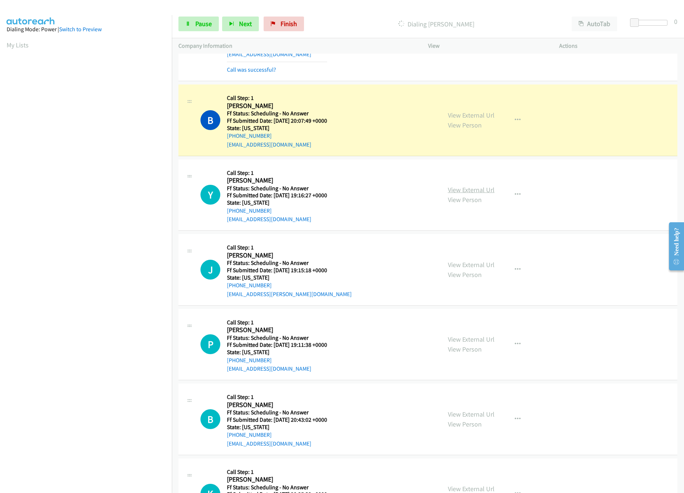
click at [477, 194] on link "View External Url" at bounding box center [471, 189] width 47 height 8
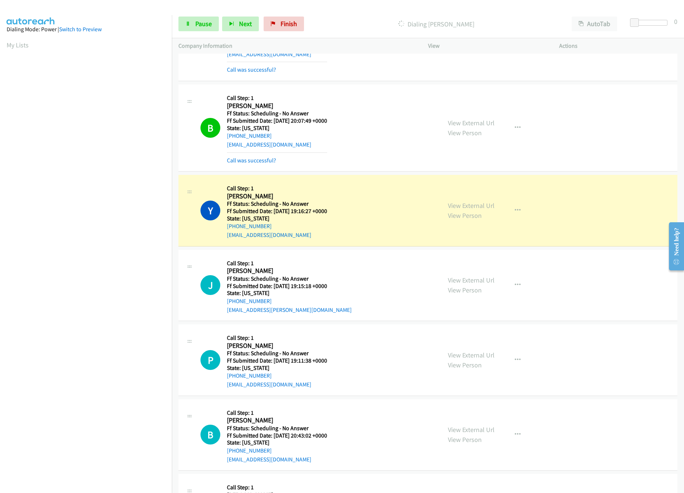
scroll to position [1851, 0]
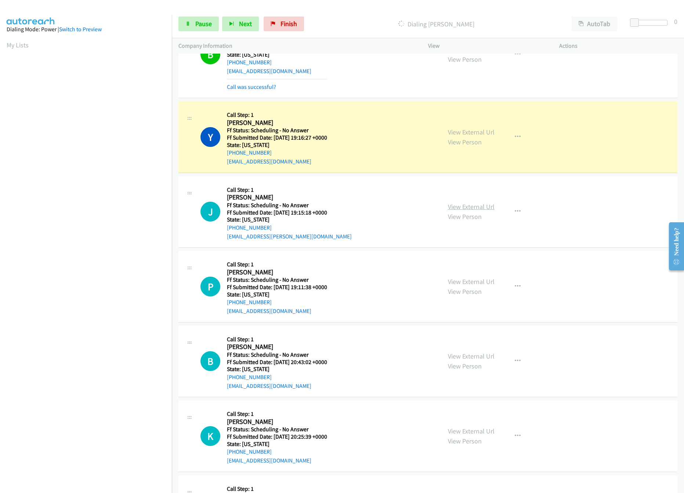
click at [464, 211] on link "View External Url" at bounding box center [471, 206] width 47 height 8
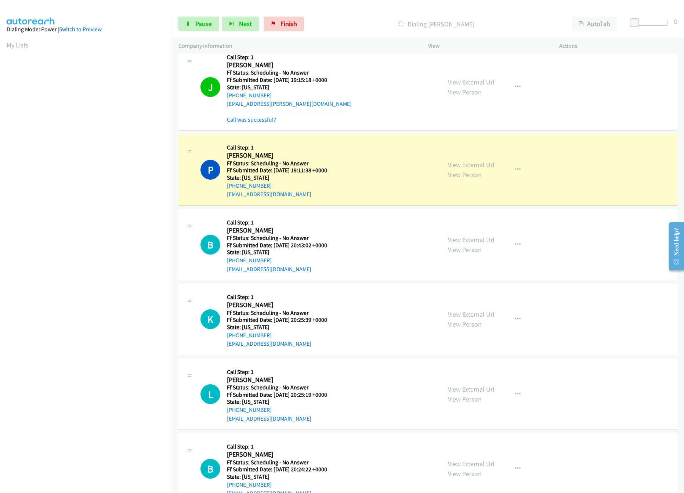
scroll to position [2071, 0]
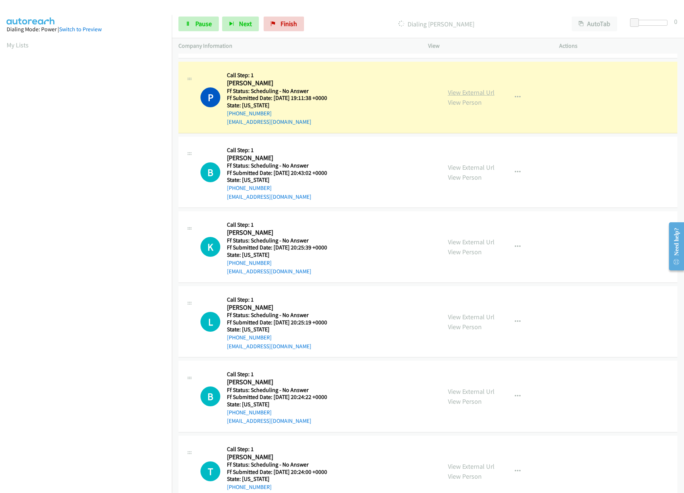
click at [459, 97] on link "View External Url" at bounding box center [471, 92] width 47 height 8
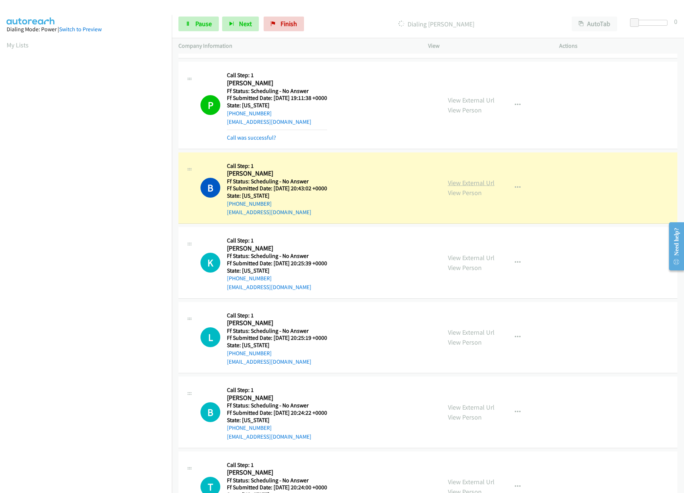
click at [485, 187] on link "View External Url" at bounding box center [471, 182] width 47 height 8
click at [463, 262] on link "View External Url" at bounding box center [471, 257] width 47 height 8
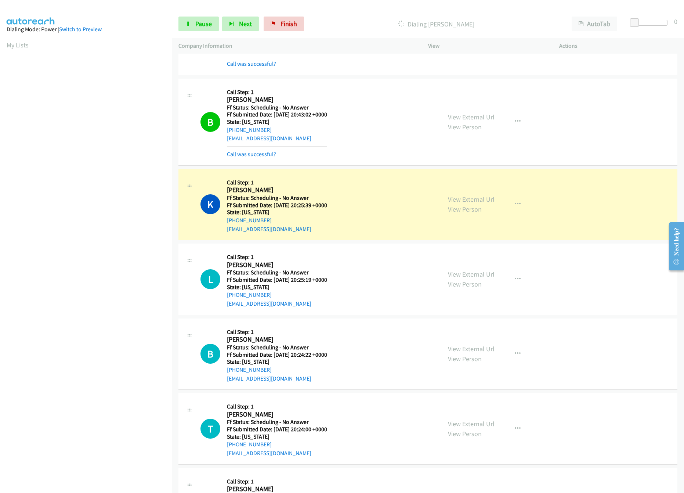
scroll to position [2291, 0]
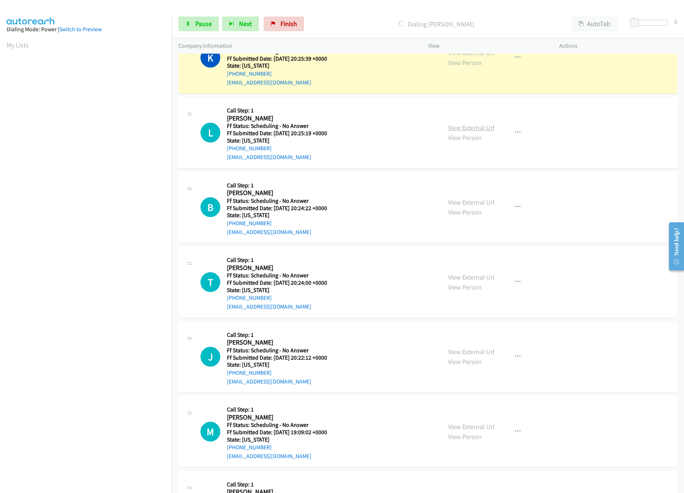
click at [474, 132] on link "View External Url" at bounding box center [471, 127] width 47 height 8
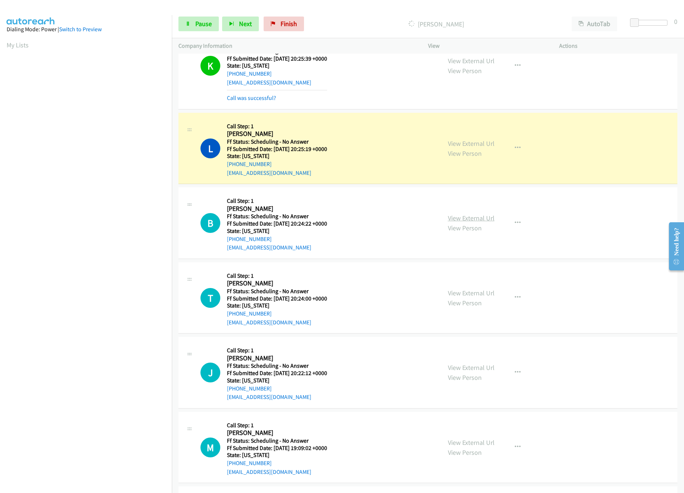
click at [471, 222] on link "View External Url" at bounding box center [471, 218] width 47 height 8
click at [468, 297] on link "View External Url" at bounding box center [471, 292] width 47 height 8
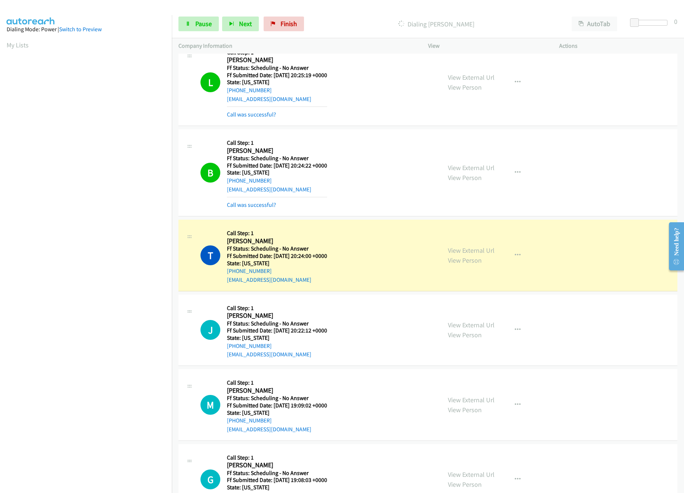
scroll to position [2512, 0]
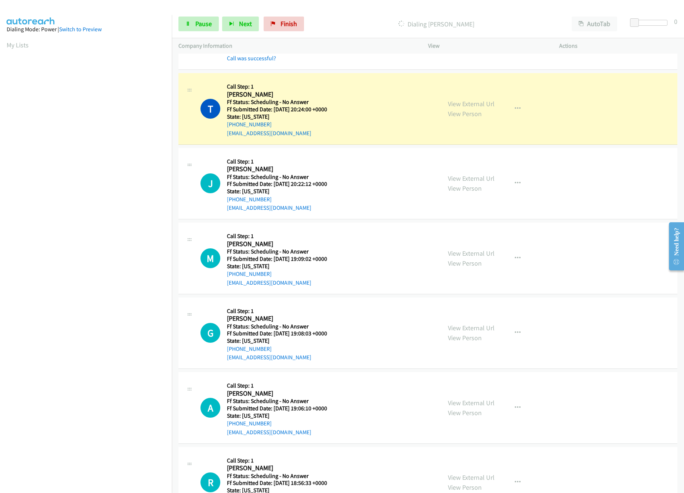
click at [462, 183] on div "View External Url View Person" at bounding box center [471, 183] width 47 height 20
click at [458, 182] on link "View External Url" at bounding box center [471, 178] width 47 height 8
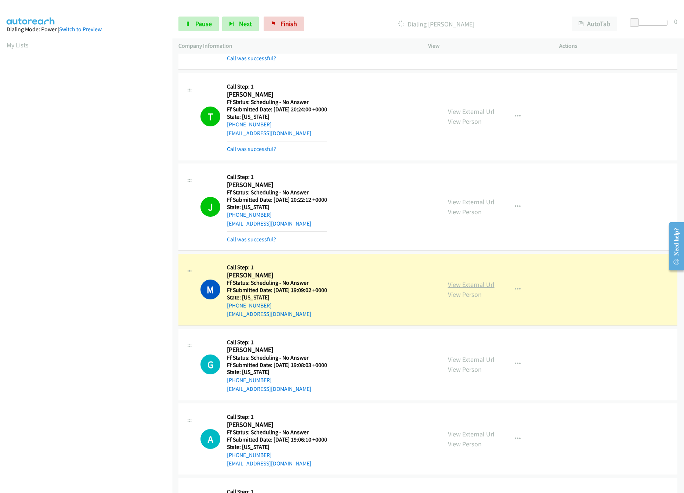
click at [467, 290] on div "View External Url View Person View External Url Email Schedule/Manage Callback …" at bounding box center [510, 289] width 138 height 58
click at [265, 244] on mb0 "Call was successful?" at bounding box center [277, 237] width 100 height 12
click at [265, 244] on div "Call was successful?" at bounding box center [277, 239] width 100 height 9
click at [264, 232] on hr at bounding box center [277, 231] width 100 height 0
click at [261, 250] on div "J Callback Scheduled Call Step: 1 Joshua Lemke America/Denver Ff Status: Schedu…" at bounding box center [427, 206] width 499 height 87
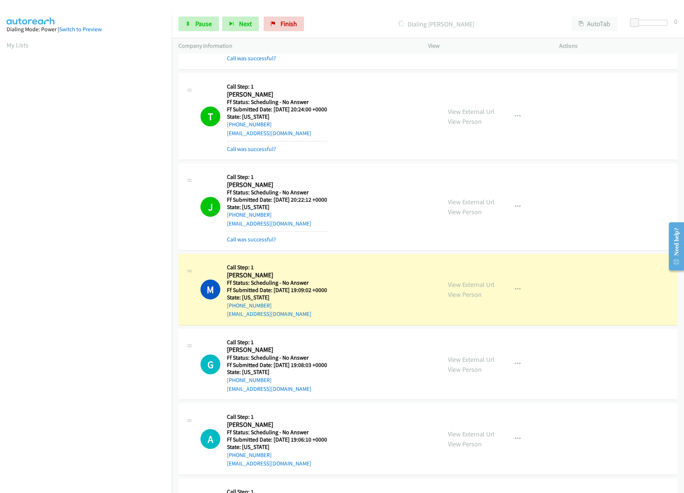
click at [260, 244] on div "Call was successful?" at bounding box center [277, 239] width 100 height 9
click at [259, 243] on link "Call was successful?" at bounding box center [251, 239] width 49 height 7
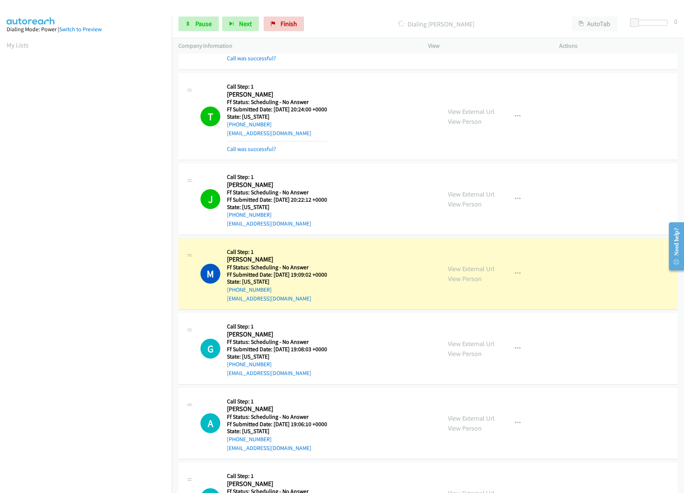
scroll to position [2658, 0]
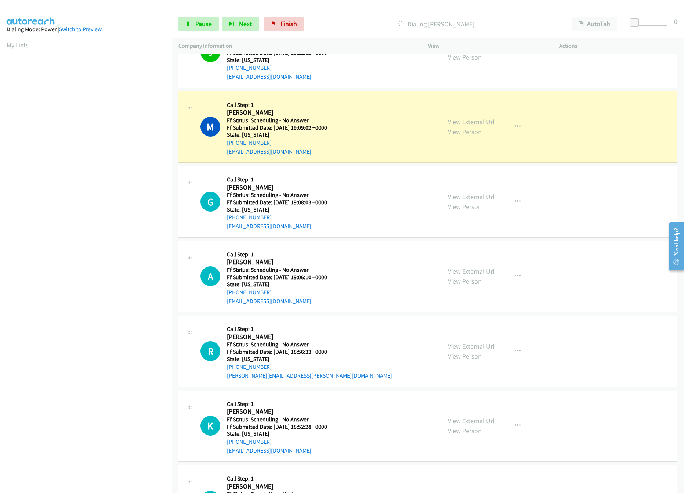
click at [486, 126] on link "View External Url" at bounding box center [471, 121] width 47 height 8
click at [481, 201] on link "View External Url" at bounding box center [471, 196] width 47 height 8
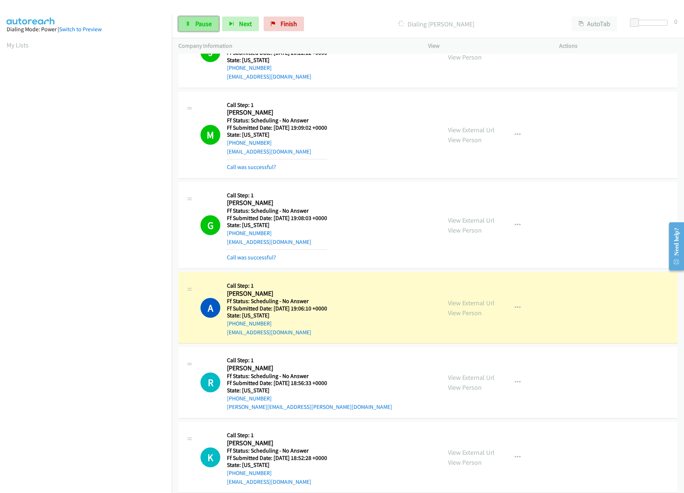
click at [195, 26] on span "Pause" at bounding box center [203, 23] width 17 height 8
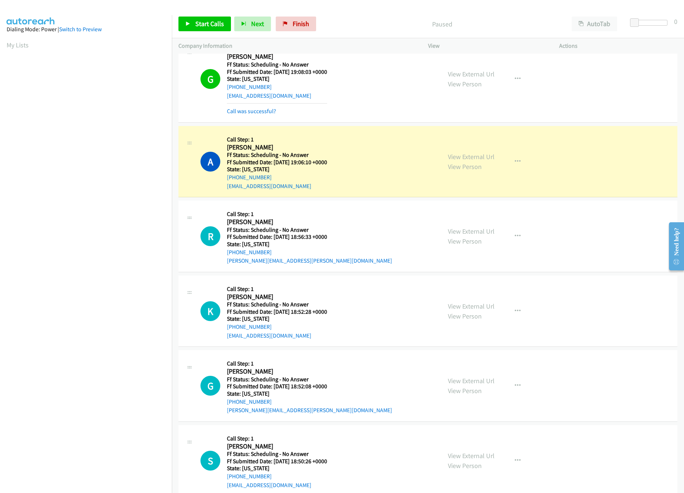
scroll to position [2806, 0]
click at [477, 160] on link "View External Url" at bounding box center [471, 155] width 47 height 8
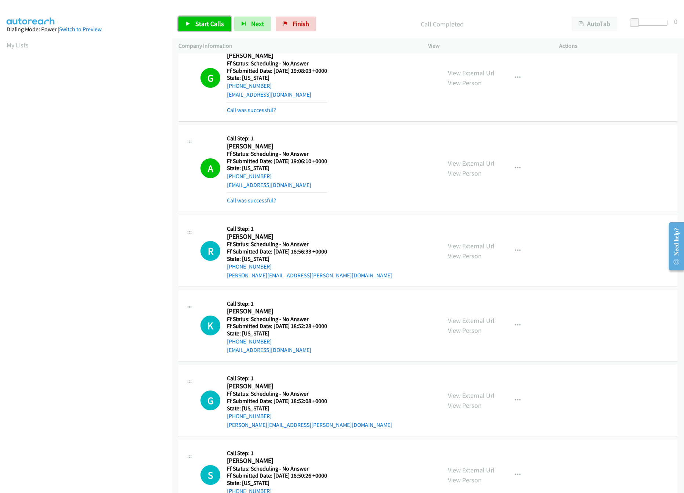
click at [203, 20] on span "Start Calls" at bounding box center [209, 23] width 29 height 8
drag, startPoint x: 216, startPoint y: 25, endPoint x: 144, endPoint y: 19, distance: 71.8
click at [216, 25] on link "Pause" at bounding box center [198, 24] width 40 height 15
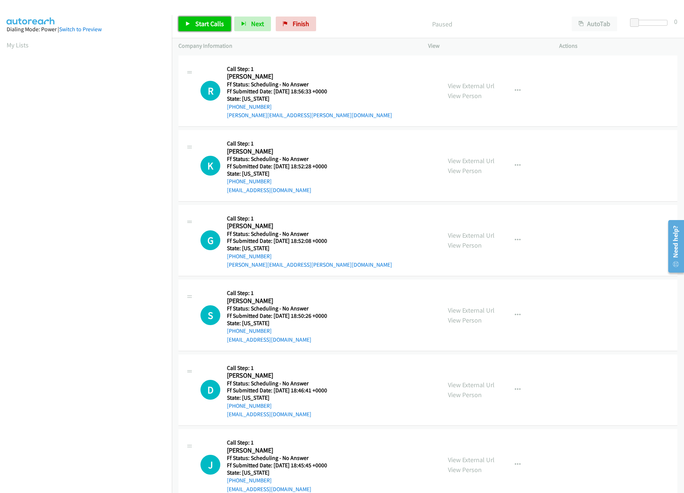
click at [186, 26] on icon at bounding box center [187, 24] width 5 height 5
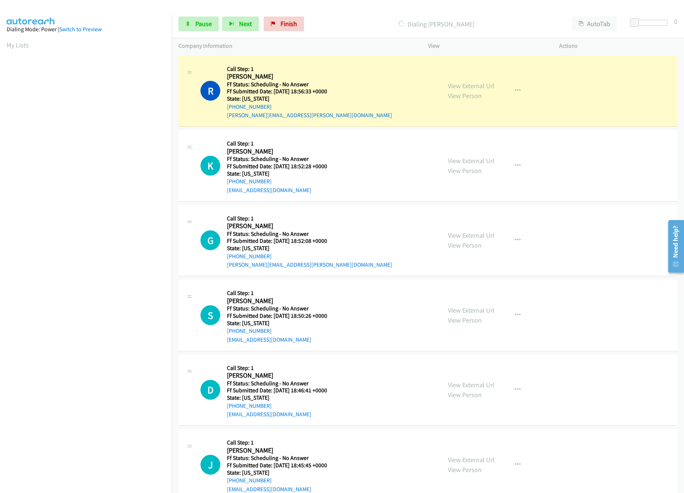
click at [91, 431] on nav "Dialing Mode: Power | Switch to Preview My Lists" at bounding box center [86, 261] width 172 height 493
click at [478, 81] on link "View External Url" at bounding box center [471, 85] width 47 height 8
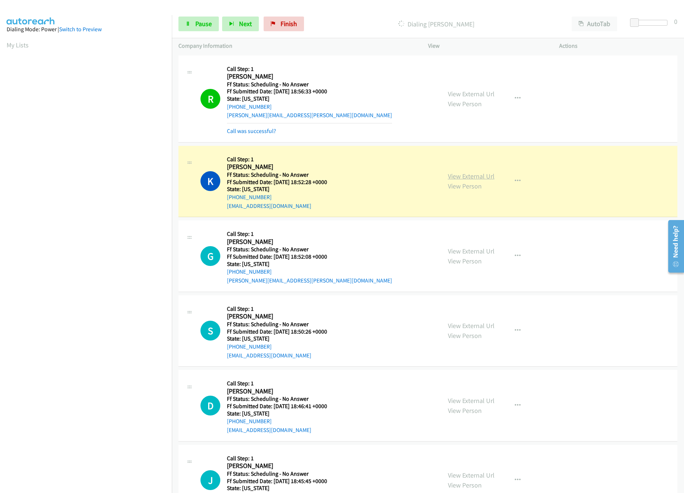
click at [468, 175] on link "View External Url" at bounding box center [471, 176] width 47 height 8
click at [475, 254] on link "View External Url" at bounding box center [471, 251] width 47 height 8
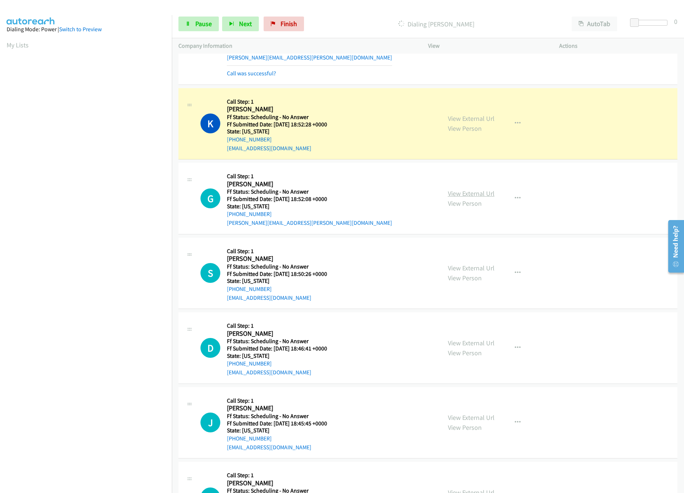
scroll to position [147, 0]
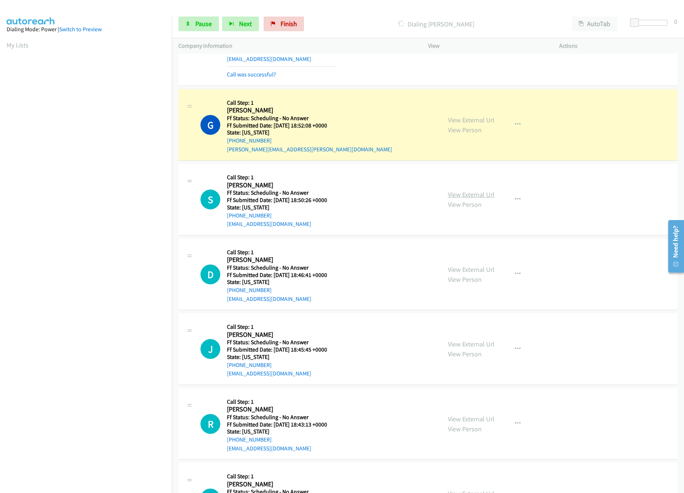
click at [462, 194] on link "View External Url" at bounding box center [471, 194] width 47 height 8
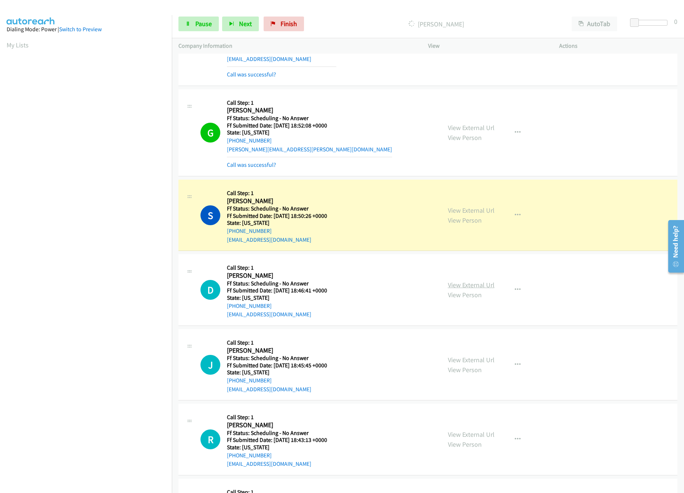
click at [469, 288] on link "View External Url" at bounding box center [471, 284] width 47 height 8
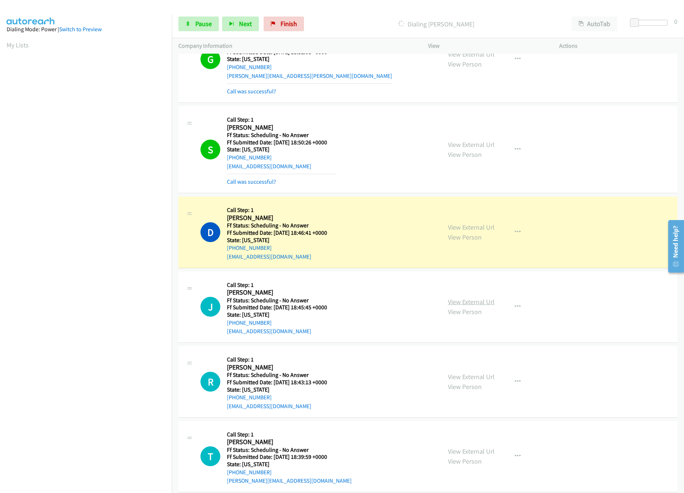
click at [479, 306] on link "View External Url" at bounding box center [471, 301] width 47 height 8
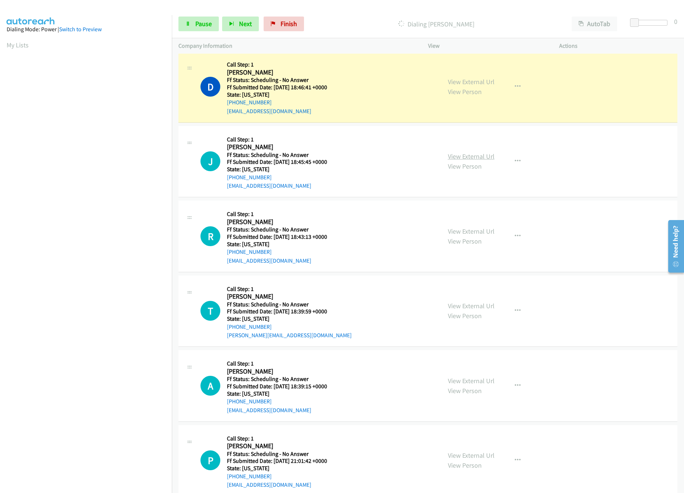
scroll to position [367, 0]
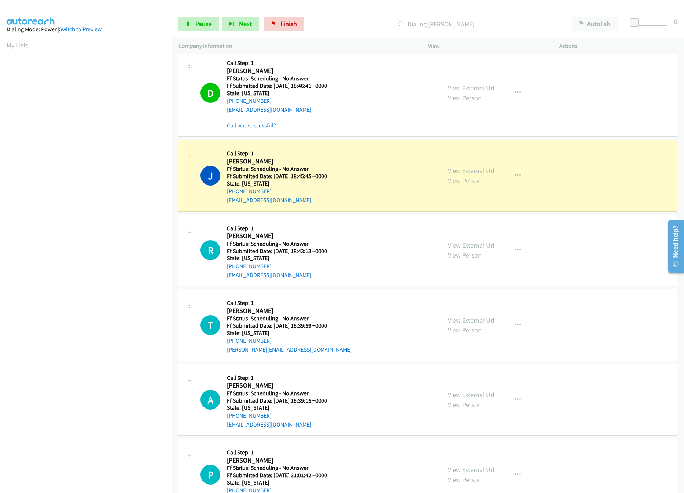
click at [448, 247] on link "View External Url" at bounding box center [471, 245] width 47 height 8
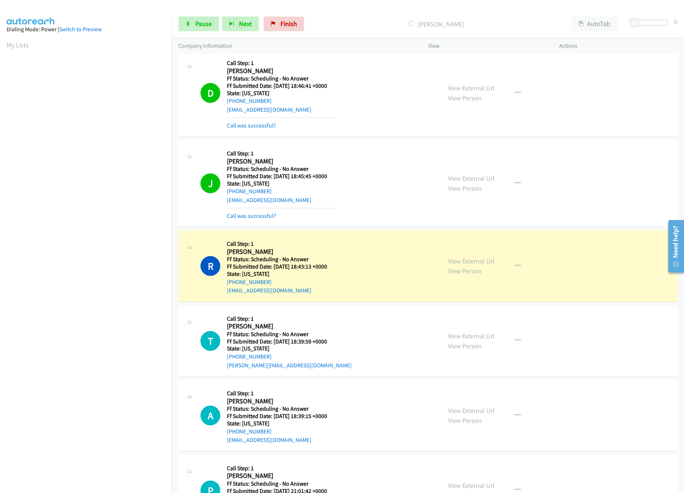
scroll to position [513, 0]
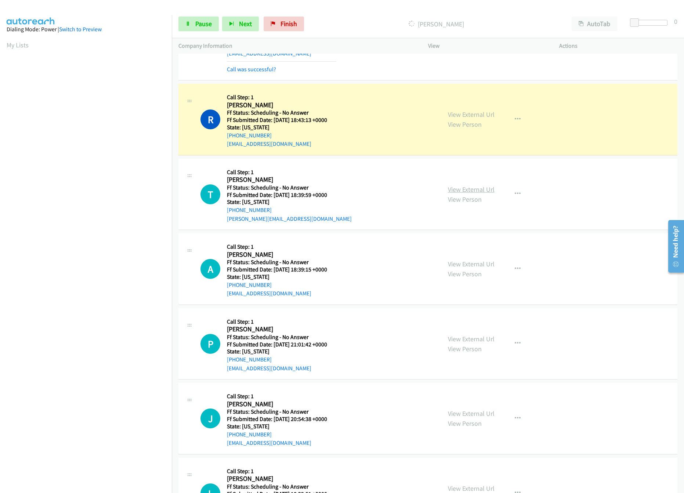
click at [458, 191] on link "View External Url" at bounding box center [471, 189] width 47 height 8
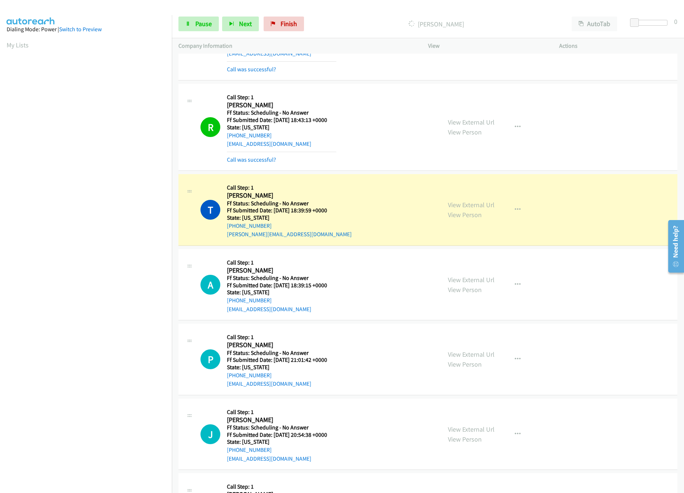
scroll to position [587, 0]
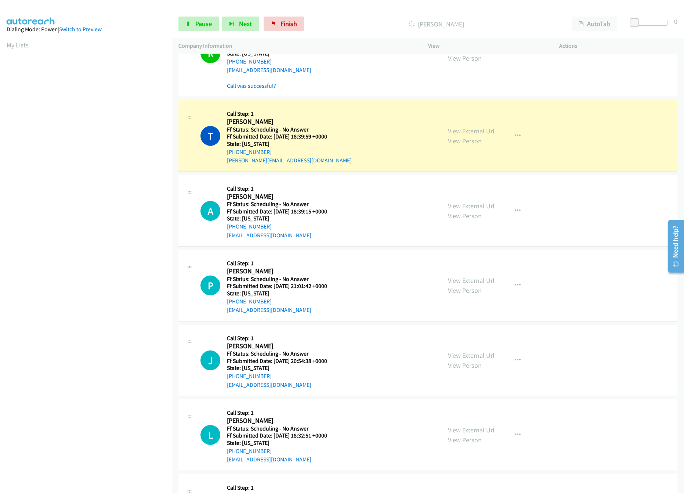
click at [478, 215] on div "View External Url View Person" at bounding box center [471, 211] width 47 height 20
click at [481, 207] on link "View External Url" at bounding box center [471, 205] width 47 height 8
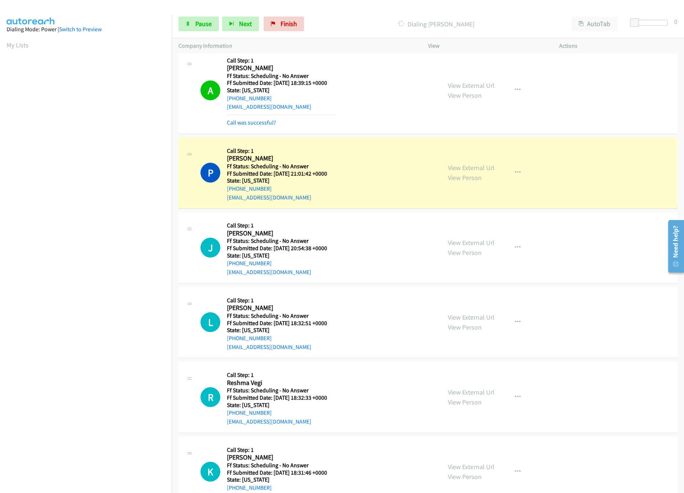
scroll to position [807, 0]
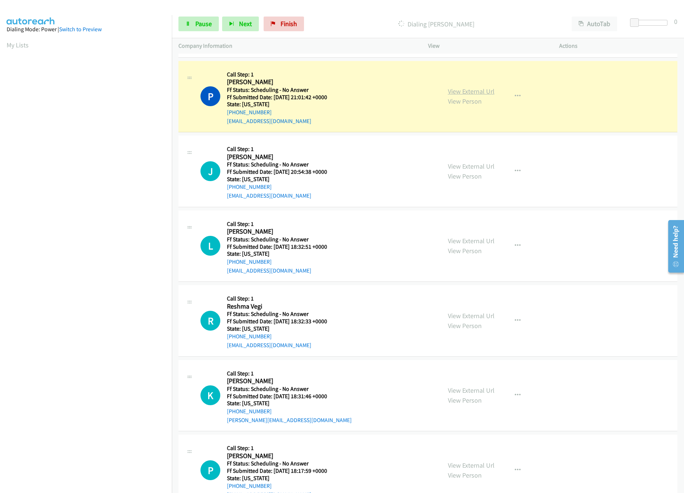
click at [460, 94] on link "View External Url" at bounding box center [471, 91] width 47 height 8
click at [387, 166] on div "J Callback Scheduled Call Step: 1 [PERSON_NAME] America/New_York Ff Status: Sch…" at bounding box center [317, 171] width 234 height 58
click at [470, 170] on link "View External Url" at bounding box center [471, 166] width 47 height 8
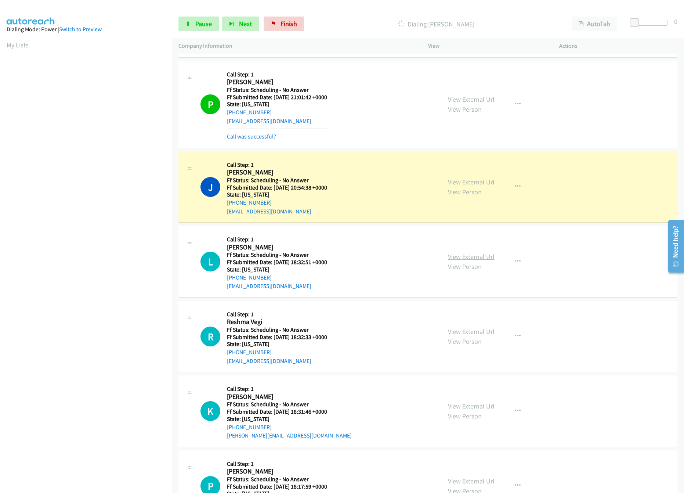
click at [462, 260] on link "View External Url" at bounding box center [471, 256] width 47 height 8
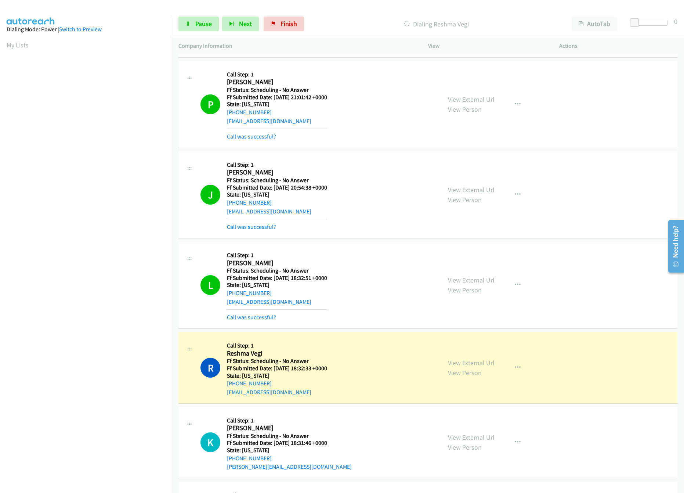
scroll to position [1101, 0]
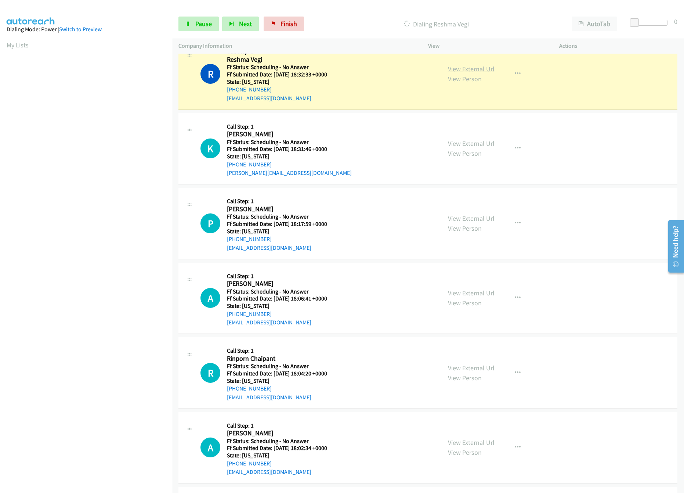
click at [457, 73] on link "View External Url" at bounding box center [471, 69] width 47 height 8
click at [466, 145] on link "View External Url" at bounding box center [471, 143] width 47 height 8
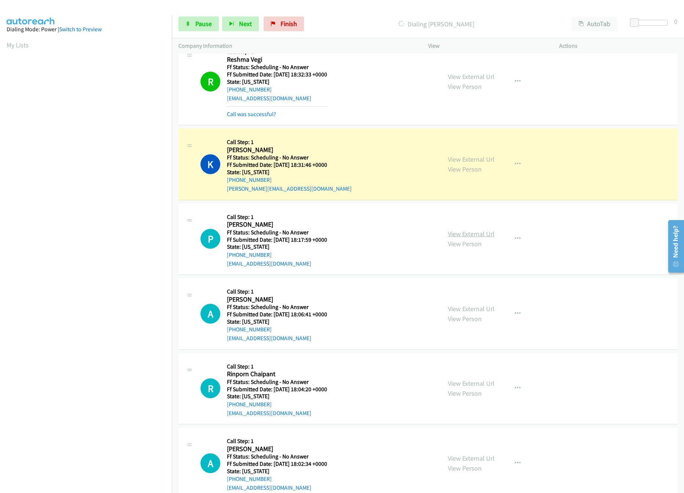
click at [482, 238] on link "View External Url" at bounding box center [471, 233] width 47 height 8
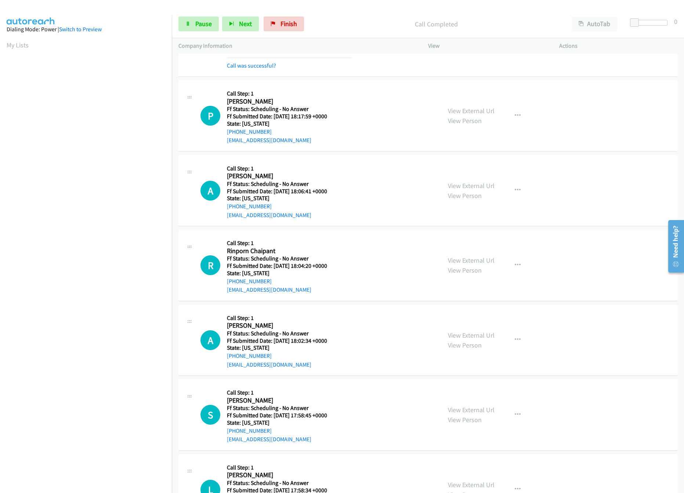
scroll to position [1248, 0]
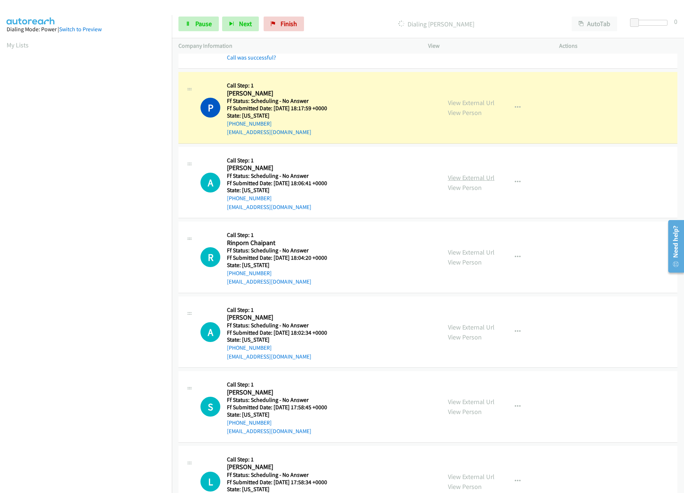
click at [456, 182] on link "View External Url" at bounding box center [471, 177] width 47 height 8
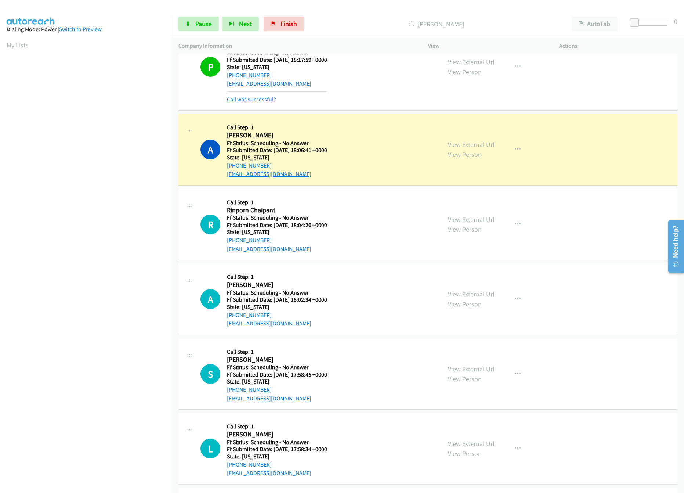
scroll to position [1321, 0]
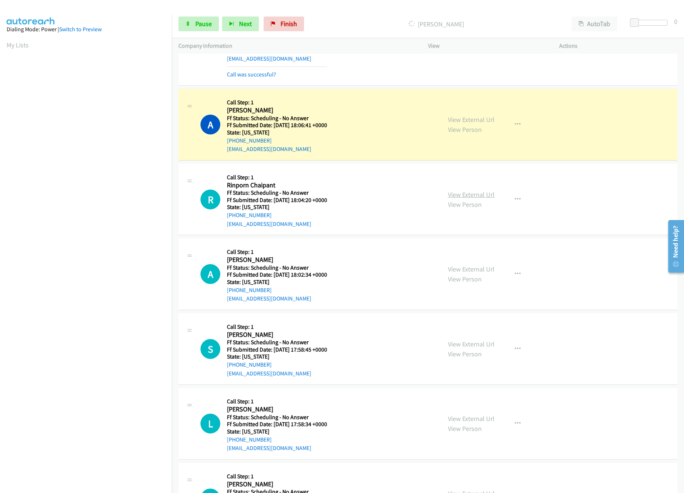
click at [474, 199] on link "View External Url" at bounding box center [471, 194] width 47 height 8
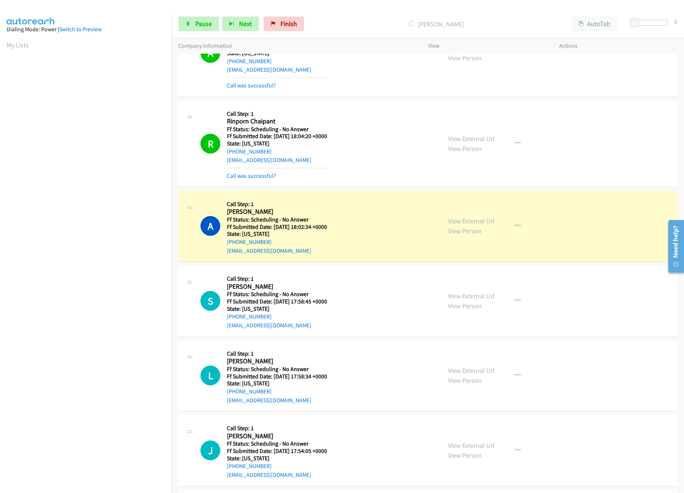
scroll to position [1542, 0]
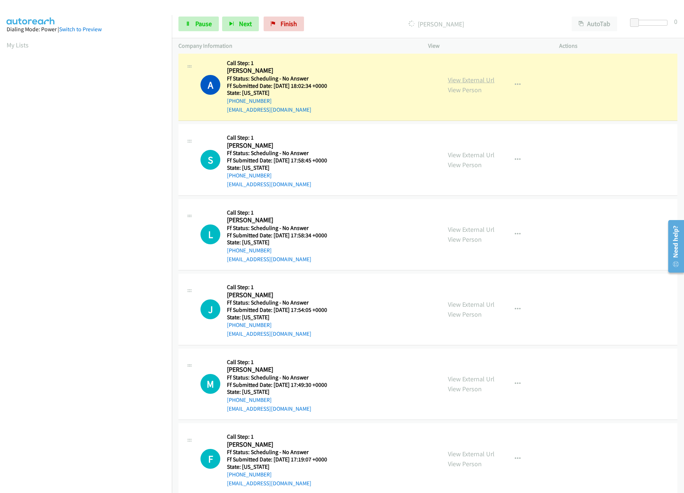
click at [465, 84] on link "View External Url" at bounding box center [471, 80] width 47 height 8
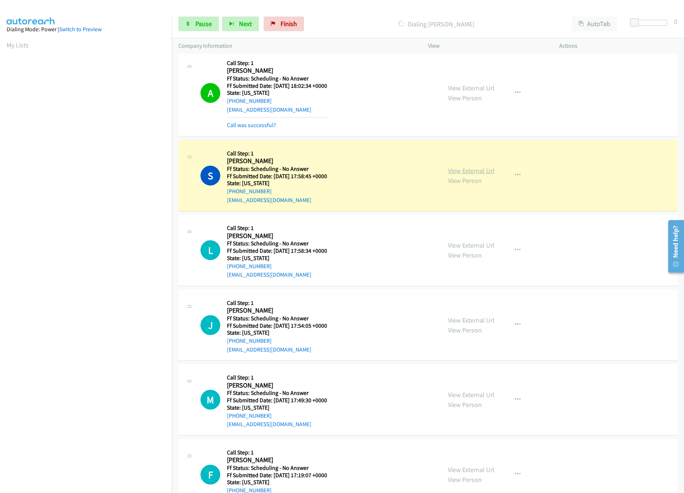
click at [485, 173] on link "View External Url" at bounding box center [471, 170] width 47 height 8
click at [482, 249] on link "View External Url" at bounding box center [471, 245] width 47 height 8
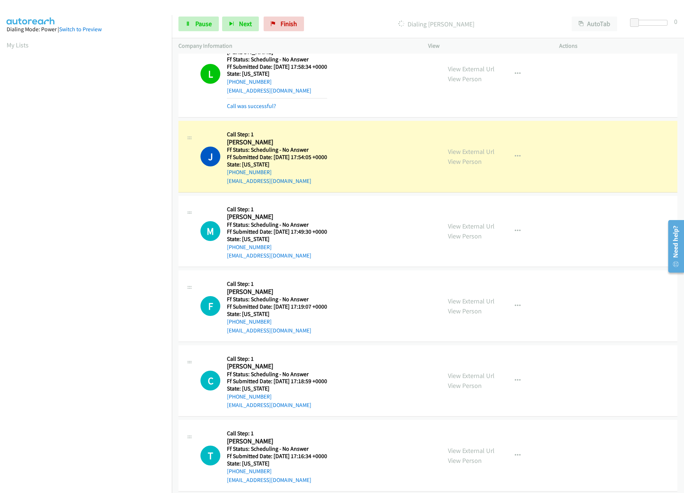
scroll to position [1762, 0]
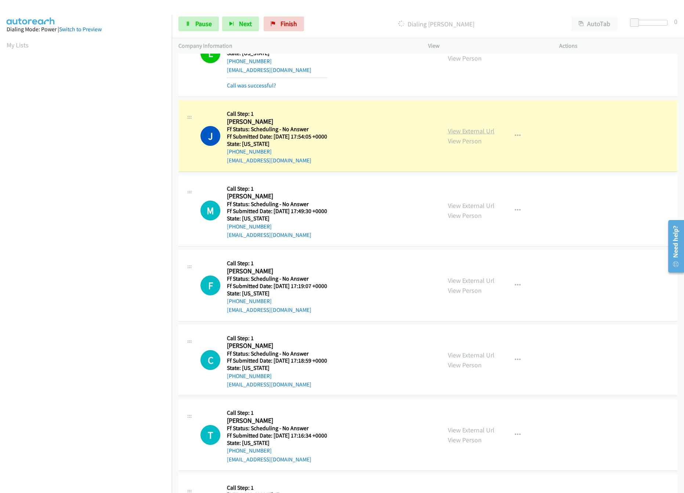
click at [464, 135] on link "View External Url" at bounding box center [471, 131] width 47 height 8
click at [193, 22] on link "Pause" at bounding box center [198, 24] width 40 height 15
click at [193, 20] on link "Start Calls" at bounding box center [204, 24] width 52 height 15
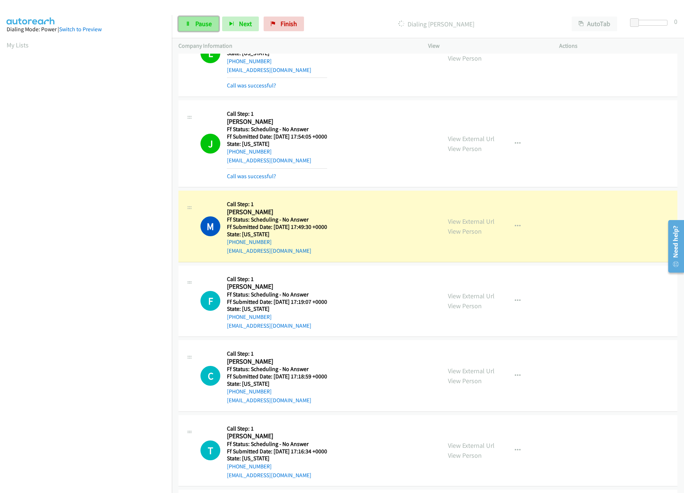
click at [193, 23] on link "Pause" at bounding box center [198, 24] width 40 height 15
click at [480, 225] on link "View External Url" at bounding box center [471, 221] width 47 height 8
click at [189, 21] on link "Start Calls" at bounding box center [204, 24] width 52 height 15
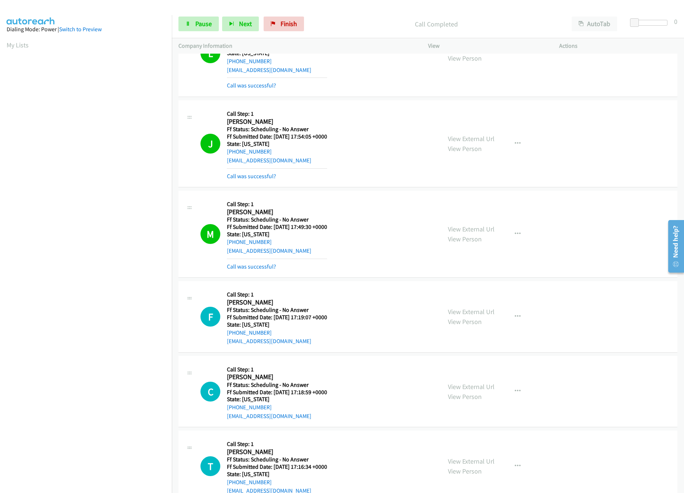
click at [197, 15] on div "Start Calls Pause Next Finish Call Completed AutoTab AutoTab 0" at bounding box center [428, 24] width 512 height 28
click at [197, 14] on div "Start Calls Pause Next Finish Call Completed AutoTab AutoTab 0" at bounding box center [428, 24] width 512 height 28
click at [194, 27] on link "Pause" at bounding box center [198, 24] width 40 height 15
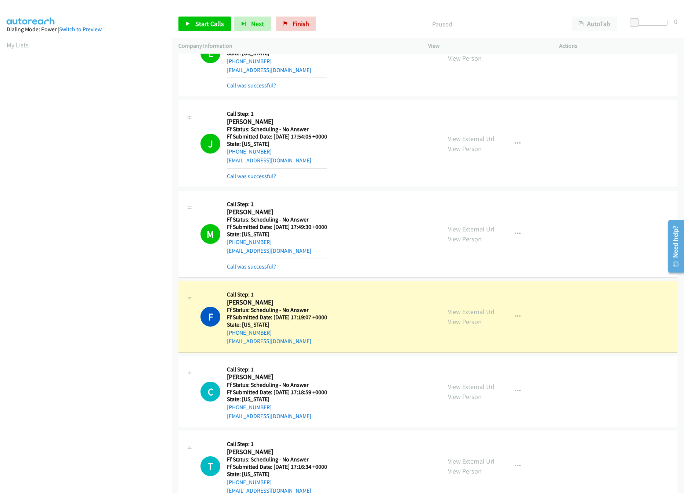
click at [467, 324] on div "View External Url View Person" at bounding box center [471, 316] width 47 height 20
click at [471, 316] on link "View External Url" at bounding box center [471, 311] width 47 height 8
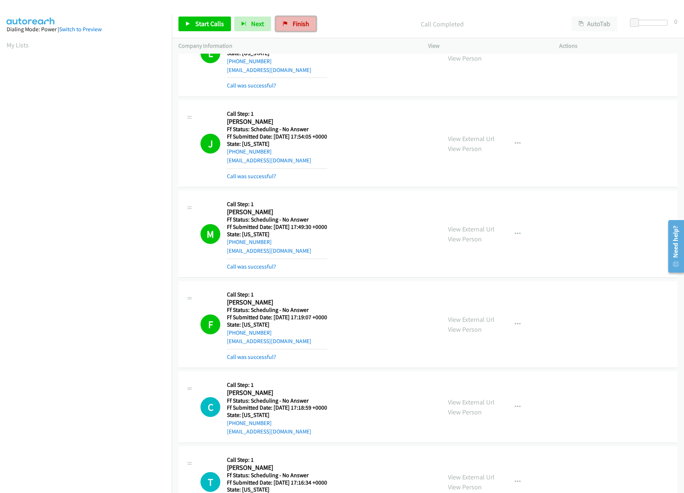
click at [298, 23] on span "Finish" at bounding box center [301, 23] width 17 height 8
